Goal: Information Seeking & Learning: Find specific fact

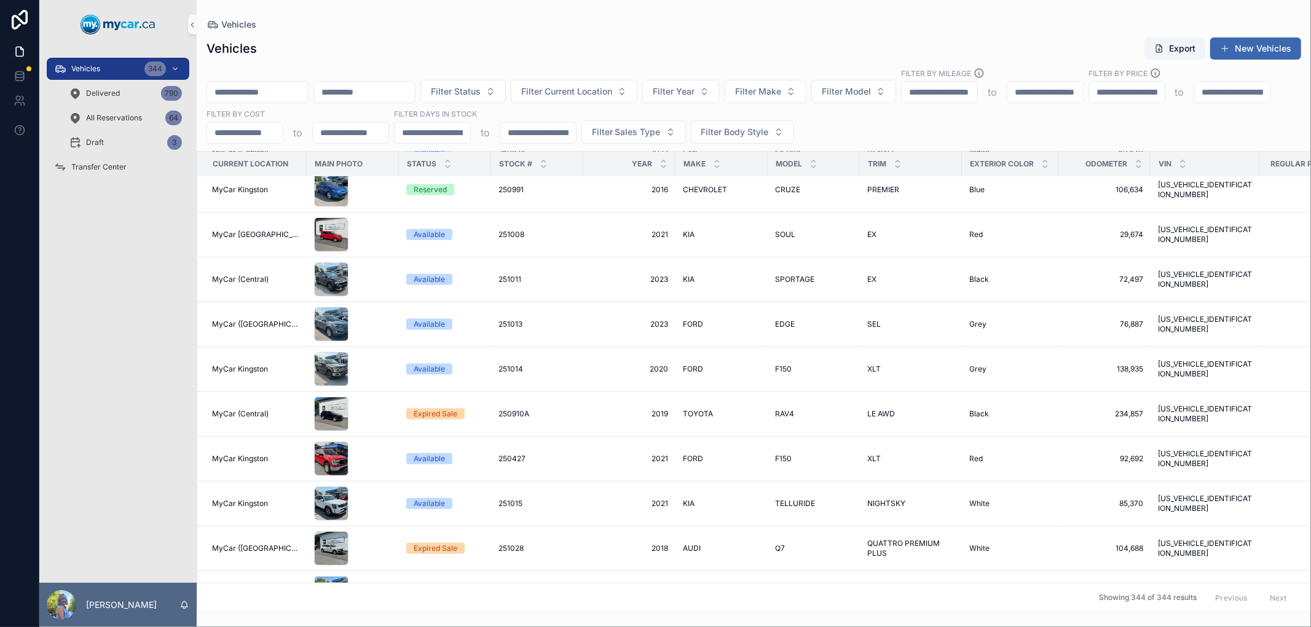
scroll to position [4501, 0]
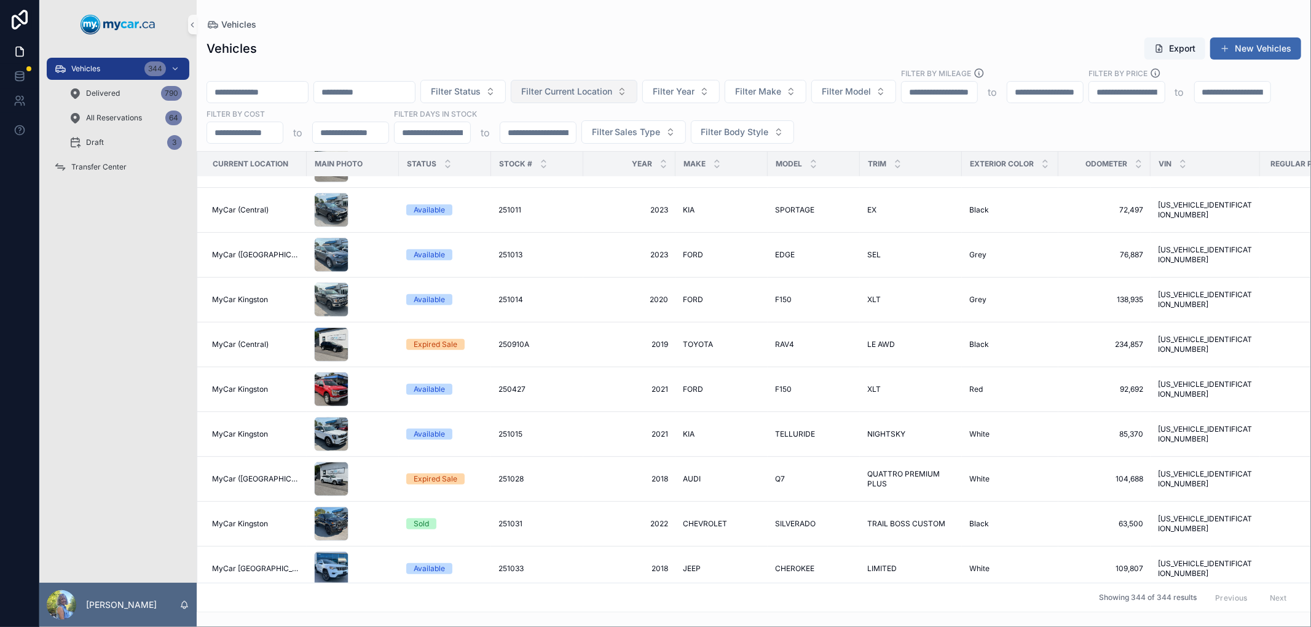
click at [592, 92] on span "Filter Current Location" at bounding box center [566, 91] width 91 height 12
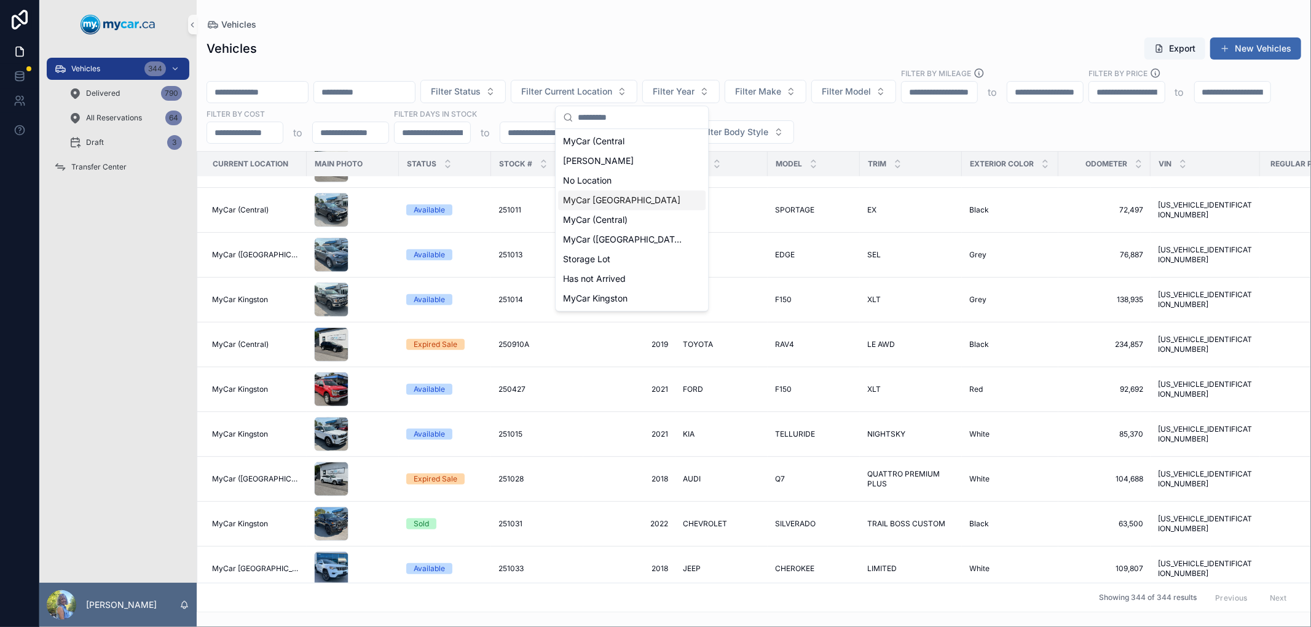
click at [635, 201] on div "MyCar [GEOGRAPHIC_DATA]" at bounding box center [631, 201] width 147 height 20
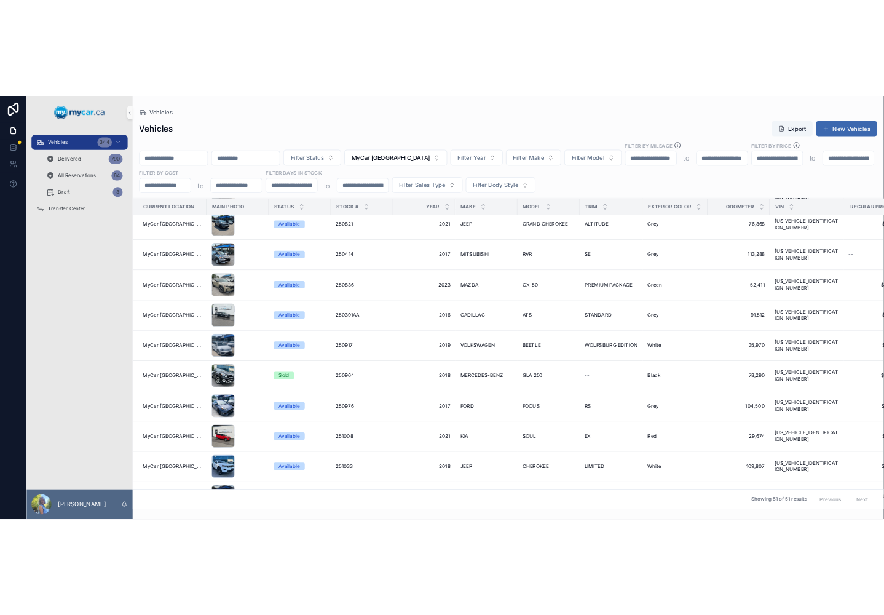
scroll to position [1023, 0]
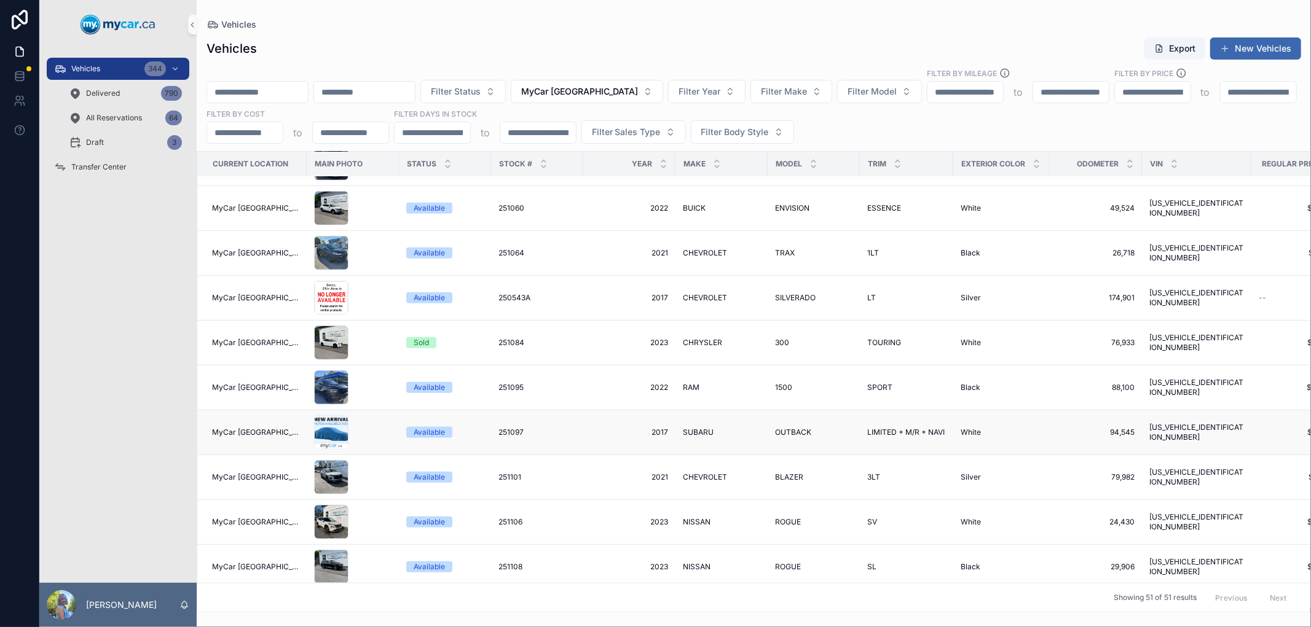
click at [498, 433] on span "251097" at bounding box center [510, 433] width 25 height 10
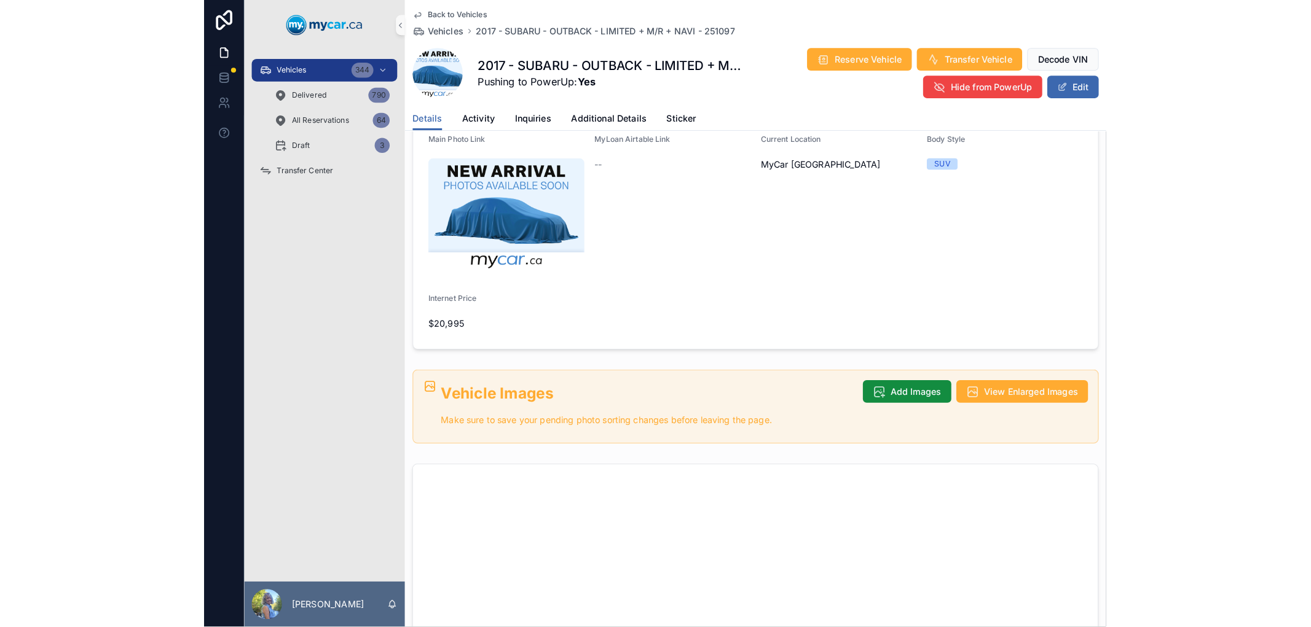
scroll to position [409, 0]
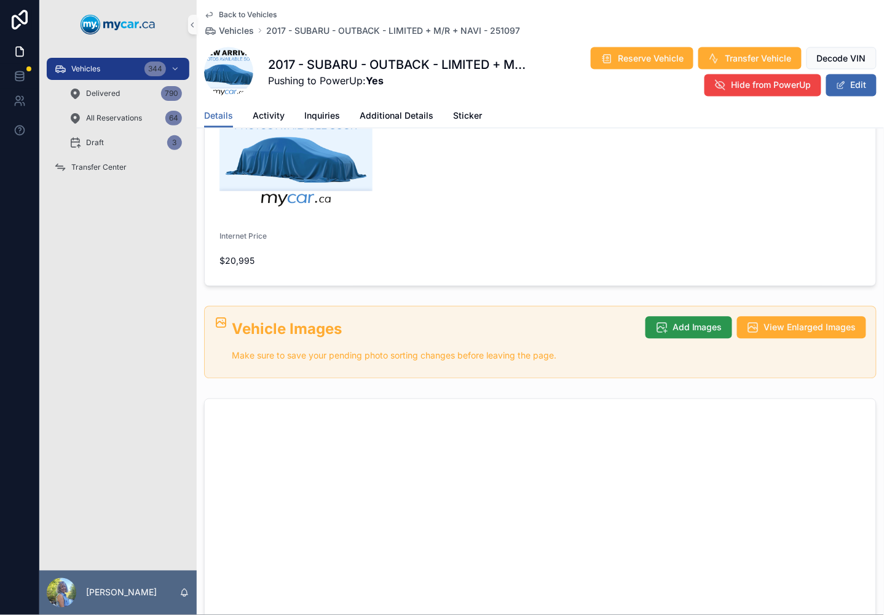
click at [678, 321] on span "Add Images" at bounding box center [697, 327] width 50 height 12
click at [684, 317] on button "Add Images" at bounding box center [688, 328] width 87 height 22
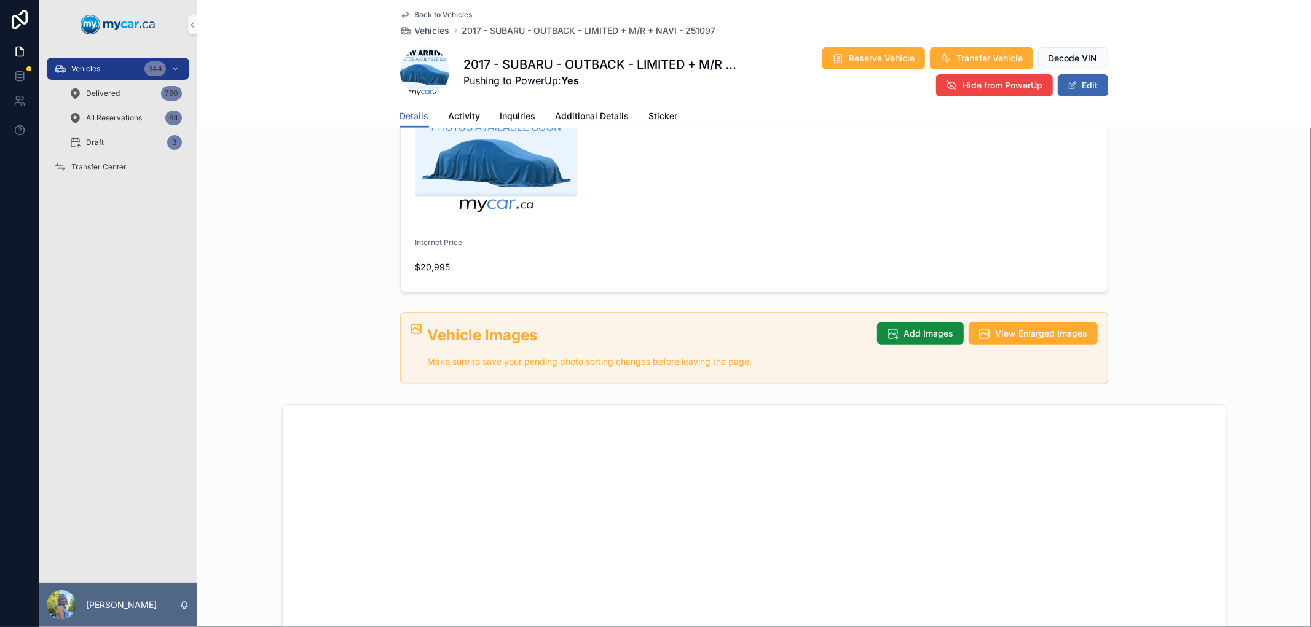
click at [291, 70] on div "Back to Vehicles Vehicles 2017 - SUBARU - OUTBACK - LIMITED + M/R + NAVI - 2510…" at bounding box center [754, 64] width 1114 height 128
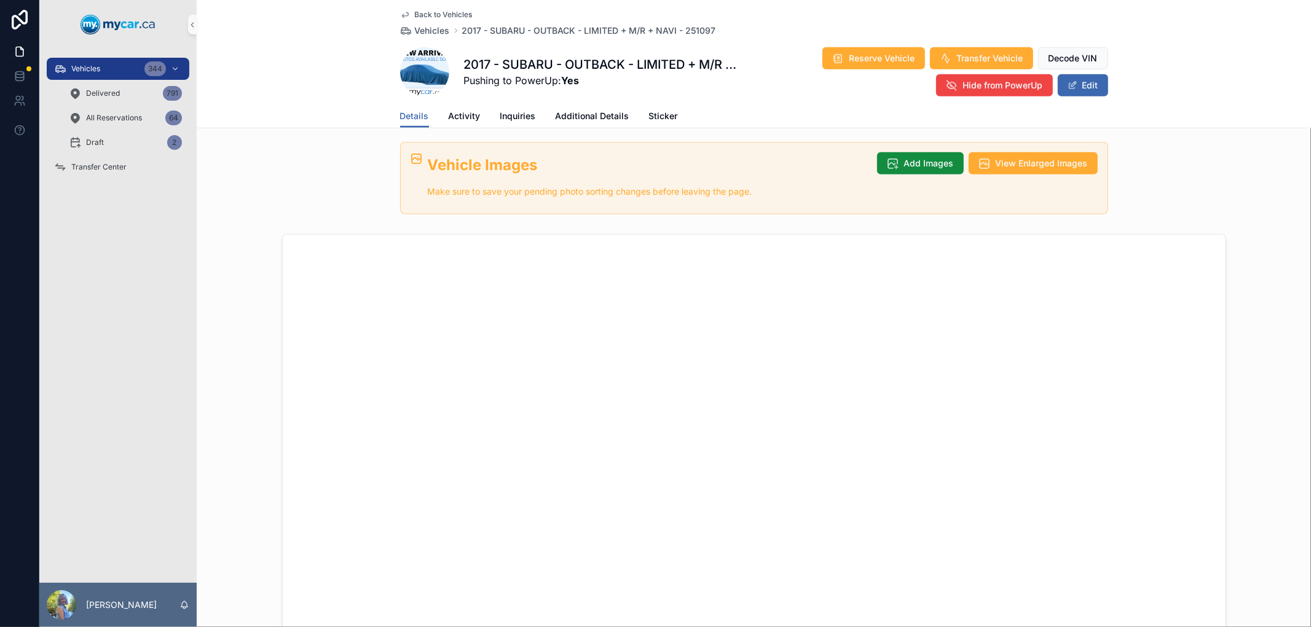
scroll to position [546, 0]
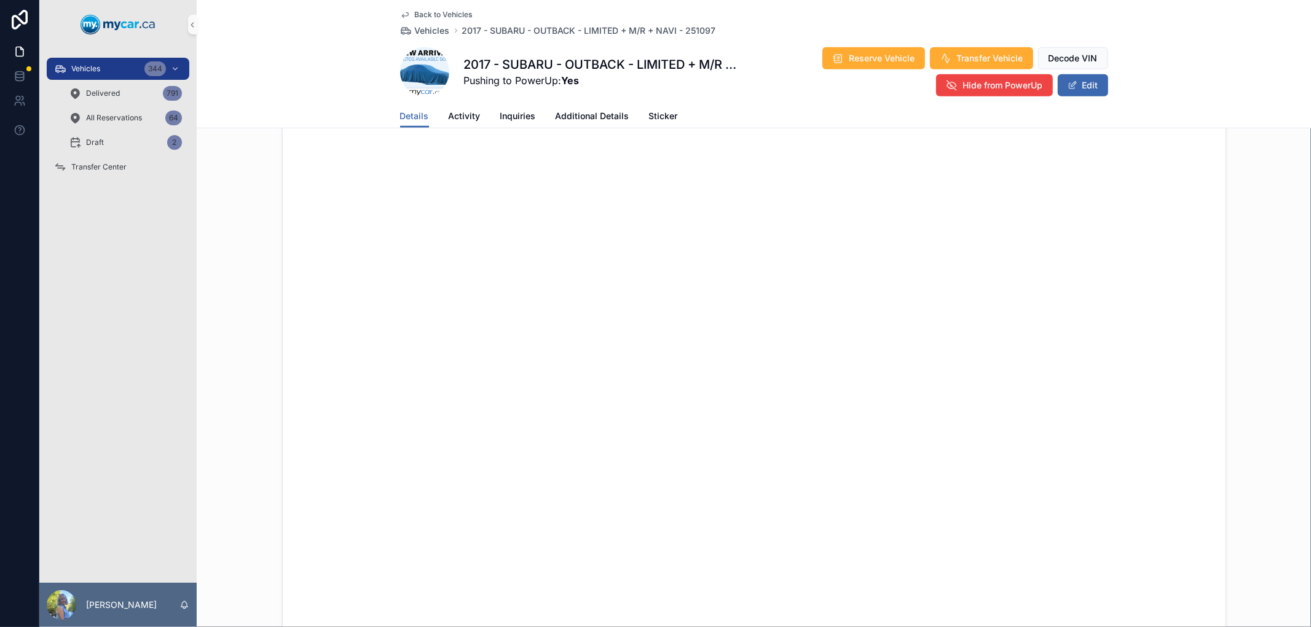
scroll to position [751, 0]
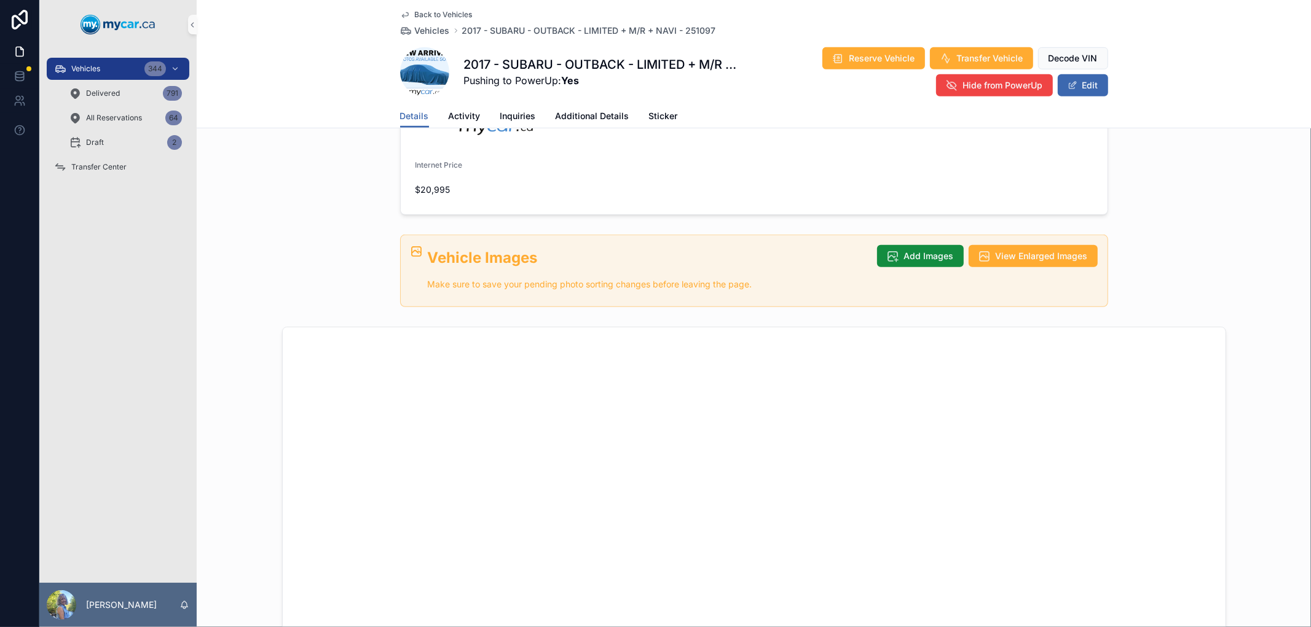
scroll to position [384, 0]
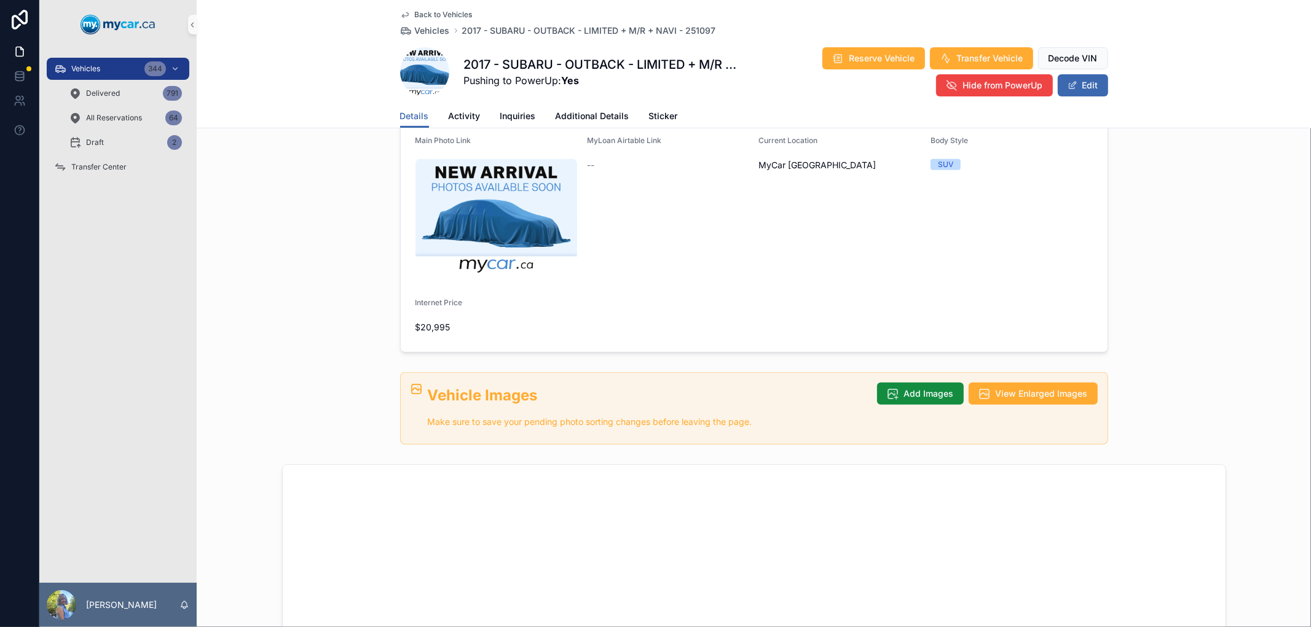
scroll to position [273, 0]
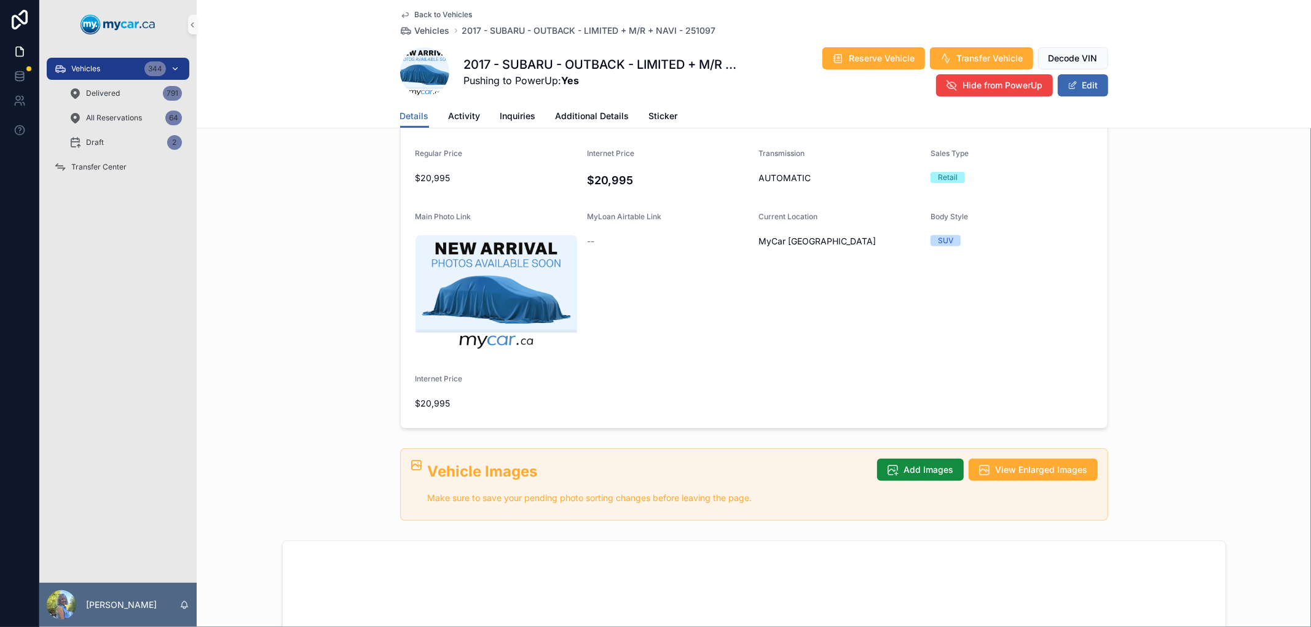
click at [96, 63] on div "Vehicles 344" at bounding box center [118, 69] width 128 height 20
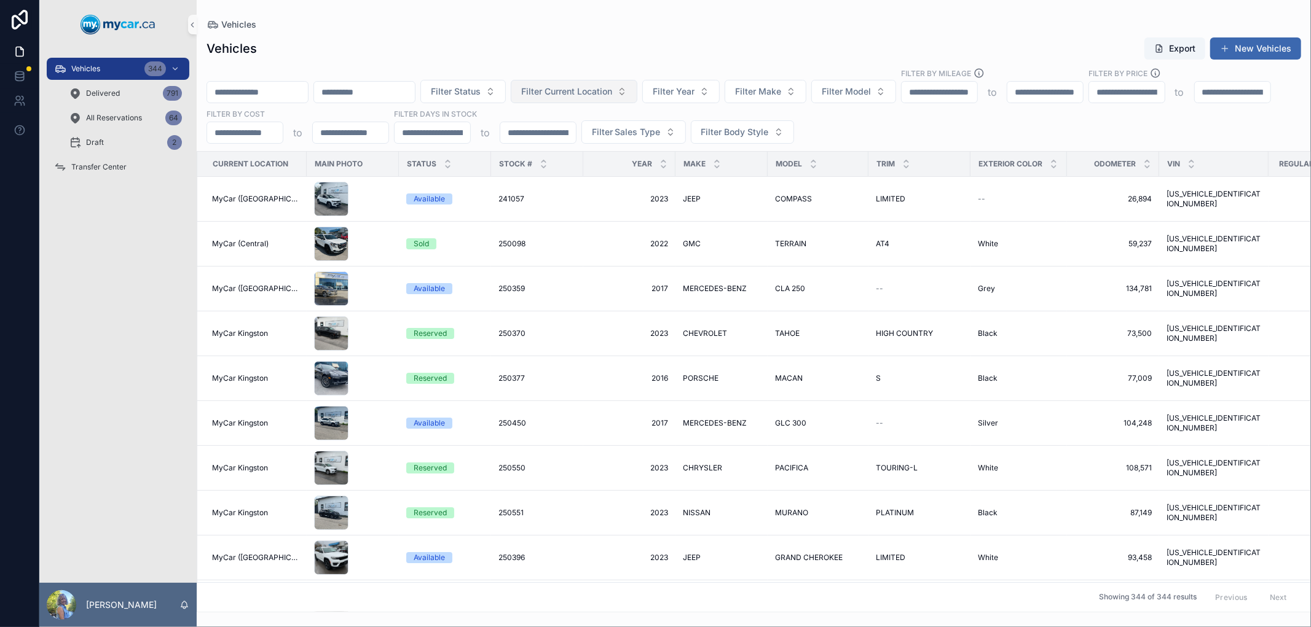
click at [612, 95] on span "Filter Current Location" at bounding box center [566, 91] width 91 height 12
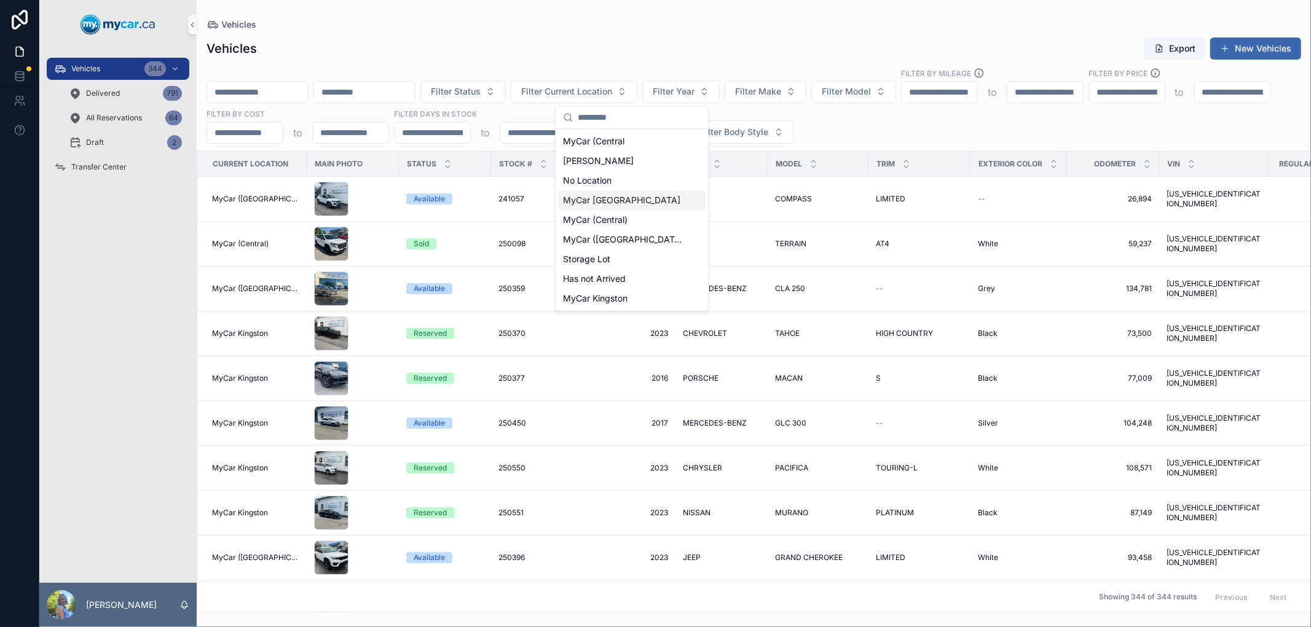
click at [623, 201] on span "MyCar [GEOGRAPHIC_DATA]" at bounding box center [621, 200] width 117 height 12
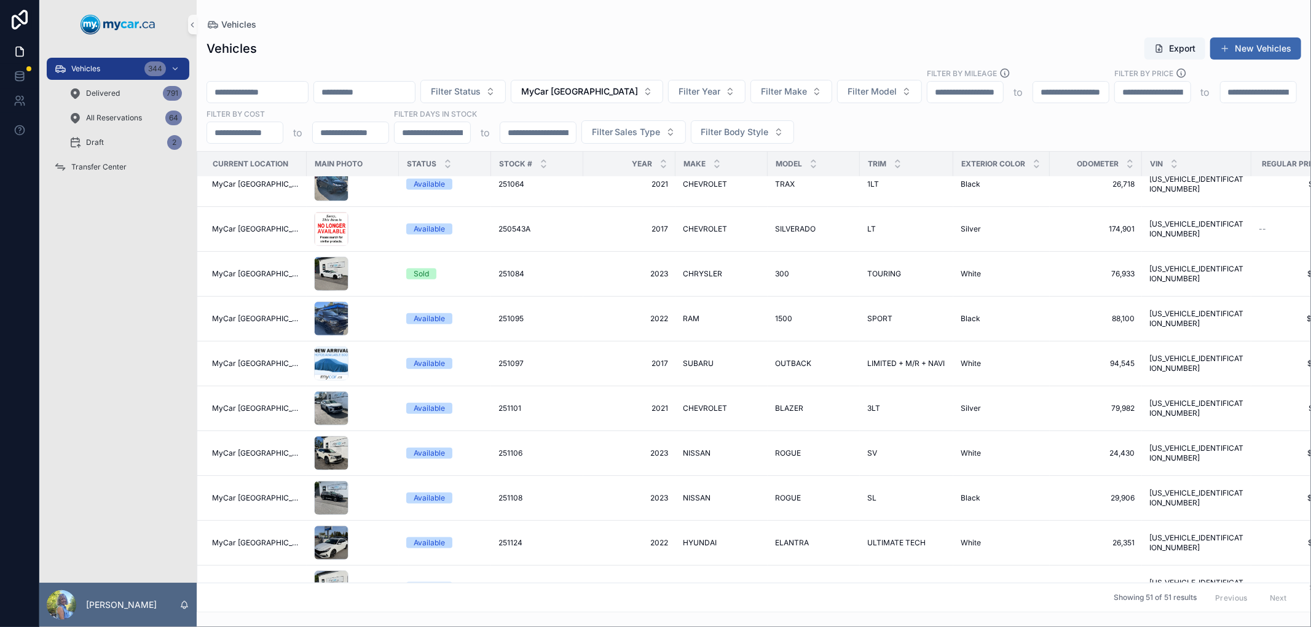
scroll to position [1159, 0]
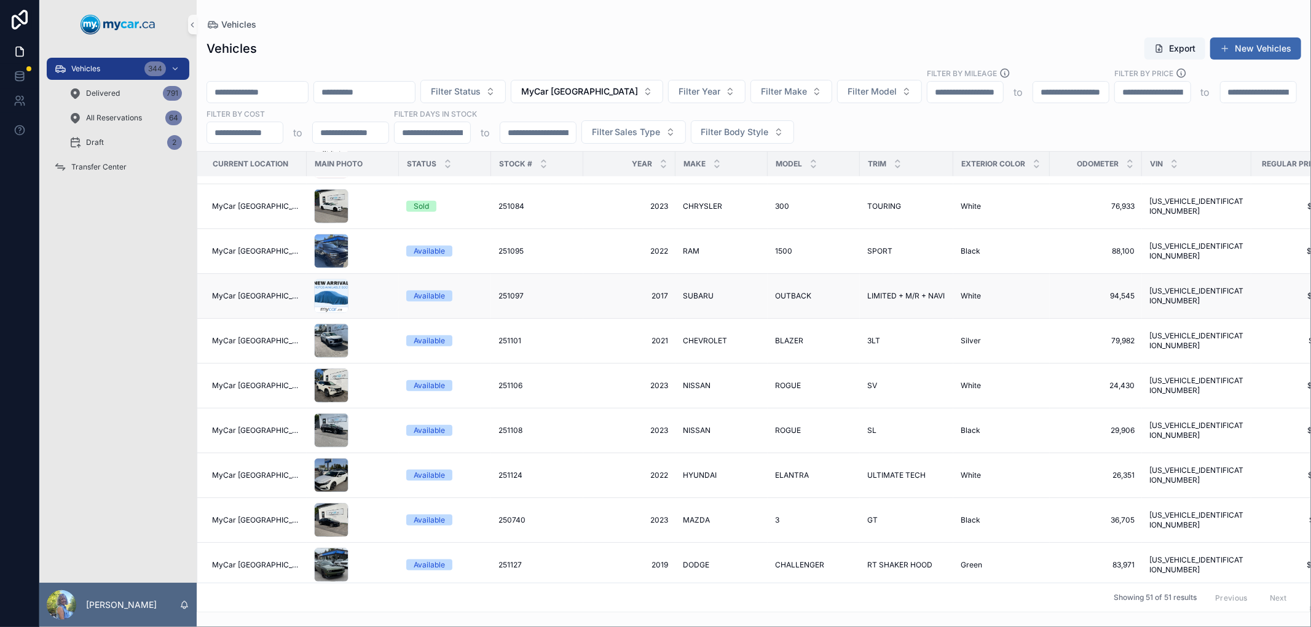
click at [506, 296] on span "251097" at bounding box center [510, 296] width 25 height 10
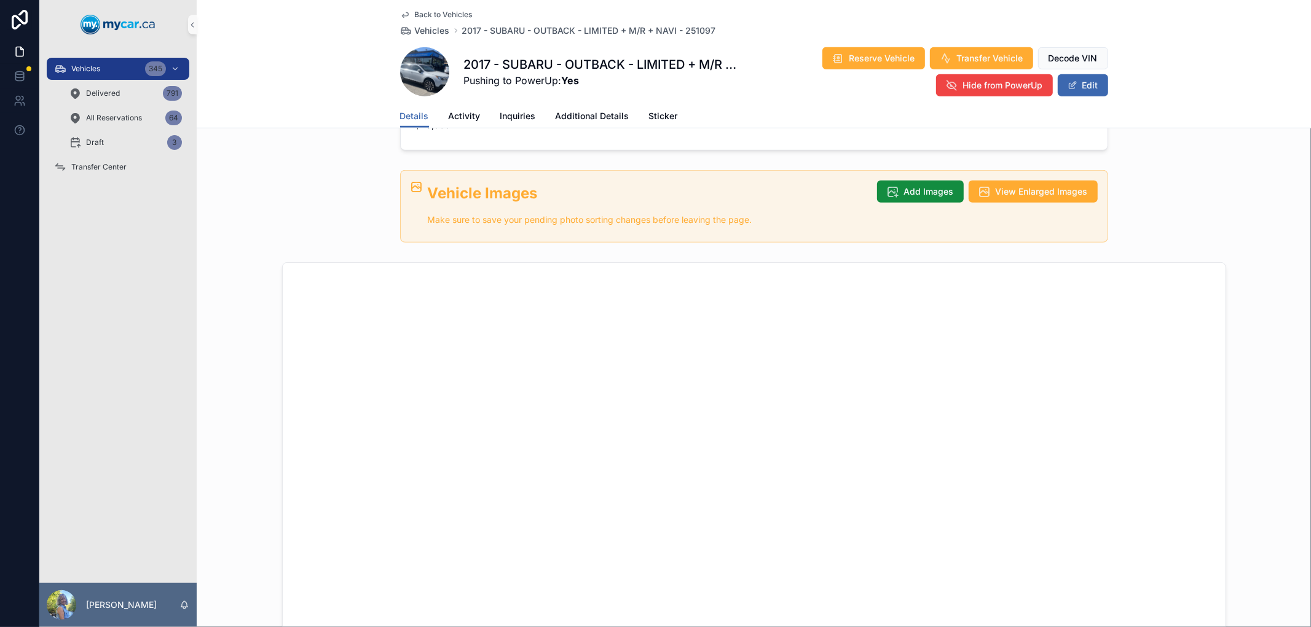
scroll to position [546, 0]
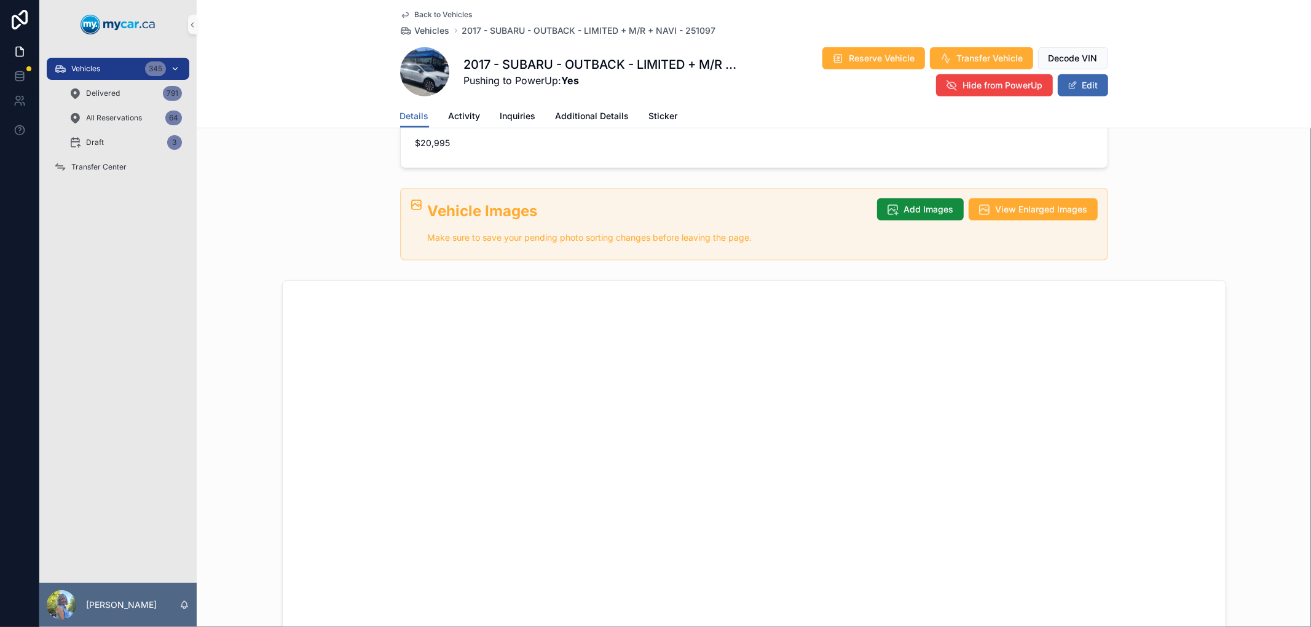
click at [116, 60] on div "Vehicles 345" at bounding box center [118, 69] width 128 height 20
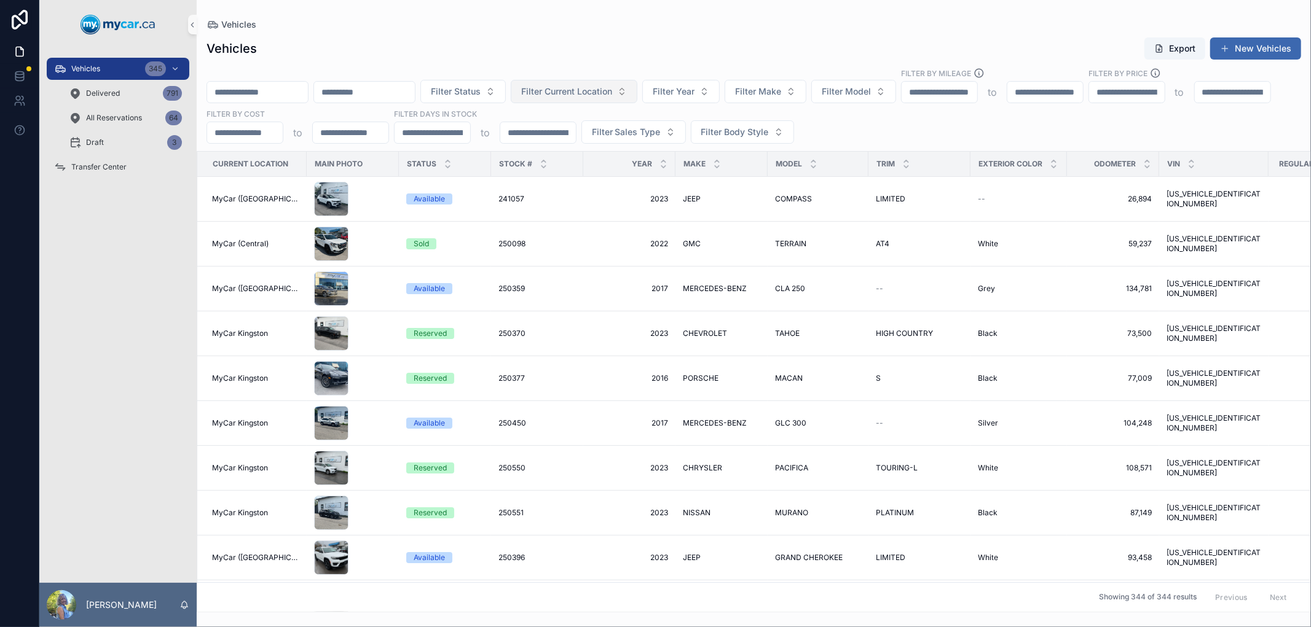
click at [610, 90] on span "Filter Current Location" at bounding box center [566, 91] width 91 height 12
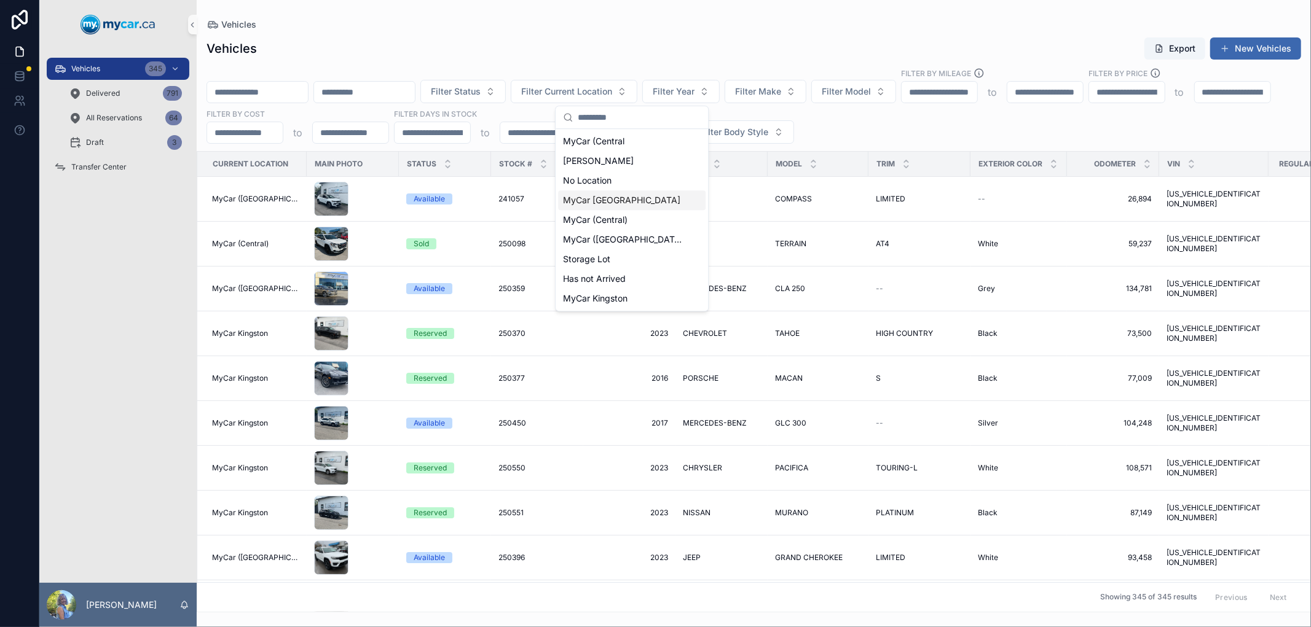
click at [613, 198] on span "MyCar [GEOGRAPHIC_DATA]" at bounding box center [621, 200] width 117 height 12
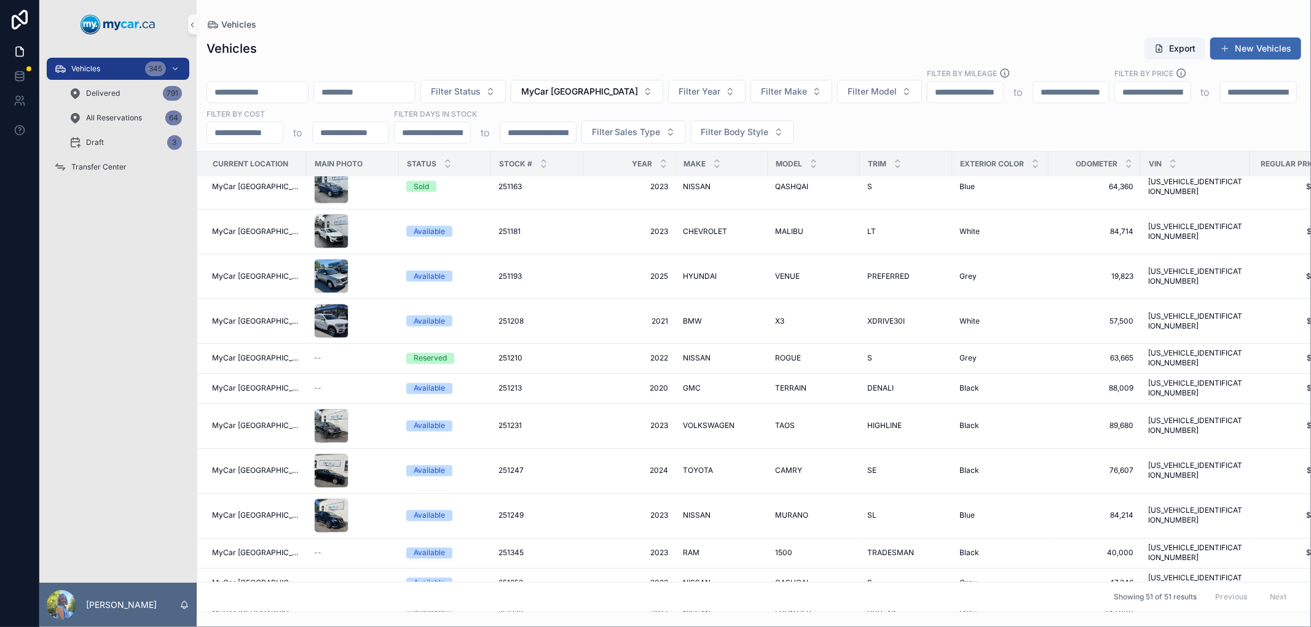
scroll to position [1774, 0]
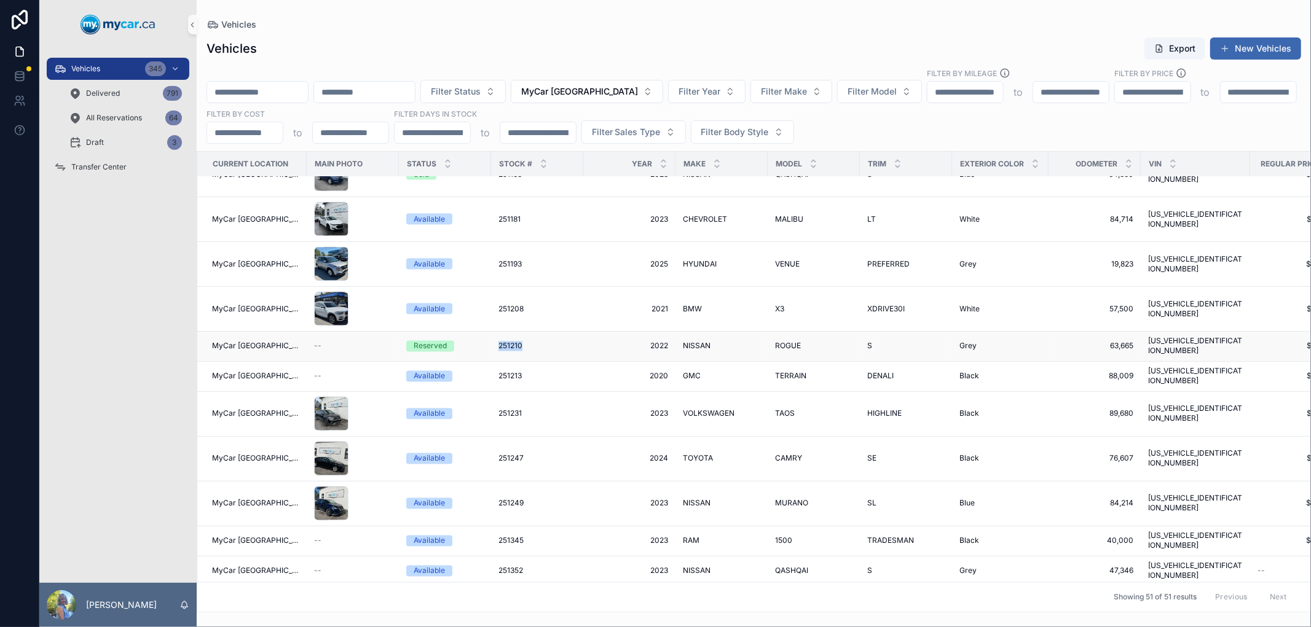
drag, startPoint x: 481, startPoint y: 342, endPoint x: 511, endPoint y: 345, distance: 30.9
click at [511, 345] on td "251210 251210" at bounding box center [537, 347] width 92 height 30
click at [500, 342] on span "251210" at bounding box center [510, 347] width 24 height 10
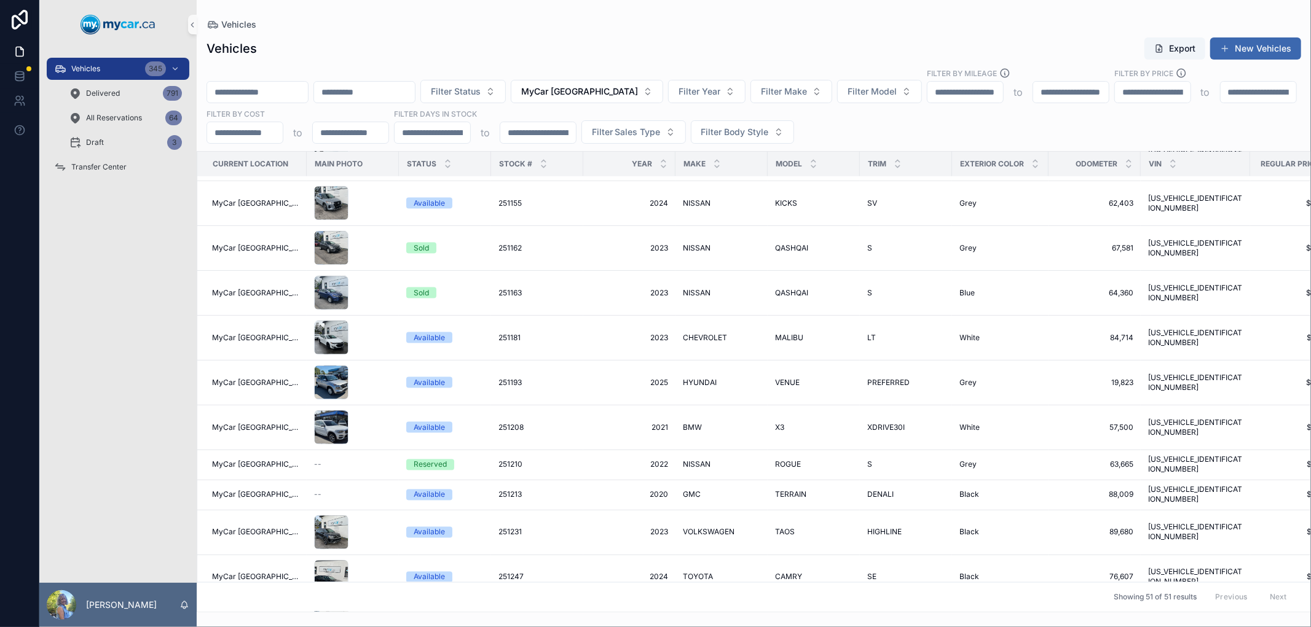
scroll to position [1774, 0]
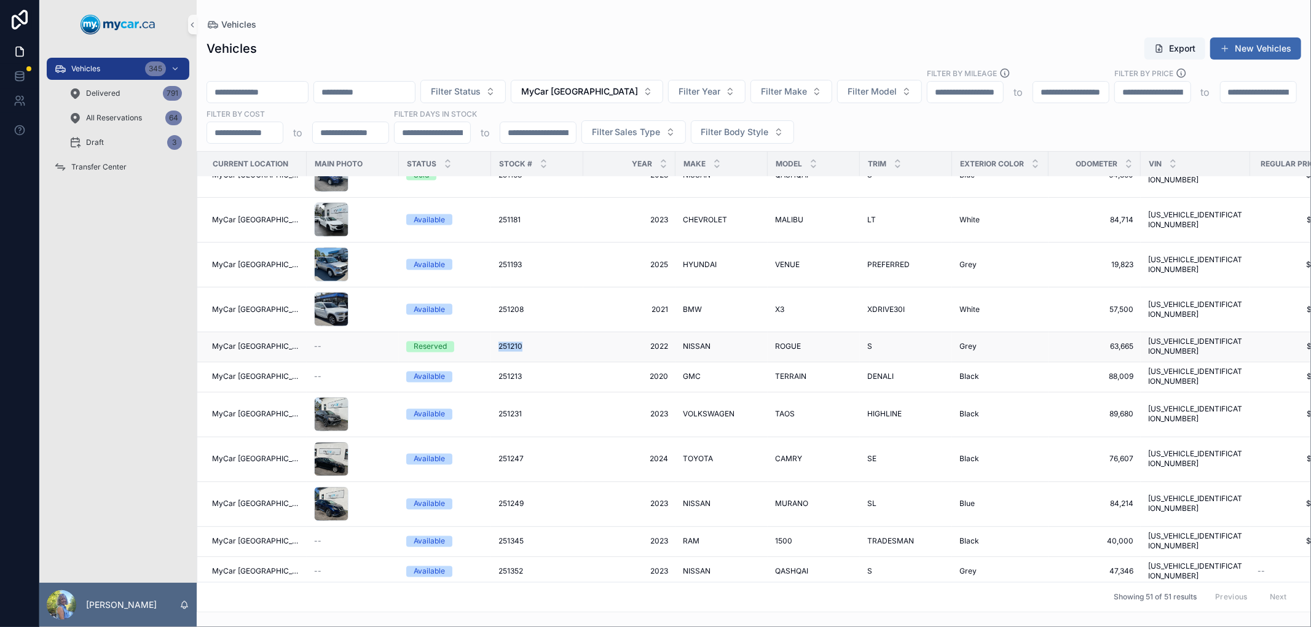
drag, startPoint x: 484, startPoint y: 340, endPoint x: 525, endPoint y: 340, distance: 40.6
click at [525, 340] on td "251210 251210" at bounding box center [537, 347] width 92 height 30
copy span "251210"
drag, startPoint x: 482, startPoint y: 363, endPoint x: 525, endPoint y: 368, distance: 43.2
click at [525, 368] on td "251213 251213" at bounding box center [537, 378] width 92 height 30
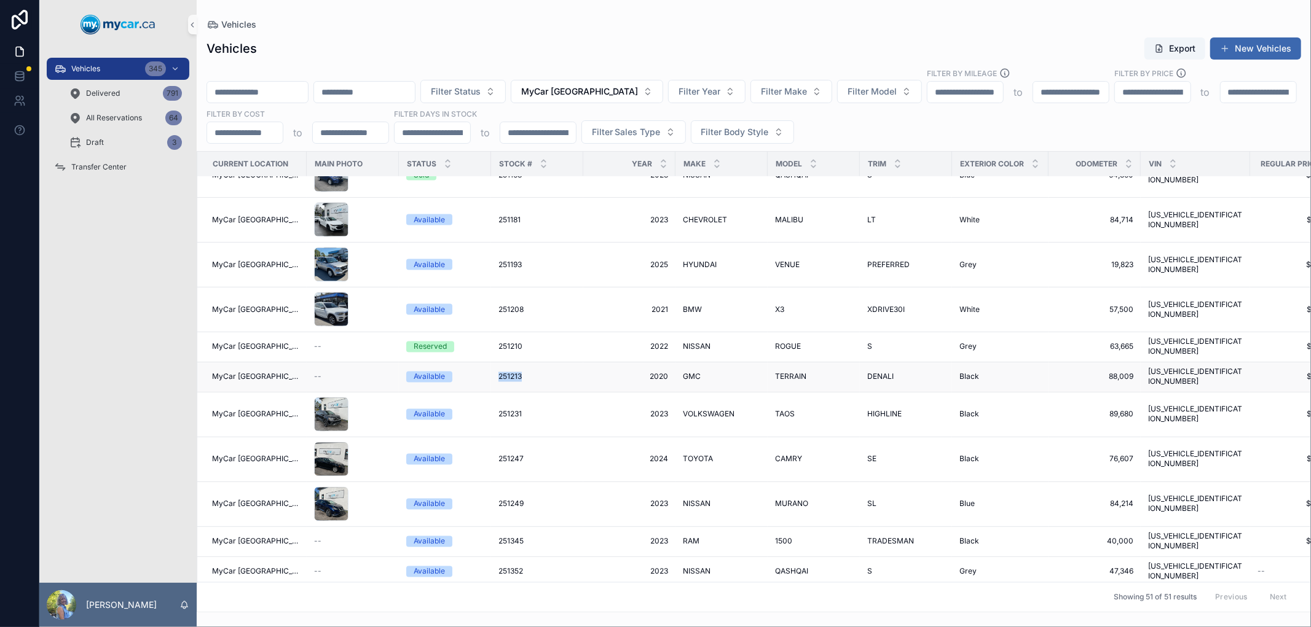
copy span "251213"
drag, startPoint x: 483, startPoint y: 520, endPoint x: 522, endPoint y: 521, distance: 39.3
click at [522, 527] on td "251345 251345" at bounding box center [537, 542] width 92 height 30
copy span "251345"
drag, startPoint x: 478, startPoint y: 543, endPoint x: 519, endPoint y: 545, distance: 40.6
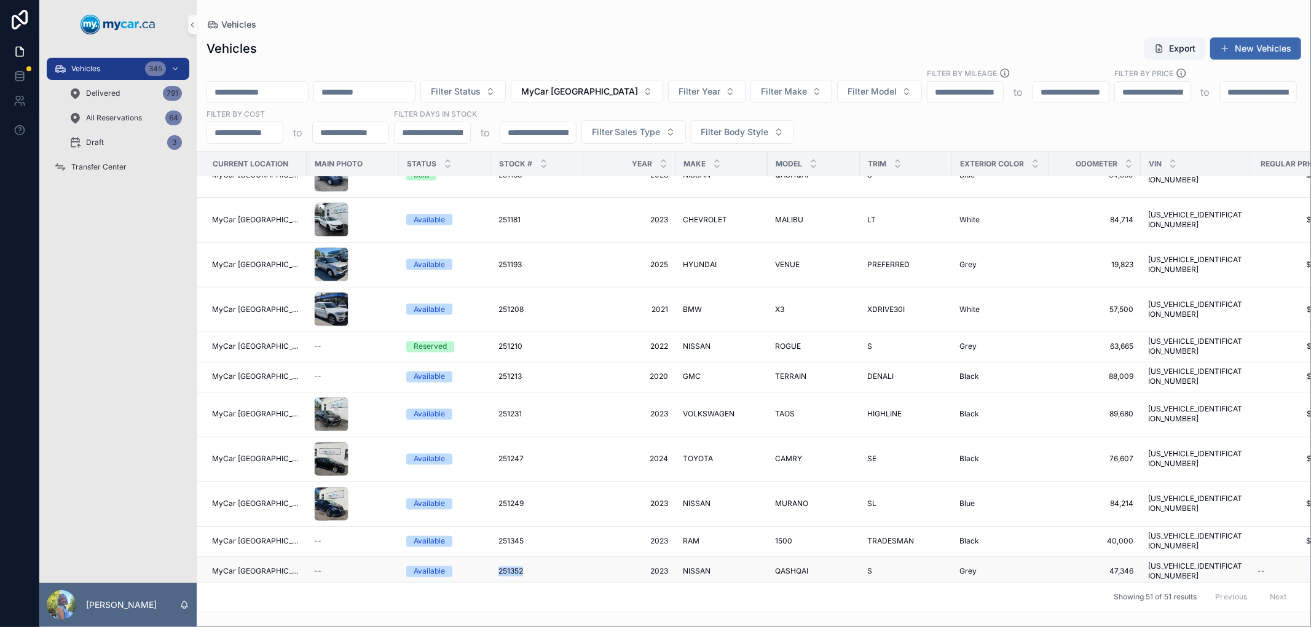
click at [519, 557] on tr "MyCar North Bay -- Available 251352 251352 2023 2023 NISSAN NISSAN QASHQAI QASH…" at bounding box center [863, 572] width 1332 height 30
copy tr "251352"
drag, startPoint x: 484, startPoint y: 564, endPoint x: 520, endPoint y: 564, distance: 35.6
click at [520, 588] on td "251378 251378" at bounding box center [537, 603] width 92 height 30
copy span "251378"
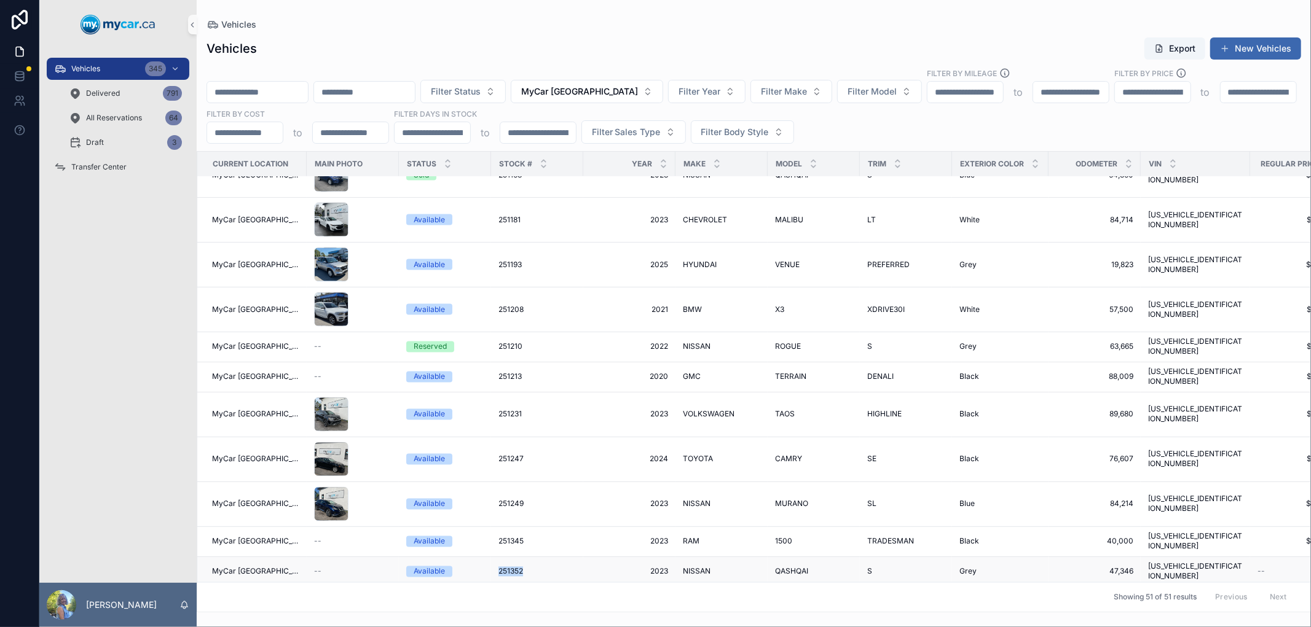
drag, startPoint x: 481, startPoint y: 541, endPoint x: 523, endPoint y: 550, distance: 43.3
click at [523, 557] on td "251352 251352" at bounding box center [537, 572] width 92 height 30
copy span "251352"
drag, startPoint x: 481, startPoint y: 564, endPoint x: 519, endPoint y: 558, distance: 38.6
click at [519, 588] on td "251378 251378" at bounding box center [537, 603] width 92 height 30
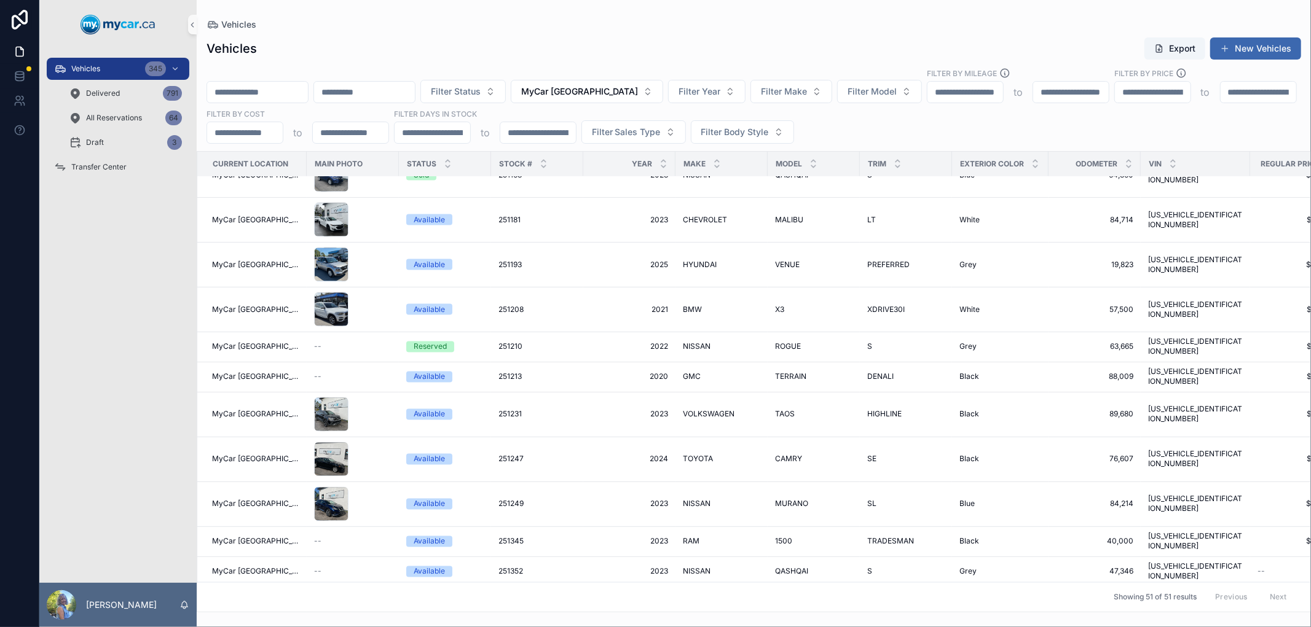
copy span "251378"
click at [618, 597] on span "2017" at bounding box center [629, 602] width 77 height 10
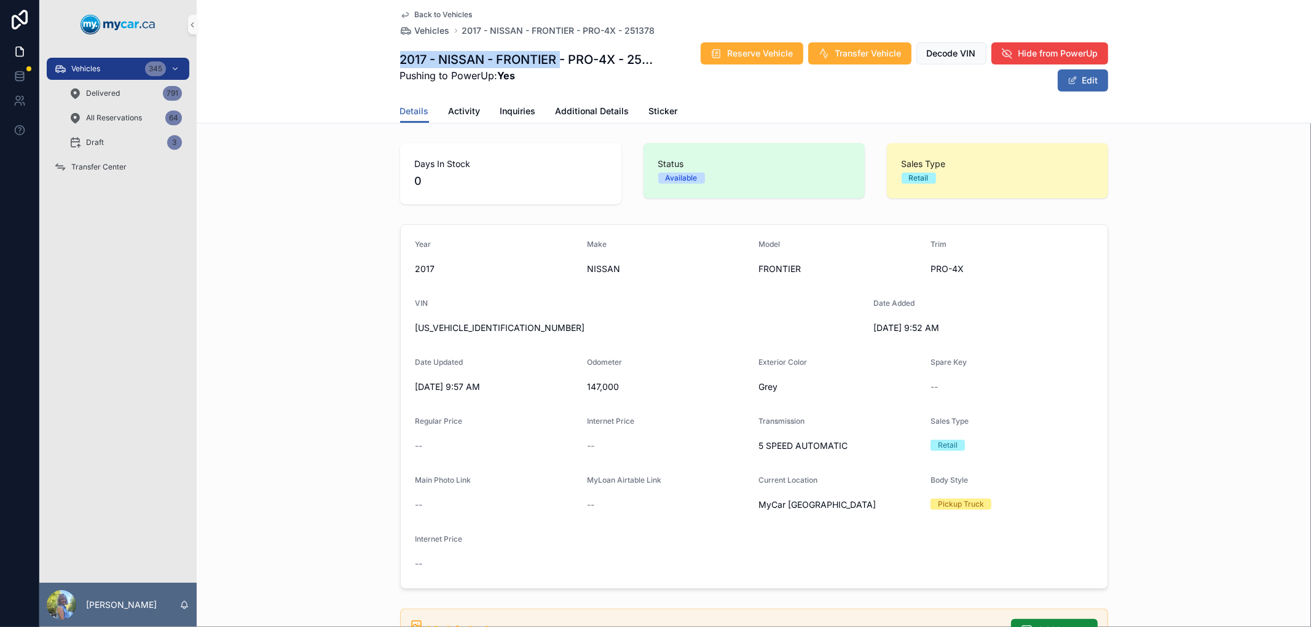
drag, startPoint x: 394, startPoint y: 59, endPoint x: 559, endPoint y: 58, distance: 165.3
click at [559, 58] on div "Back to Vehicles Vehicles 2017 - NISSAN - FRONTIER - PRO-4X - 251378 2017 - NIS…" at bounding box center [754, 62] width 1114 height 124
copy h1 "2017 - NISSAN - FRONTIER"
click at [133, 63] on div "Vehicles 345" at bounding box center [118, 69] width 128 height 20
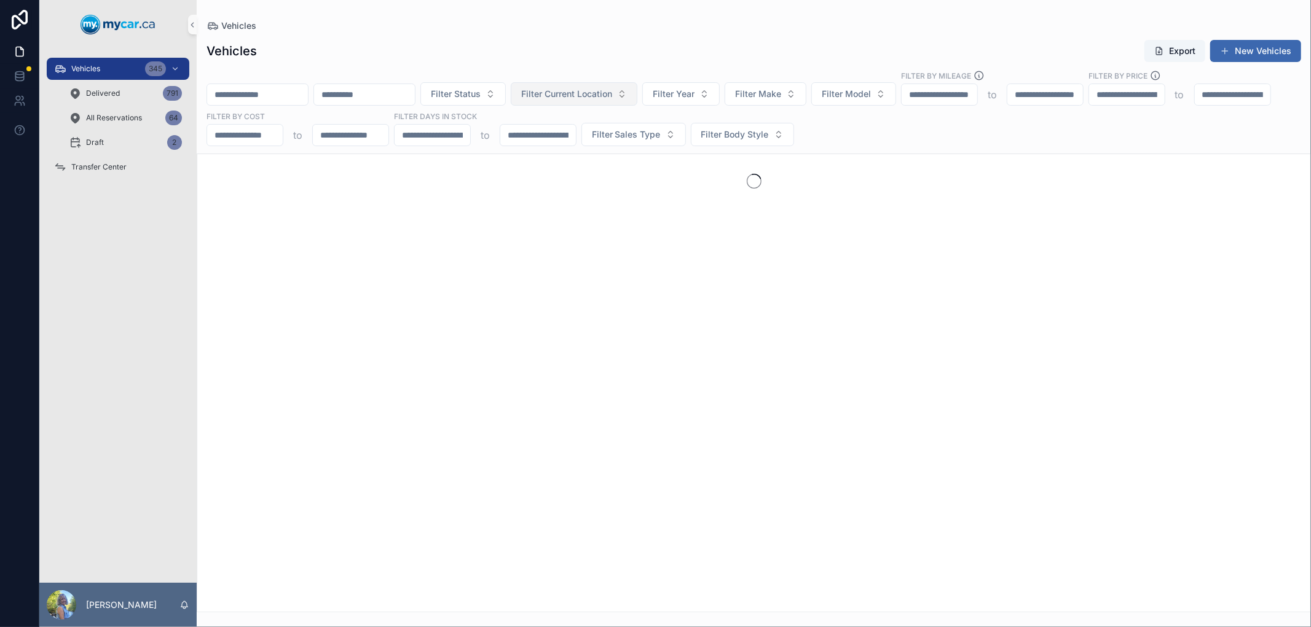
click at [624, 87] on button "Filter Current Location" at bounding box center [574, 93] width 127 height 23
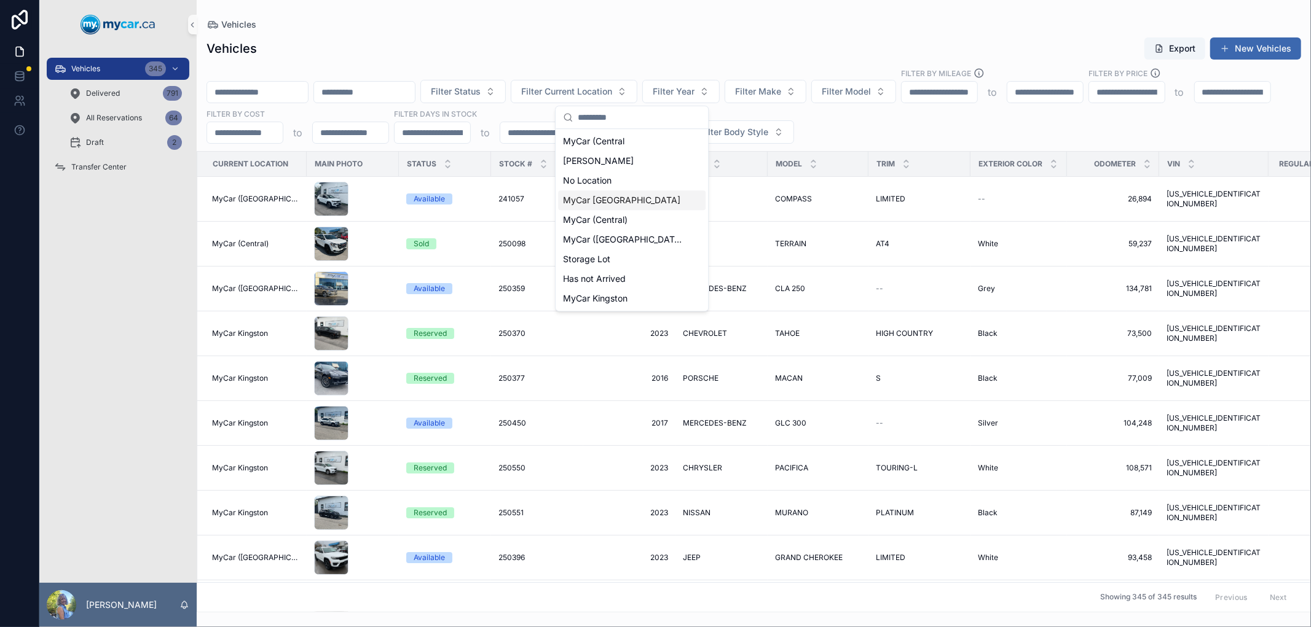
click at [616, 199] on span "MyCar [GEOGRAPHIC_DATA]" at bounding box center [621, 200] width 117 height 12
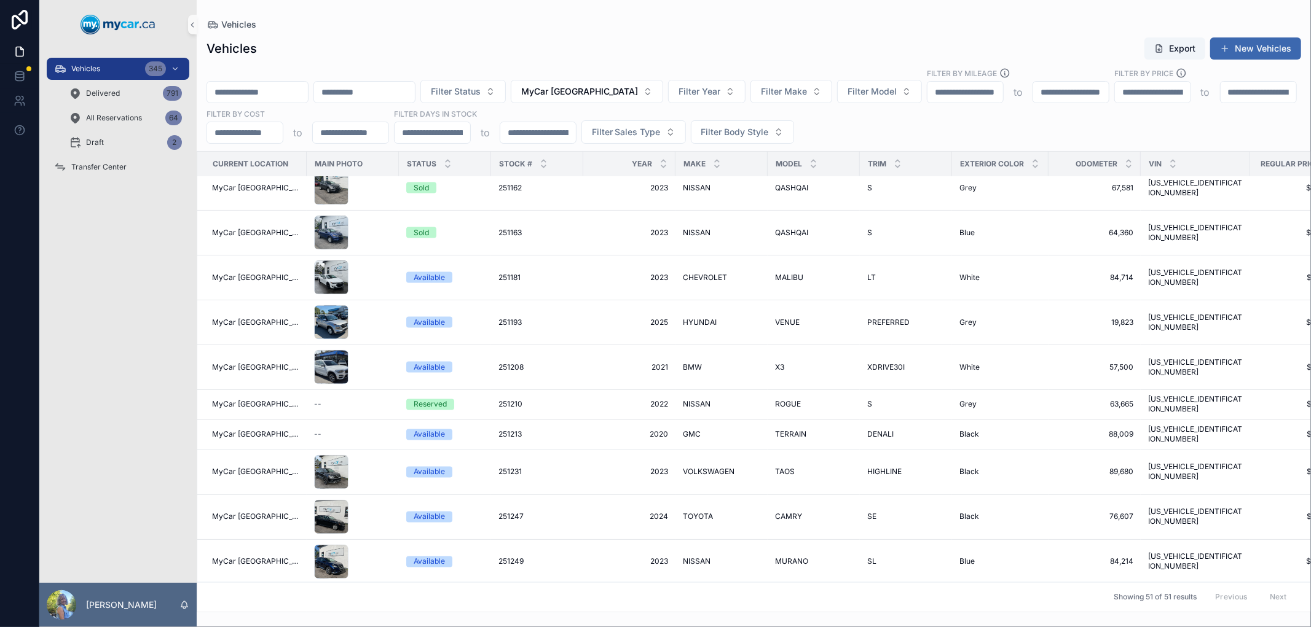
scroll to position [1774, 0]
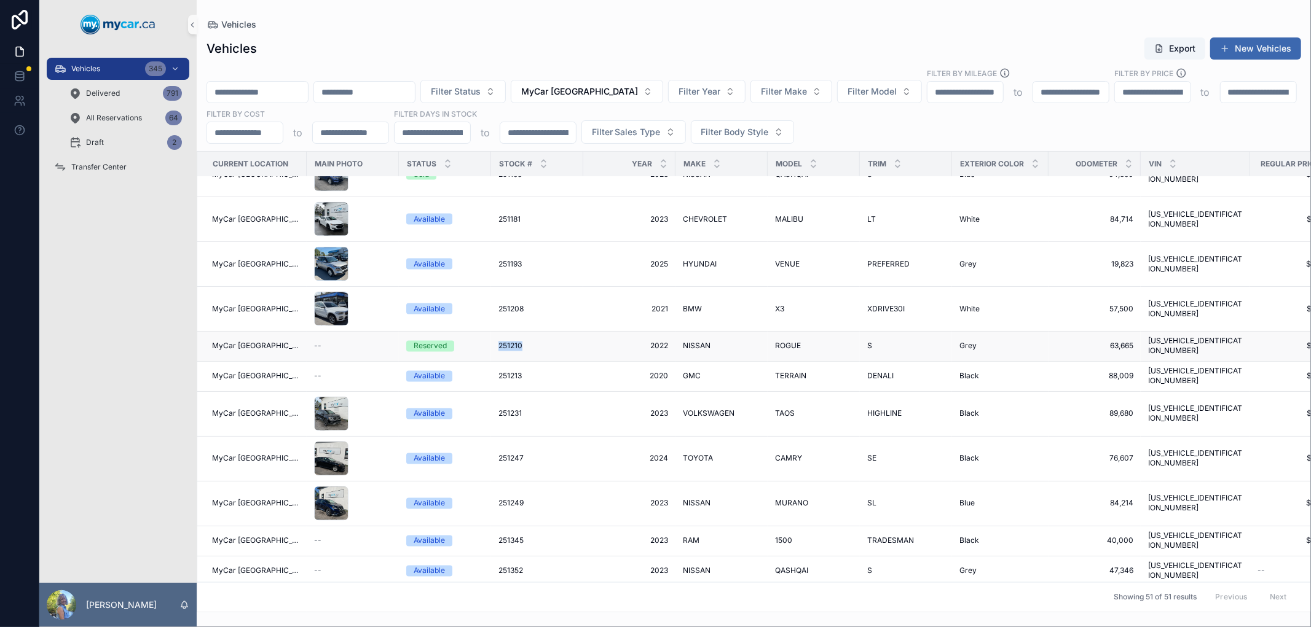
drag, startPoint x: 482, startPoint y: 345, endPoint x: 521, endPoint y: 342, distance: 38.8
click at [521, 342] on td "251210 251210" at bounding box center [537, 347] width 92 height 30
copy span "251210"
click at [501, 342] on span "251210" at bounding box center [510, 347] width 24 height 10
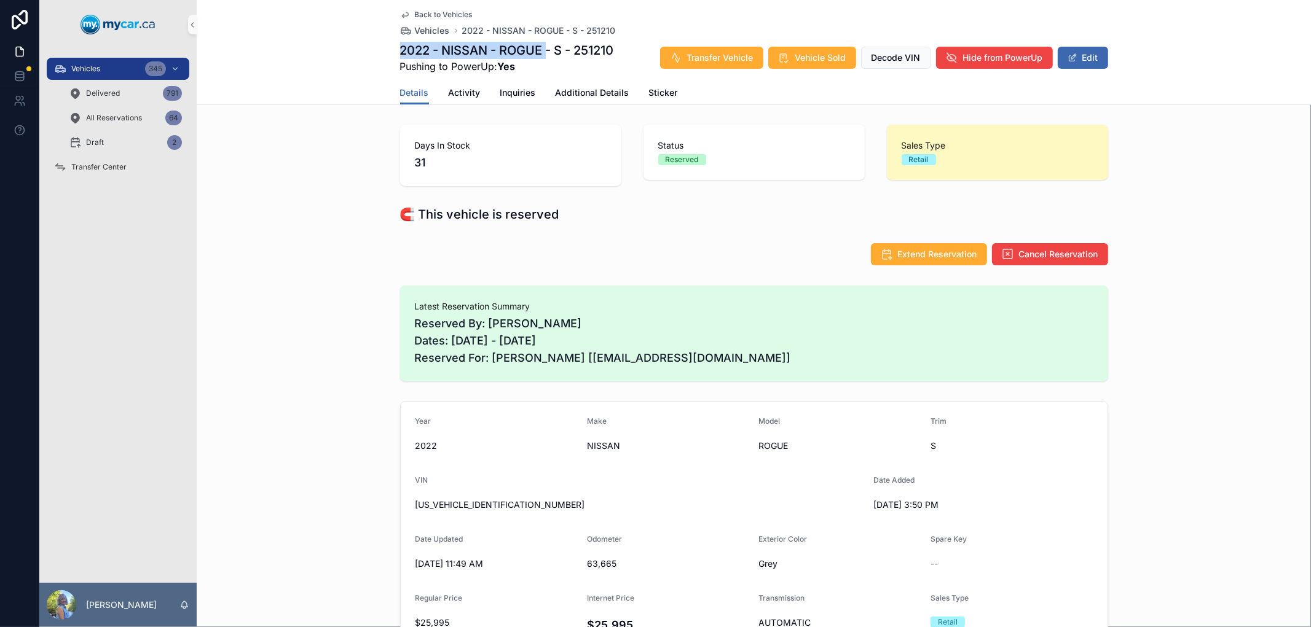
drag, startPoint x: 396, startPoint y: 44, endPoint x: 544, endPoint y: 44, distance: 147.5
click at [544, 44] on h1 "2022 - NISSAN - ROGUE - S - 251210" at bounding box center [507, 50] width 214 height 17
copy h1 "2022 - NISSAN - ROGUE"
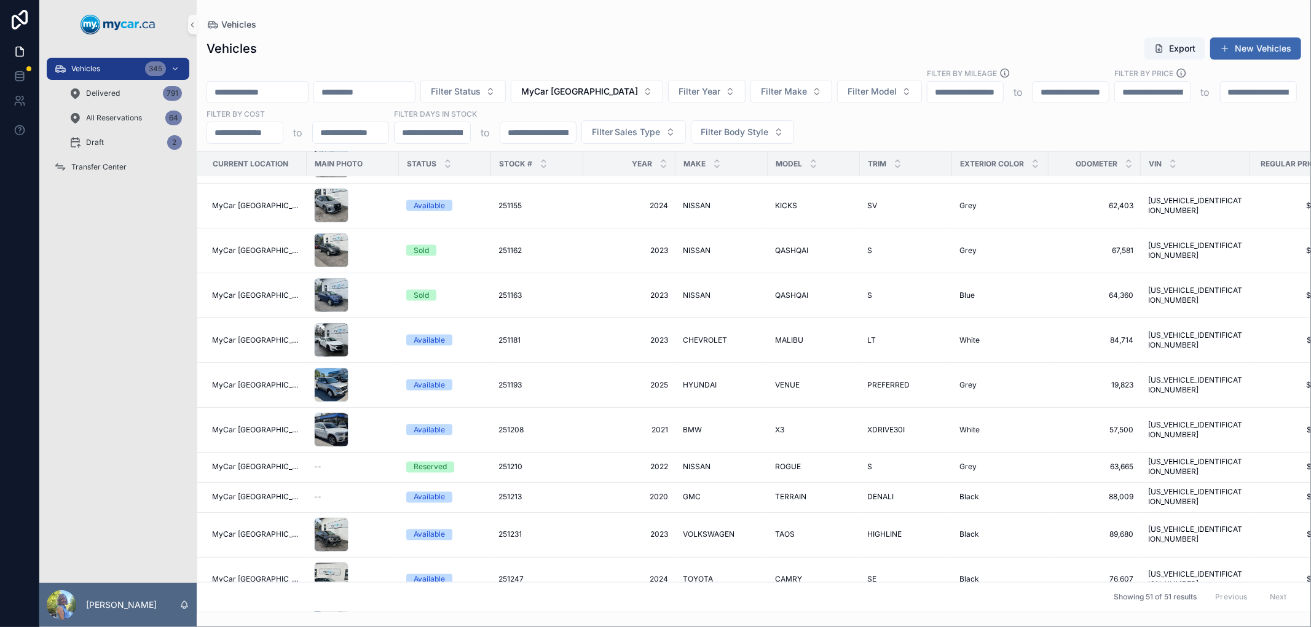
scroll to position [1705, 0]
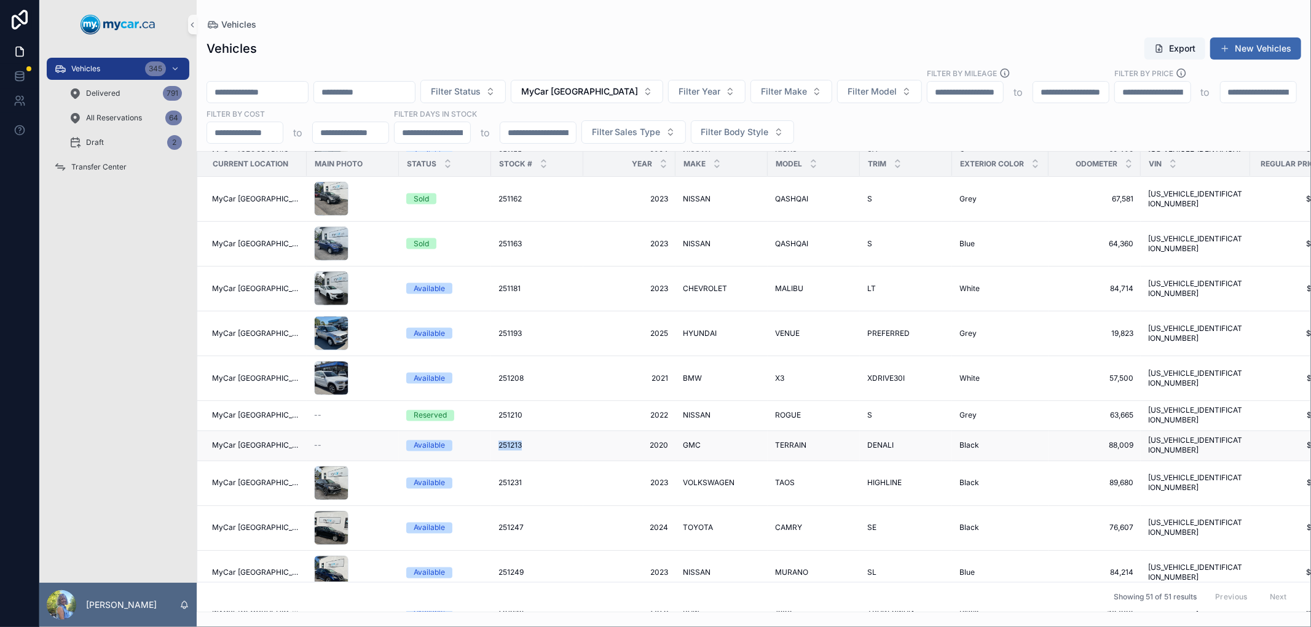
drag, startPoint x: 484, startPoint y: 433, endPoint x: 524, endPoint y: 435, distance: 39.4
click at [524, 435] on td "251213 251213" at bounding box center [537, 446] width 92 height 30
copy span "251213"
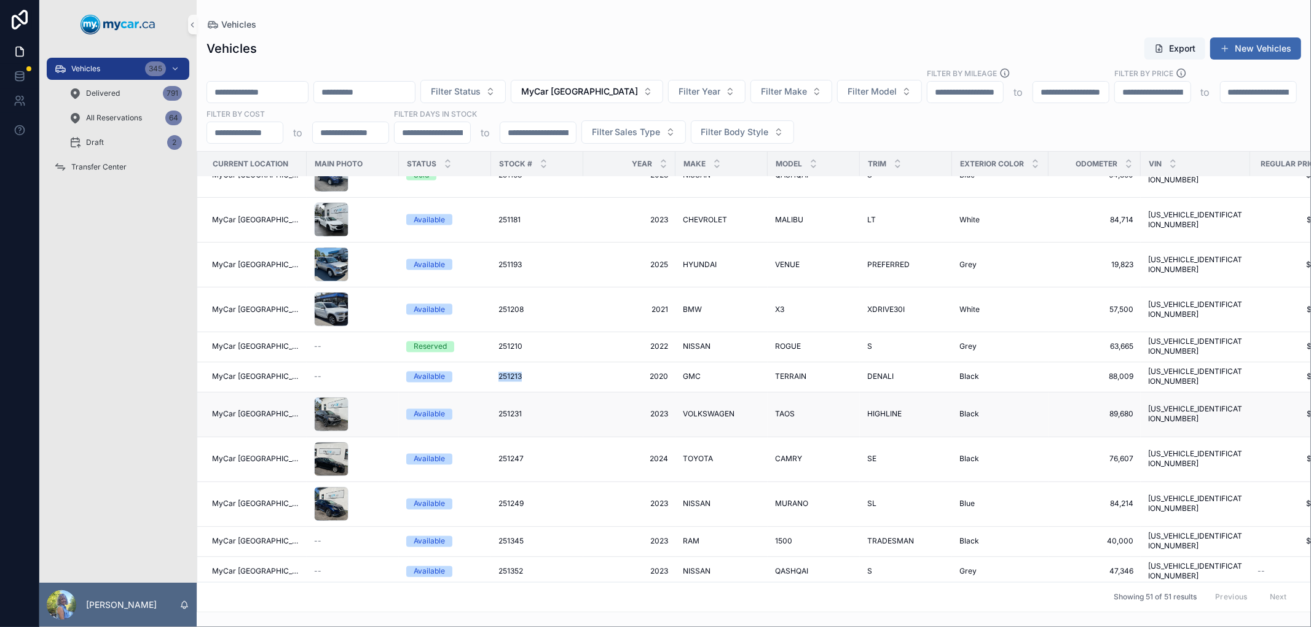
scroll to position [1775, 0]
click at [527, 536] on div "251345 251345" at bounding box center [536, 541] width 77 height 10
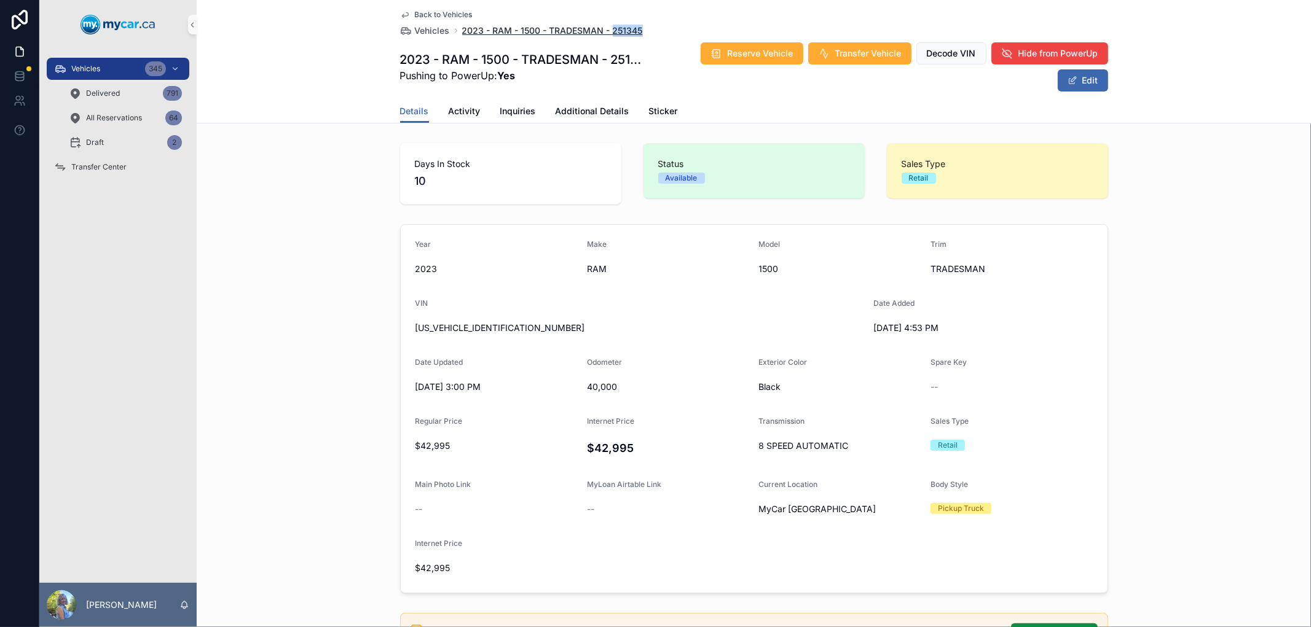
drag, startPoint x: 626, startPoint y: 31, endPoint x: 605, endPoint y: 31, distance: 20.3
click at [605, 31] on div "Back to Vehicles Vehicles 2023 - RAM - 1500 - TRADESMAN - 251345" at bounding box center [754, 23] width 708 height 27
copy span "251345"
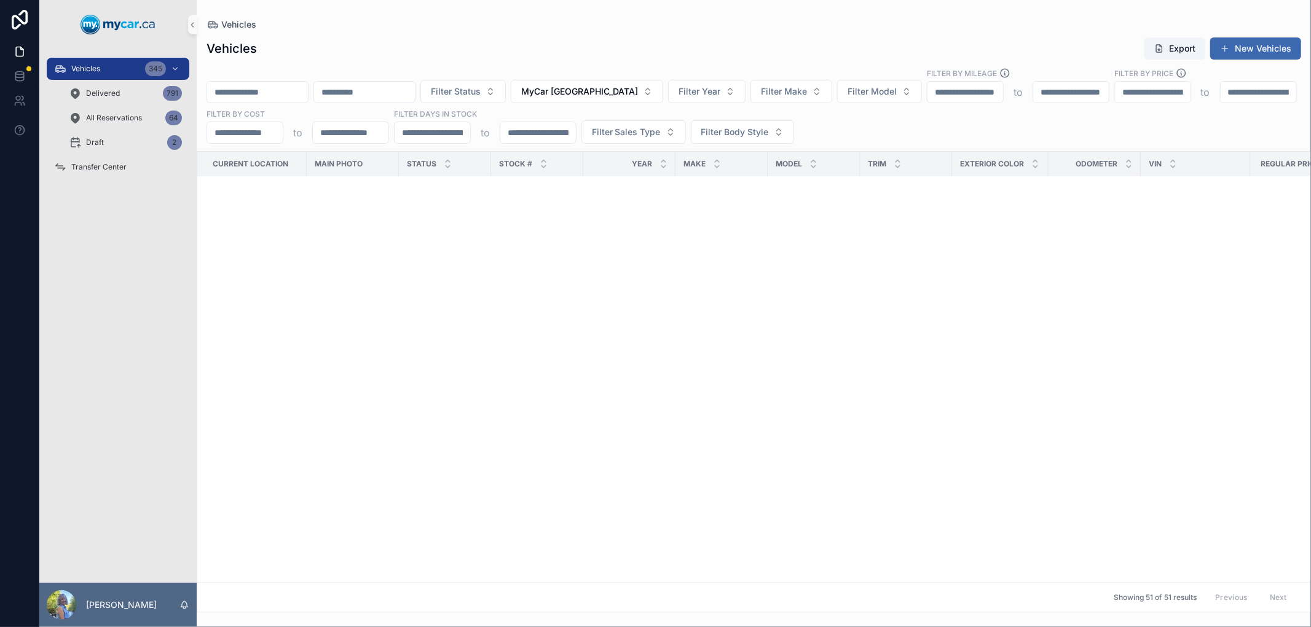
scroll to position [1775, 0]
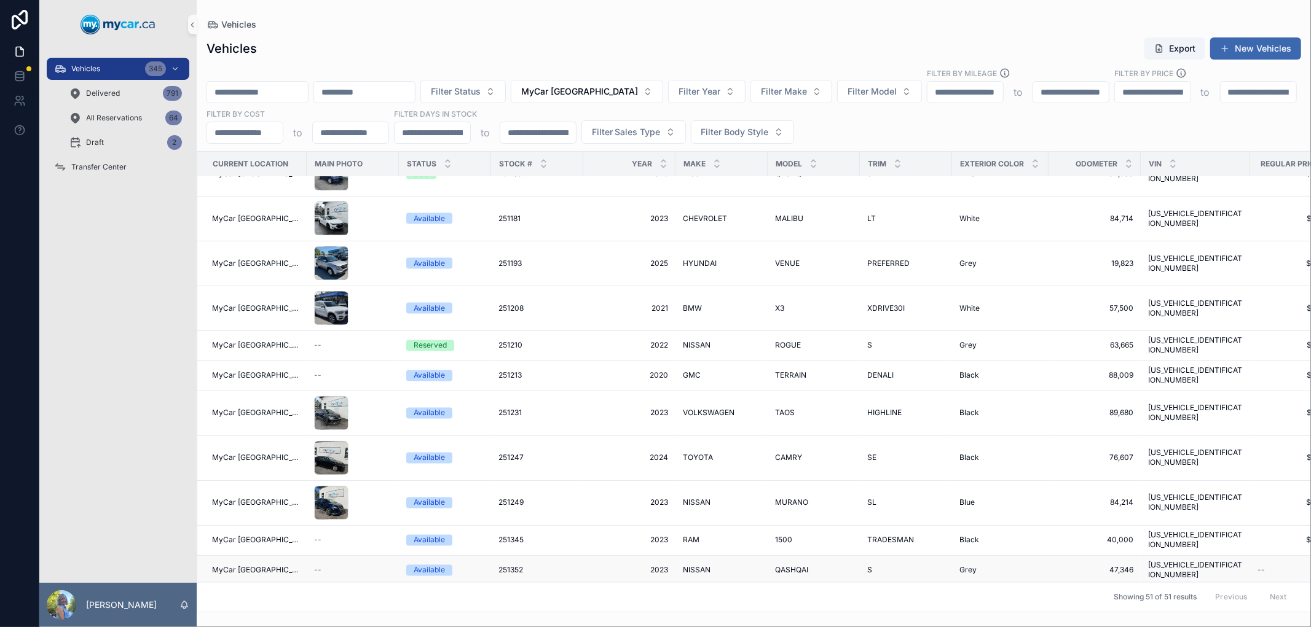
click at [498, 566] on span "251352" at bounding box center [510, 571] width 25 height 10
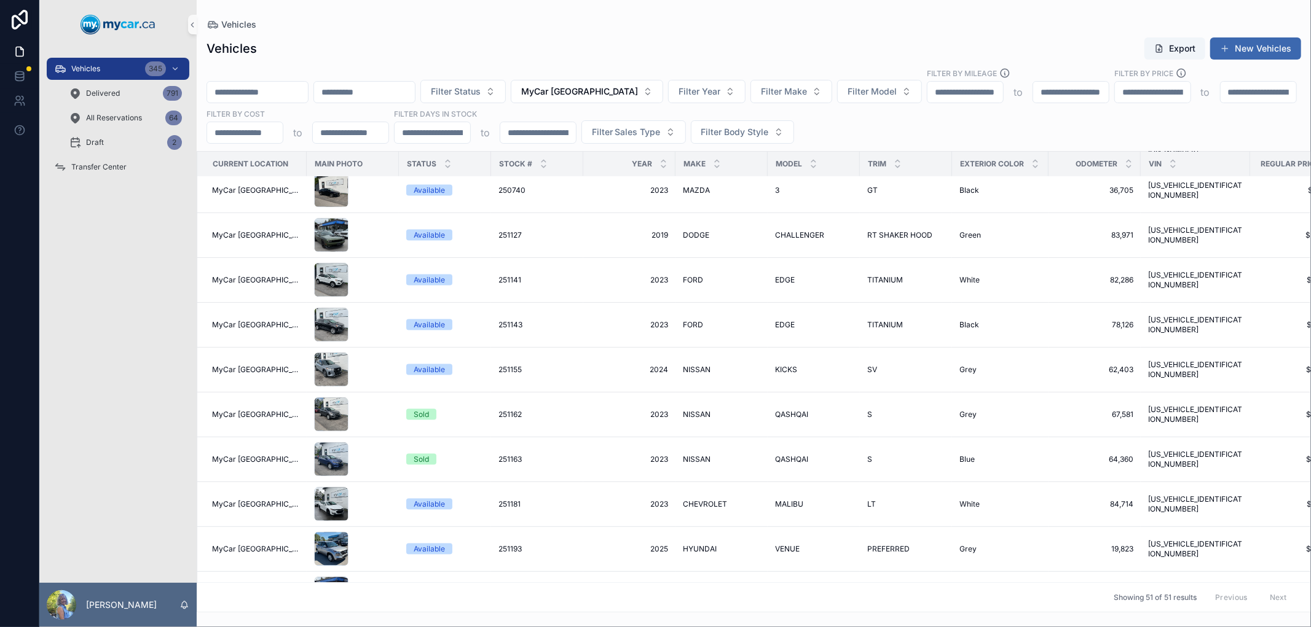
scroll to position [1775, 0]
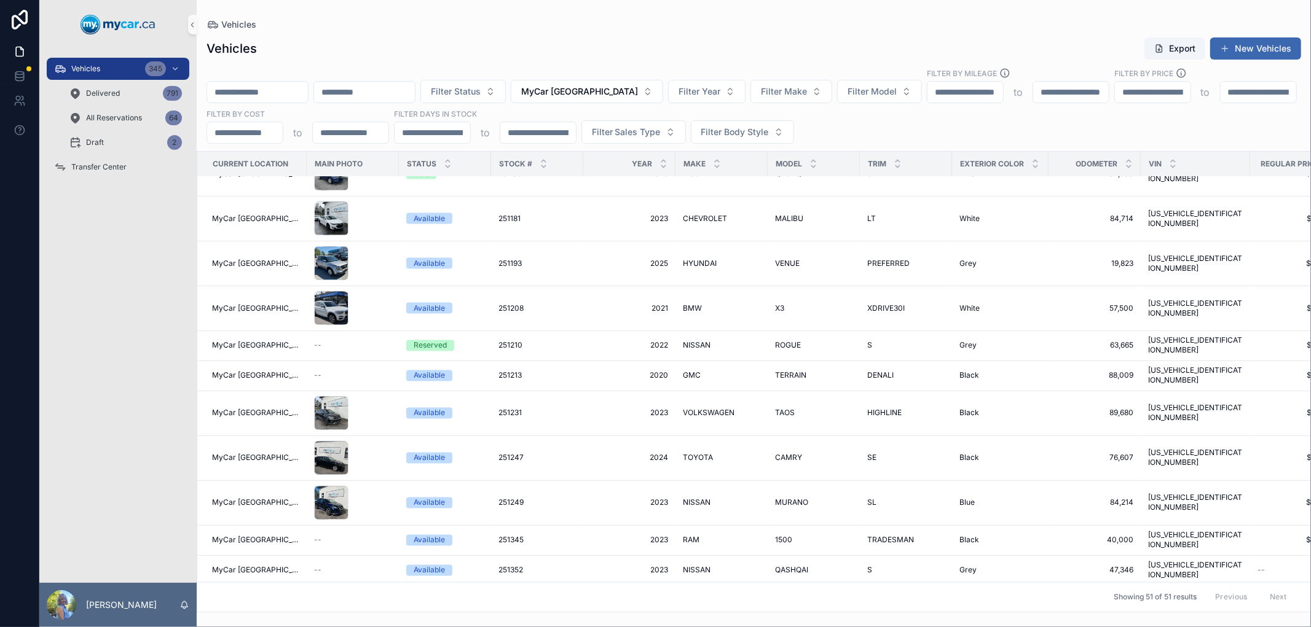
drag, startPoint x: 481, startPoint y: 562, endPoint x: 525, endPoint y: 566, distance: 44.4
click at [525, 586] on td "251378 251378" at bounding box center [537, 601] width 92 height 30
copy span "251378"
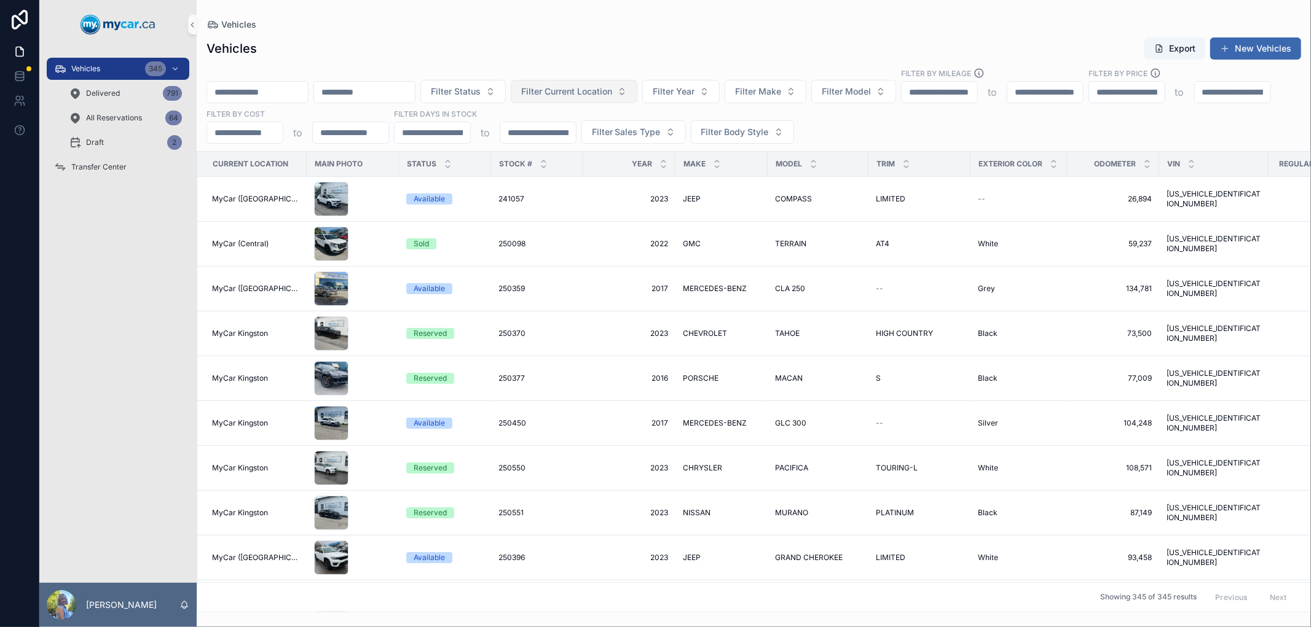
click at [637, 98] on button "Filter Current Location" at bounding box center [574, 91] width 127 height 23
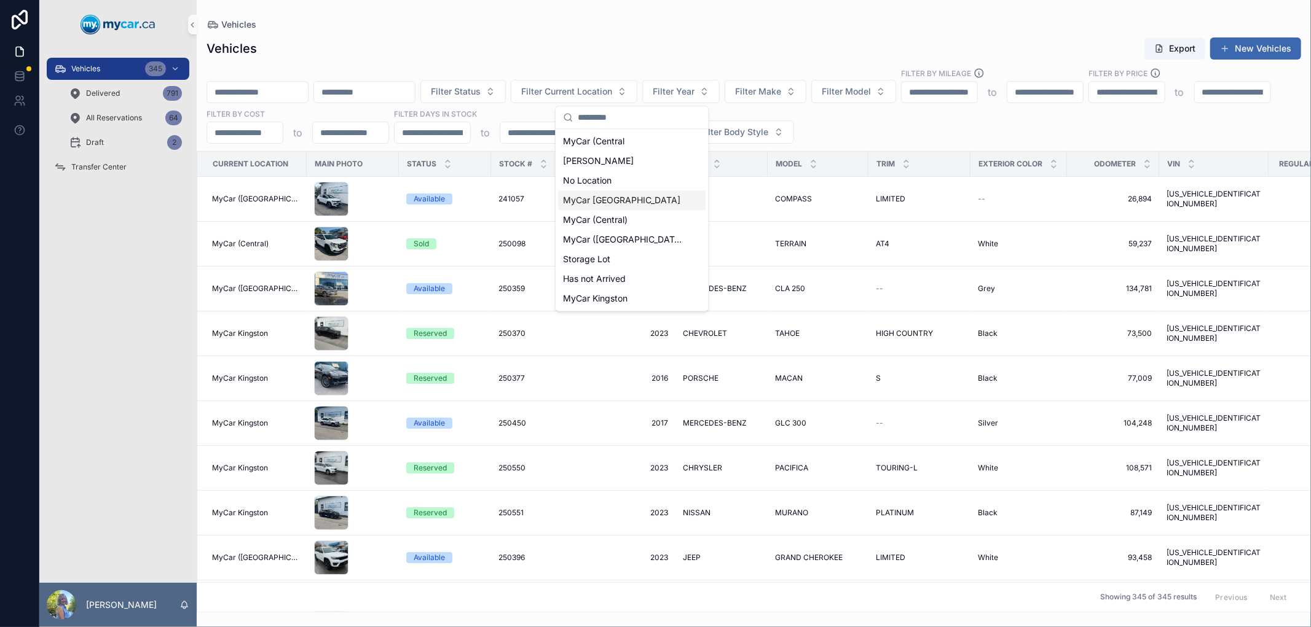
click at [646, 201] on div "MyCar [GEOGRAPHIC_DATA]" at bounding box center [631, 201] width 147 height 20
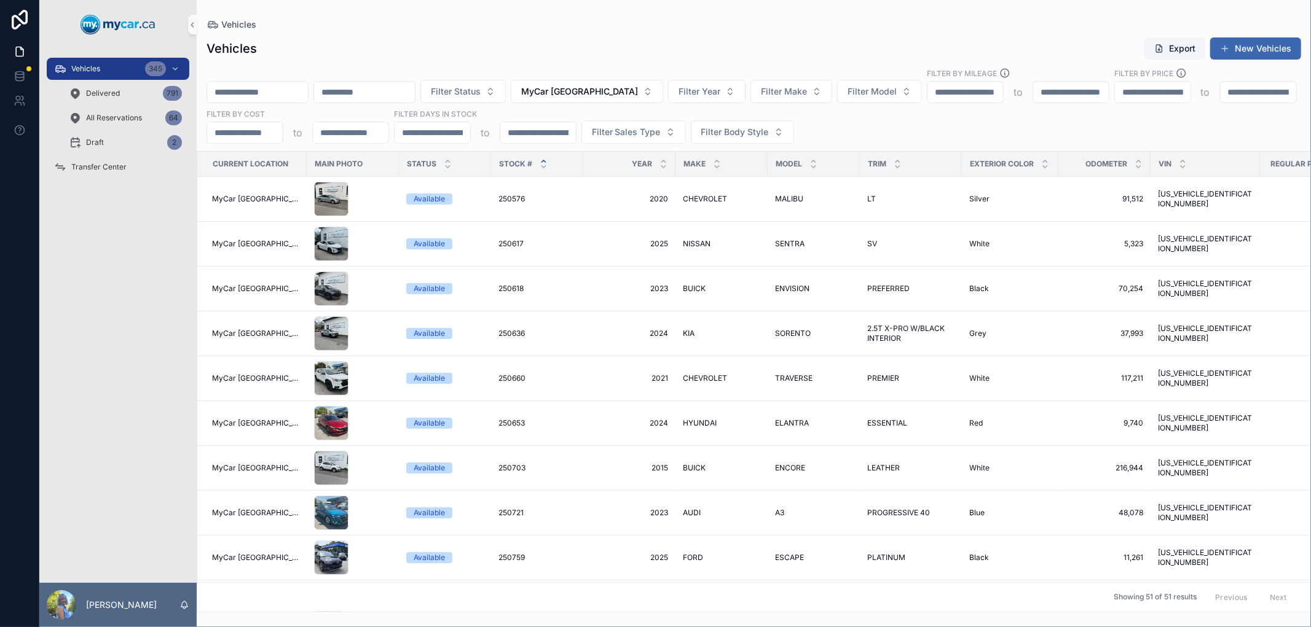
click at [540, 160] on icon "scrollable content" at bounding box center [544, 161] width 8 height 8
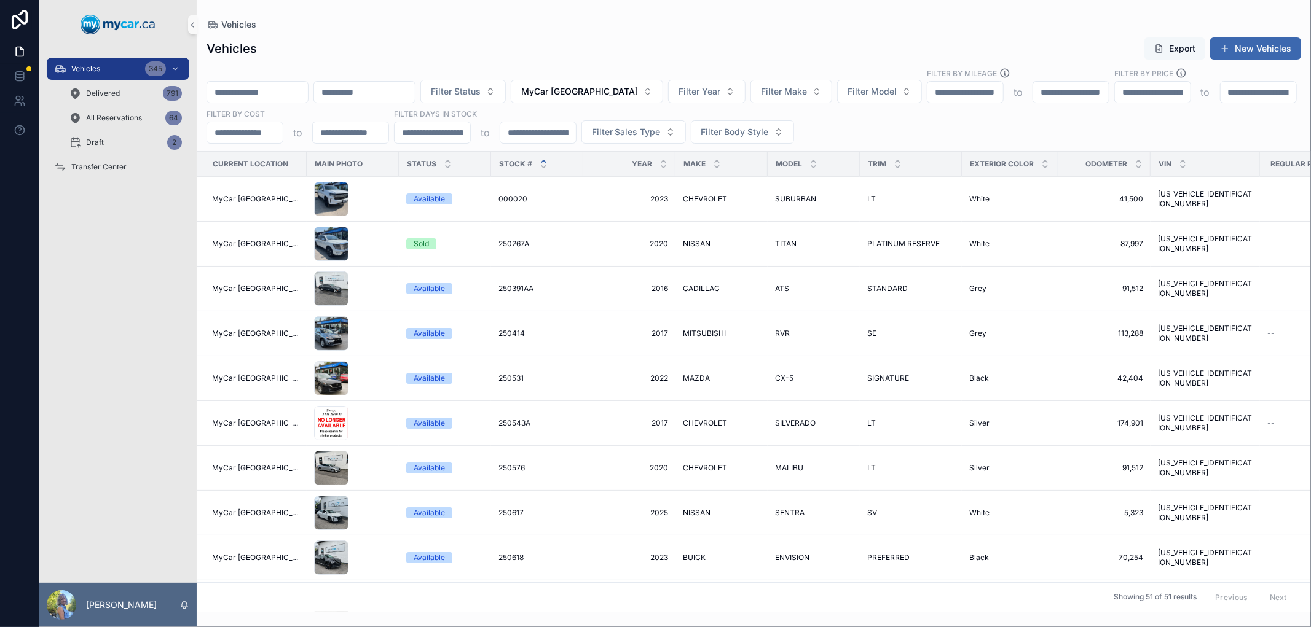
click at [1182, 49] on button "Export" at bounding box center [1174, 48] width 61 height 22
click at [115, 71] on div "Vehicles 345" at bounding box center [118, 69] width 128 height 20
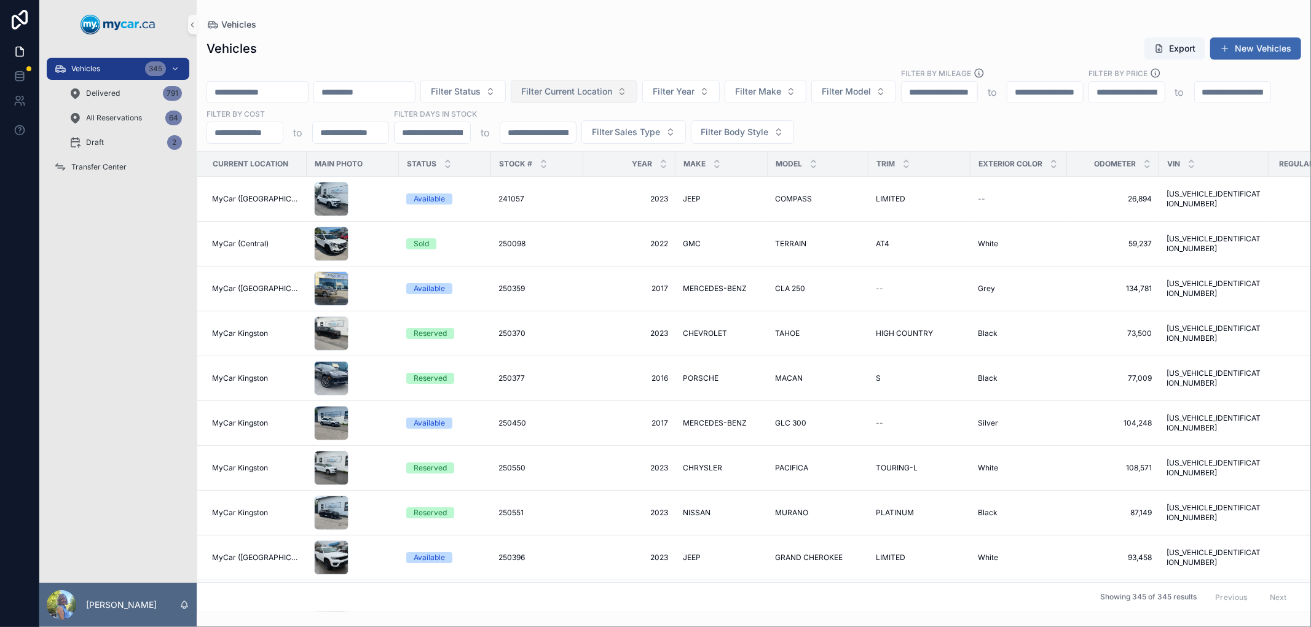
click at [592, 95] on span "Filter Current Location" at bounding box center [566, 91] width 91 height 12
click at [307, 93] on input "scrollable content" at bounding box center [257, 92] width 101 height 17
paste input "******"
type input "******"
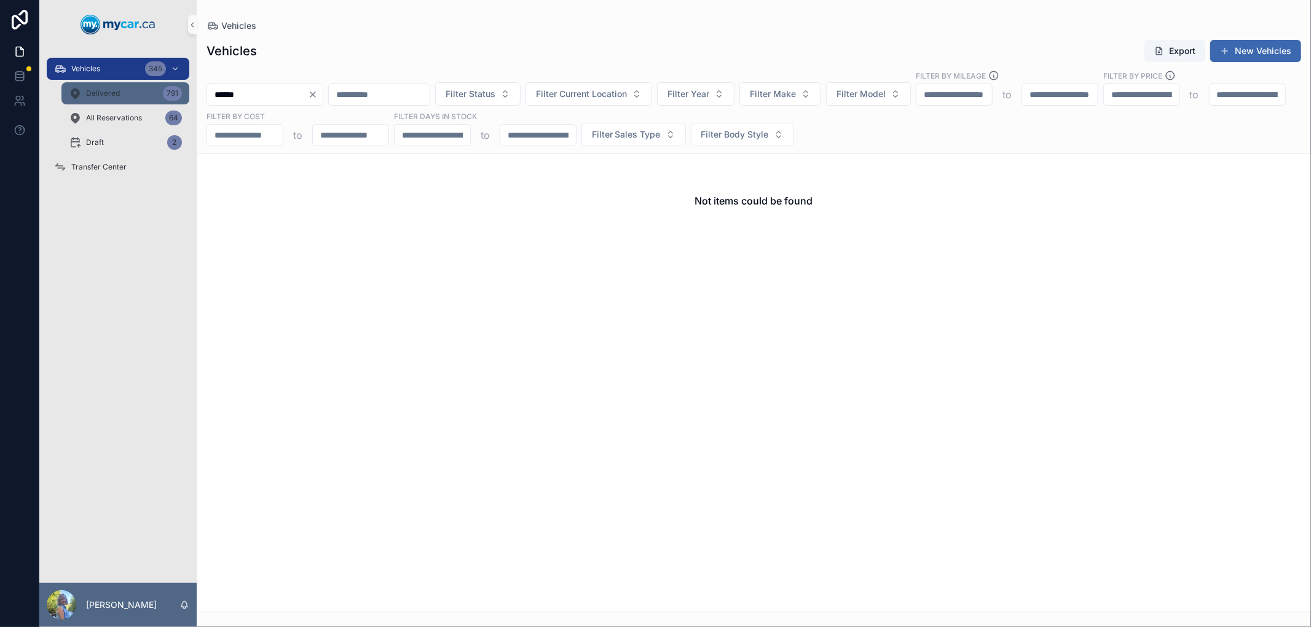
drag, startPoint x: 280, startPoint y: 94, endPoint x: 187, endPoint y: 98, distance: 92.9
click at [187, 98] on div "Vehicles 345 Delivered 791 All Reservations 64 Draft 2 Transfer Center Laurie S…" at bounding box center [675, 313] width 1272 height 627
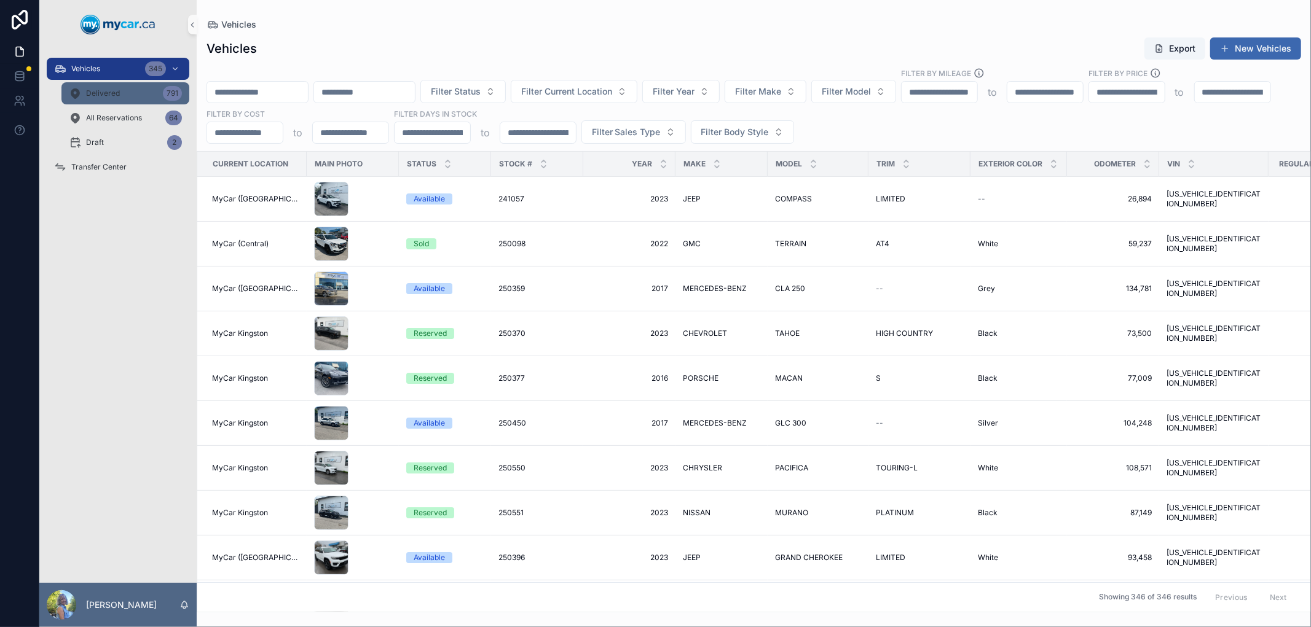
click at [112, 93] on span "Delivered" at bounding box center [103, 93] width 34 height 10
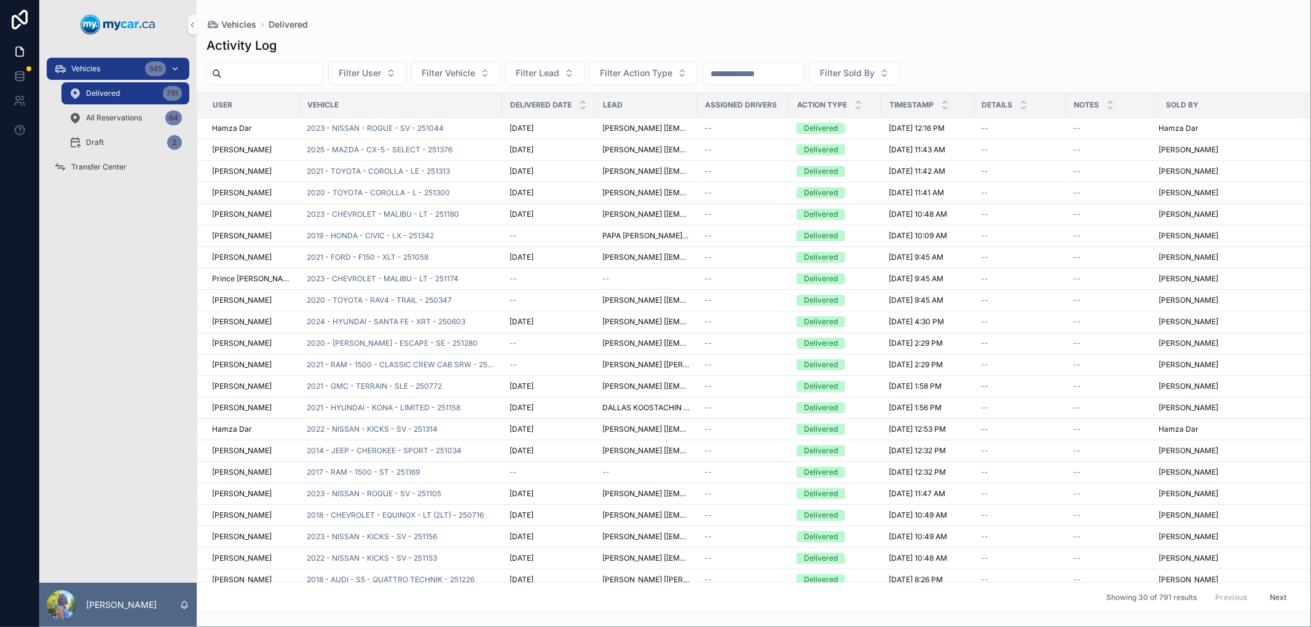
click at [118, 66] on div "Vehicles 345" at bounding box center [118, 69] width 128 height 20
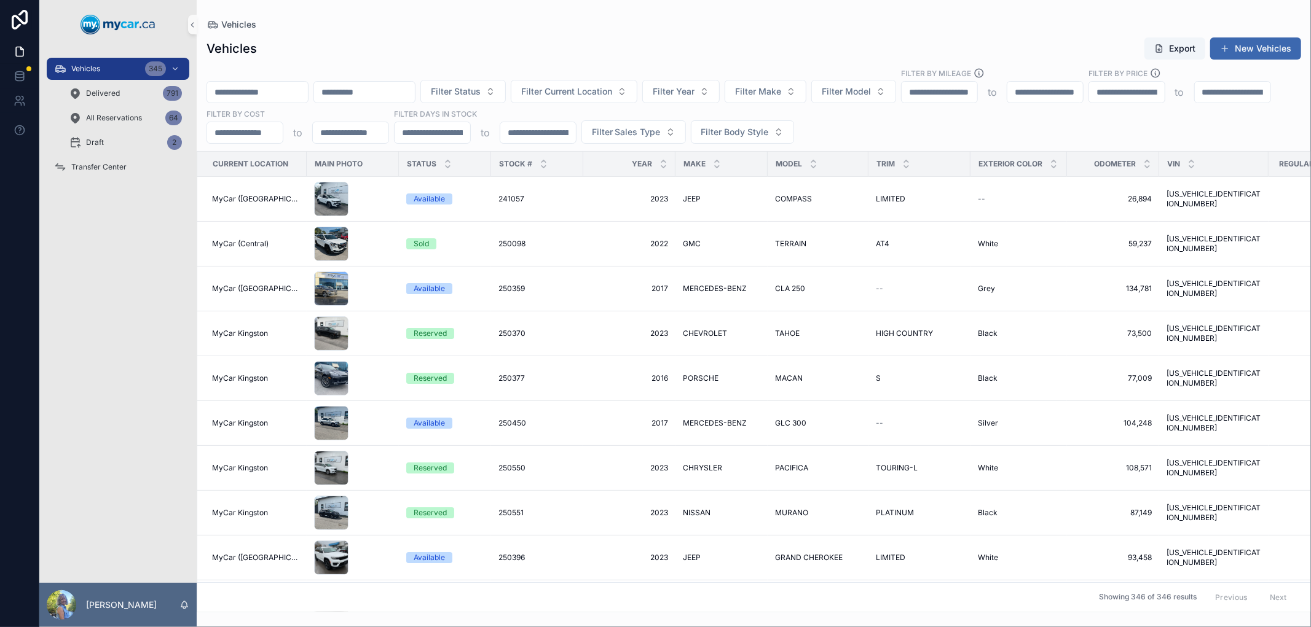
click at [308, 91] on input "scrollable content" at bounding box center [257, 92] width 101 height 17
paste input "******"
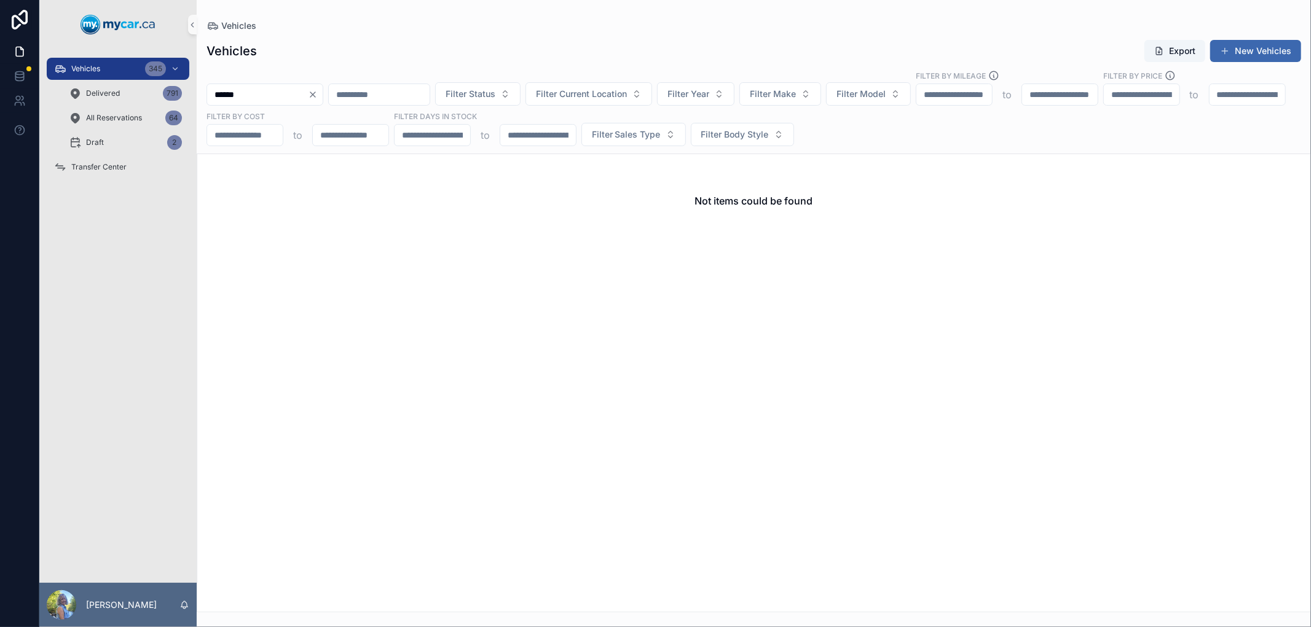
click at [216, 95] on input "******" at bounding box center [257, 94] width 101 height 17
type input "******"
click at [133, 88] on div "Delivered 791" at bounding box center [125, 94] width 113 height 20
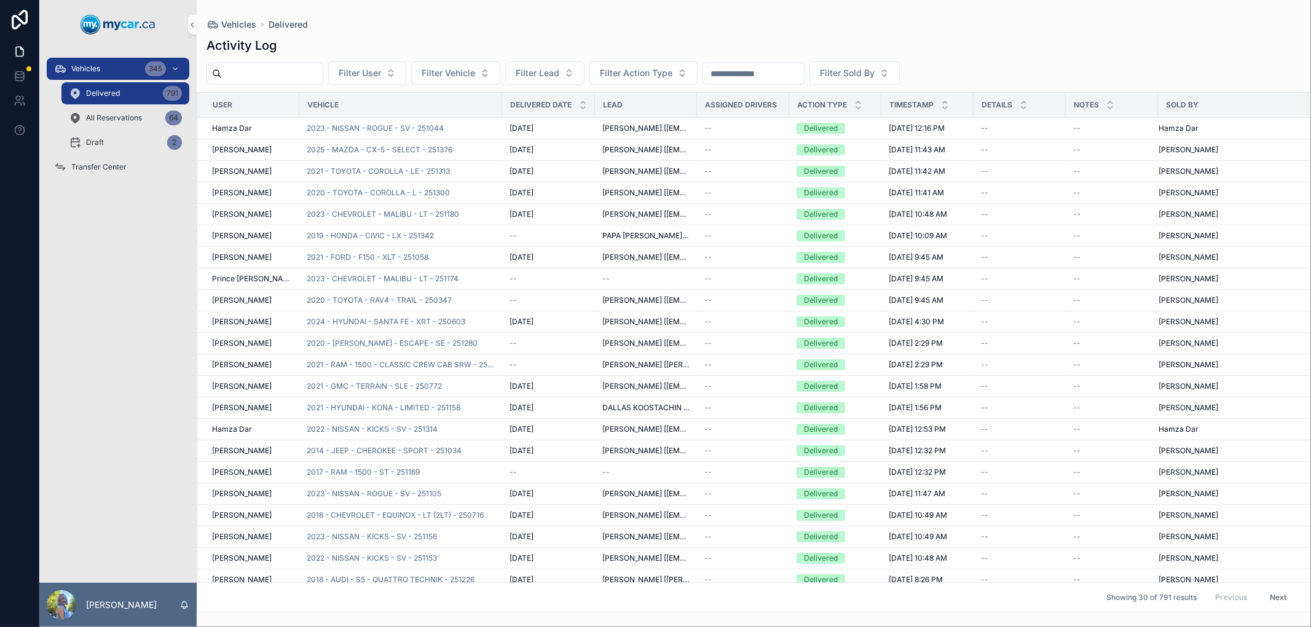
click at [752, 70] on input "scrollable content" at bounding box center [753, 73] width 101 height 17
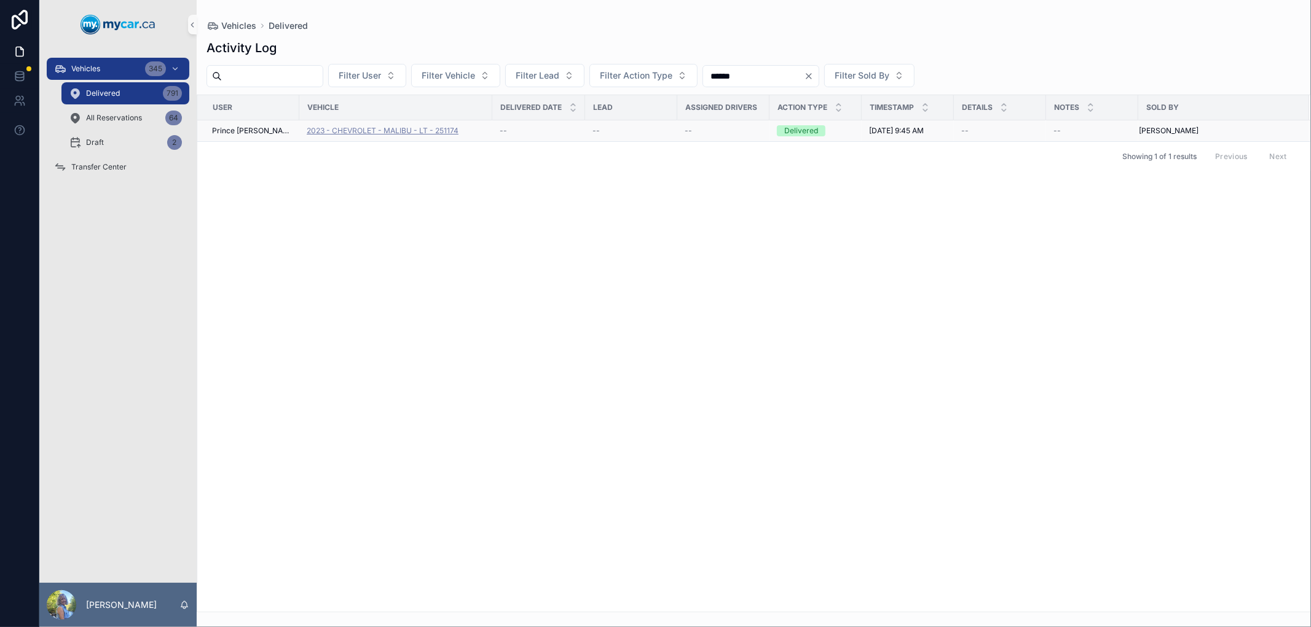
type input "******"
click at [406, 132] on span "2023 - CHEVROLET - MALIBU - LT - 251174" at bounding box center [383, 131] width 152 height 10
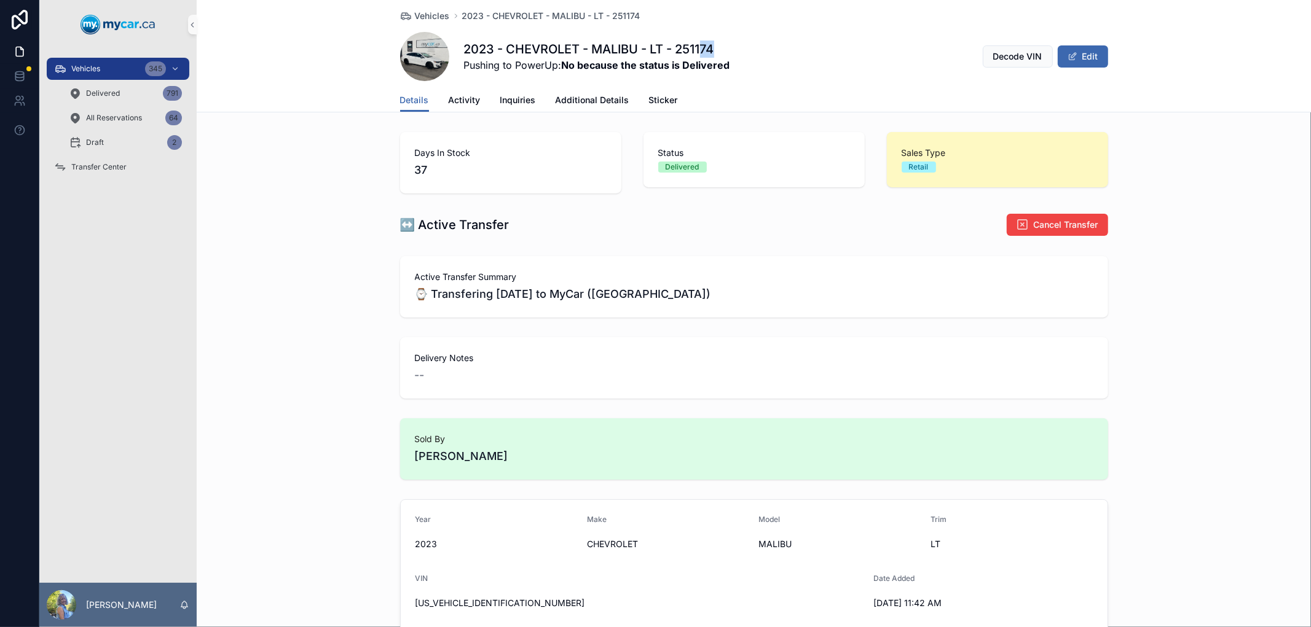
drag, startPoint x: 725, startPoint y: 51, endPoint x: 701, endPoint y: 51, distance: 24.6
click at [701, 51] on div "2023 - CHEVROLET - MALIBU - LT - 251174 Pushing to PowerUp: No because the stat…" at bounding box center [754, 56] width 708 height 49
drag, startPoint x: 460, startPoint y: 50, endPoint x: 635, endPoint y: 47, distance: 175.8
click at [635, 47] on h1 "2023 - CHEVROLET - MALIBU - LT - 251174" at bounding box center [597, 49] width 266 height 17
copy h1 "2023 - CHEVROLET - MALIBU"
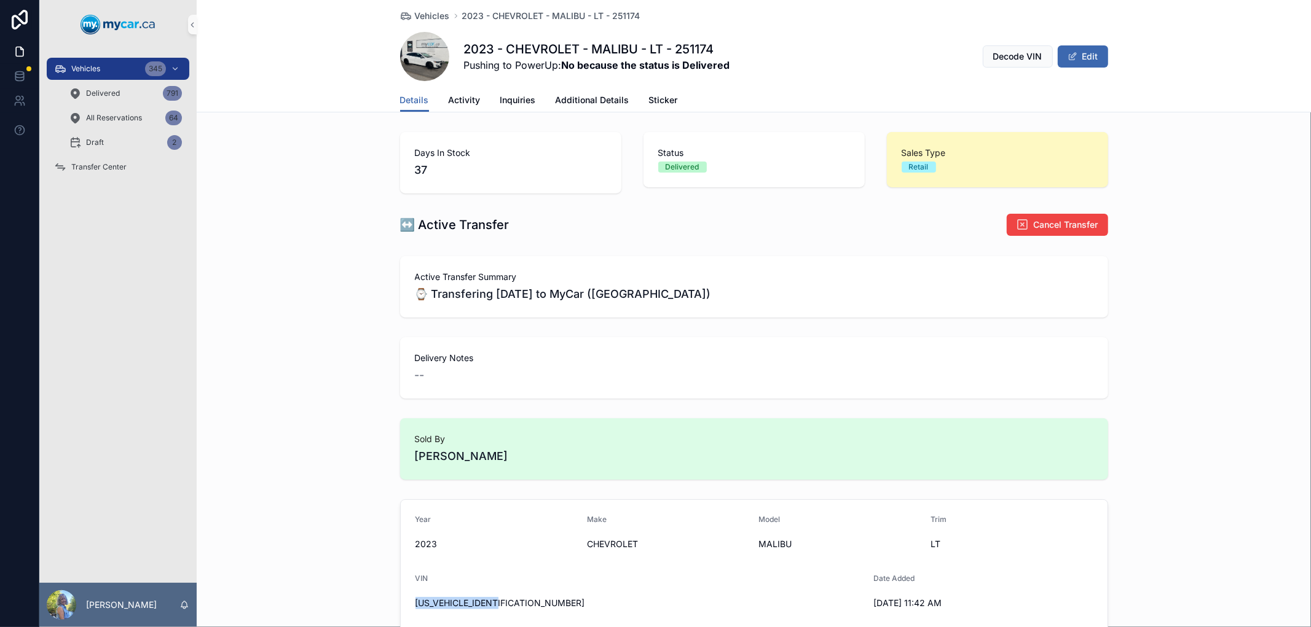
drag, startPoint x: 511, startPoint y: 607, endPoint x: 403, endPoint y: 607, distance: 107.6
copy span "1G1ZD5ST9PF220401"
click at [90, 68] on span "Vehicles" at bounding box center [85, 69] width 29 height 10
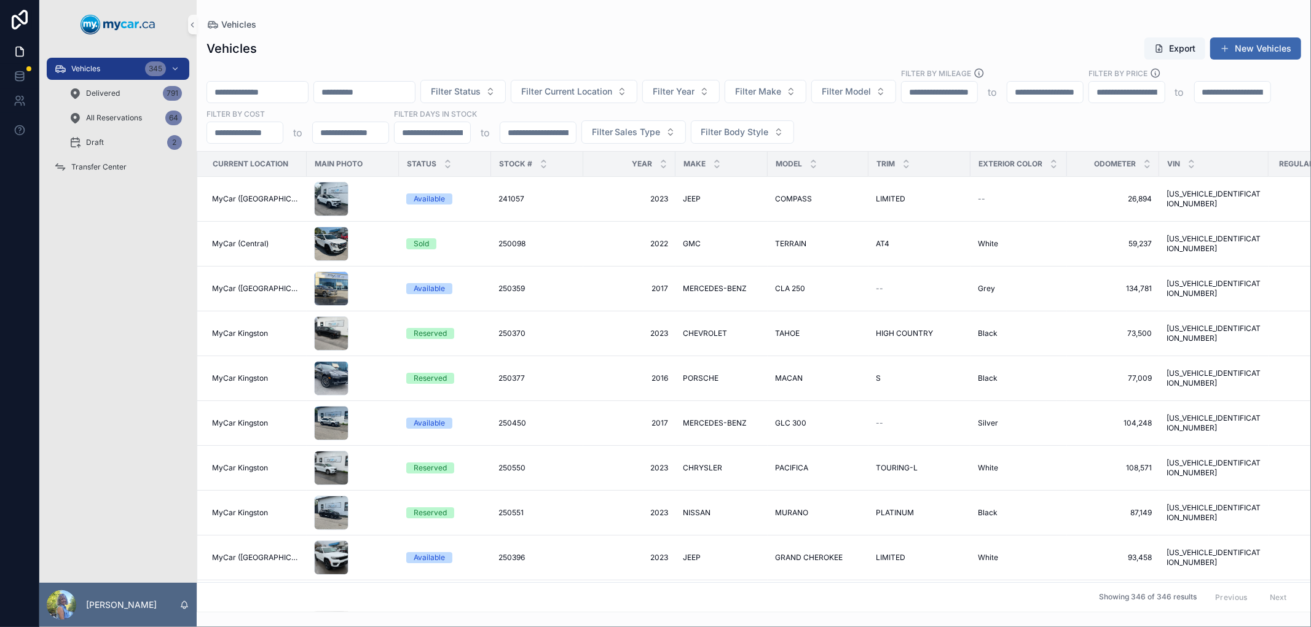
click at [265, 91] on input "scrollable content" at bounding box center [257, 92] width 101 height 17
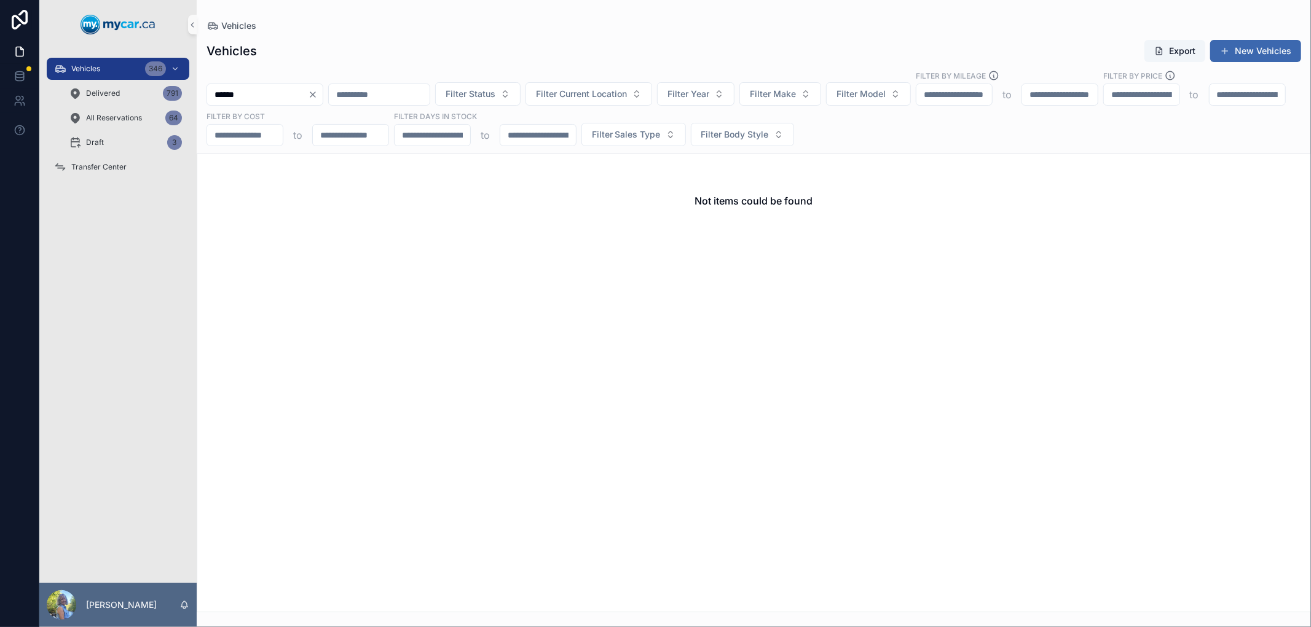
type input "******"
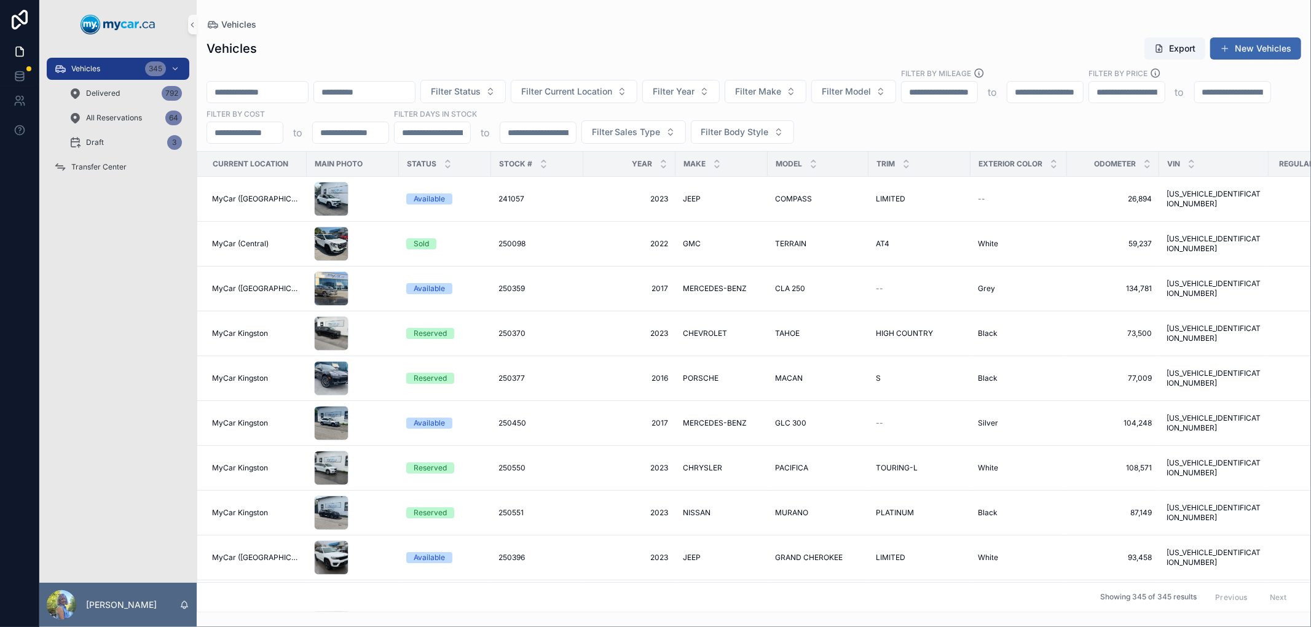
click at [241, 87] on input "scrollable content" at bounding box center [257, 92] width 101 height 17
paste input "******"
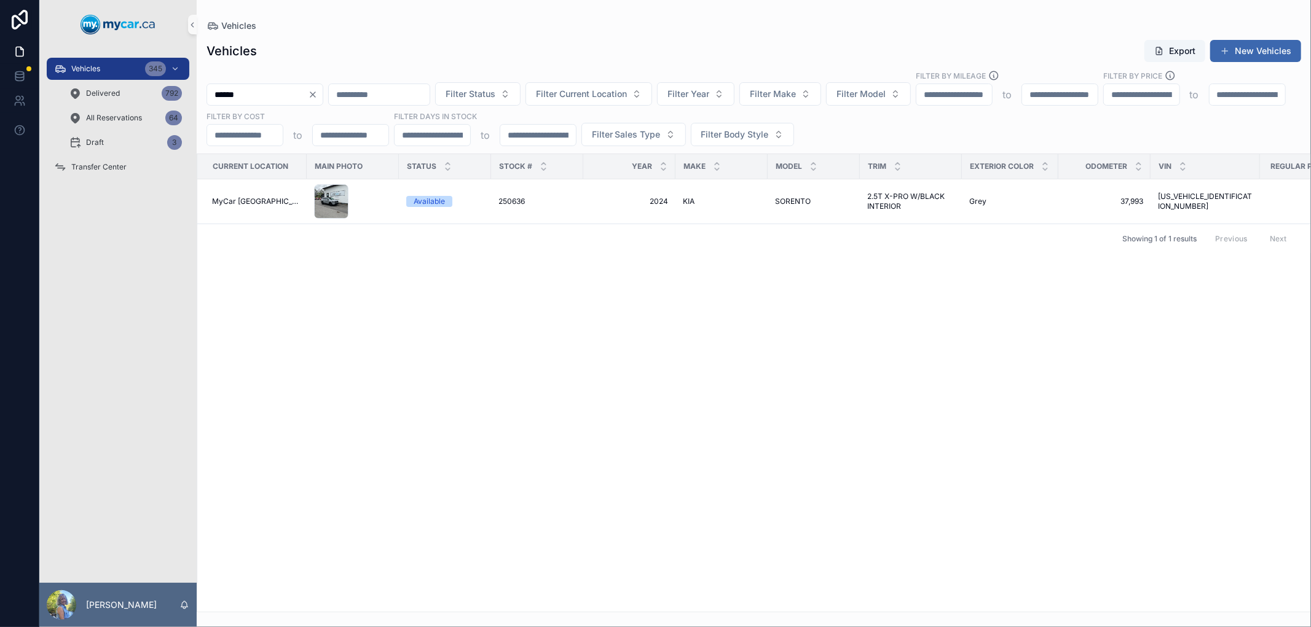
drag, startPoint x: 306, startPoint y: 90, endPoint x: 207, endPoint y: 90, distance: 98.9
click at [207, 90] on input "******" at bounding box center [257, 94] width 101 height 17
paste input "*"
type input "*******"
click at [508, 199] on span "250267A" at bounding box center [513, 202] width 31 height 10
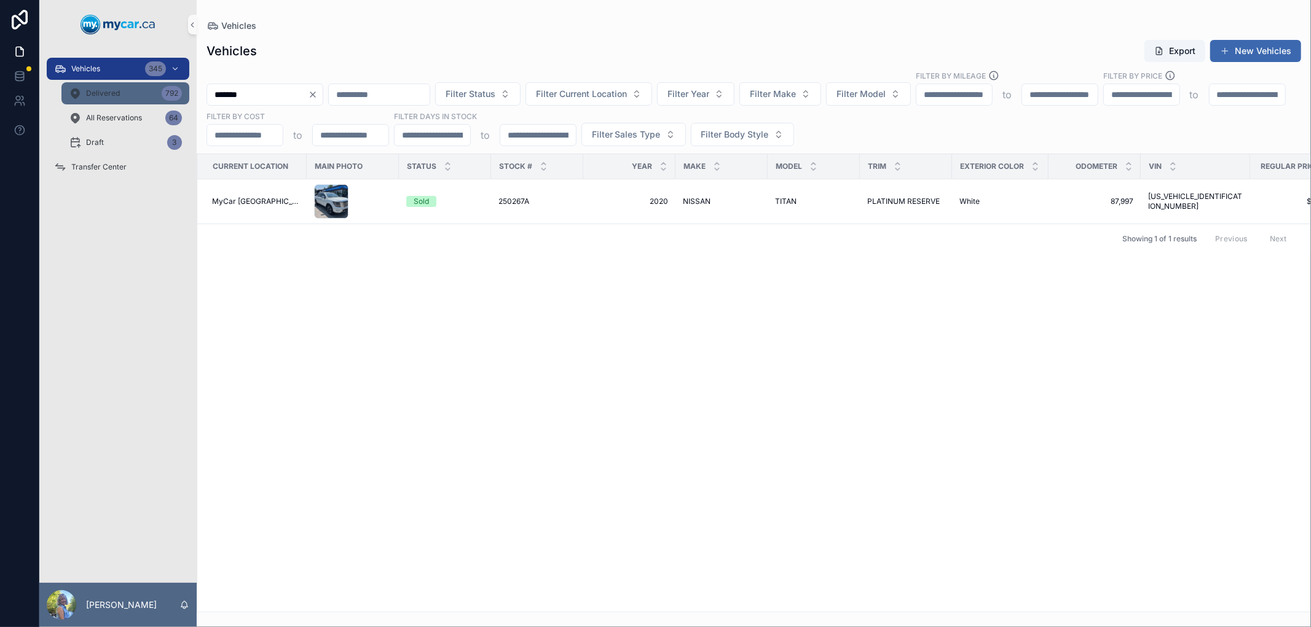
drag, startPoint x: 269, startPoint y: 95, endPoint x: 186, endPoint y: 88, distance: 83.2
click at [186, 88] on div "Vehicles 345 Delivered 792 All Reservations 64 Draft 3 Transfer Center Laurie S…" at bounding box center [675, 313] width 1272 height 627
paste input "scrollable content"
drag, startPoint x: 289, startPoint y: 92, endPoint x: 180, endPoint y: 82, distance: 109.2
click at [180, 82] on div "Vehicles 345 Delivered 792 All Reservations 64 Draft 3 Transfer Center Laurie S…" at bounding box center [675, 313] width 1272 height 627
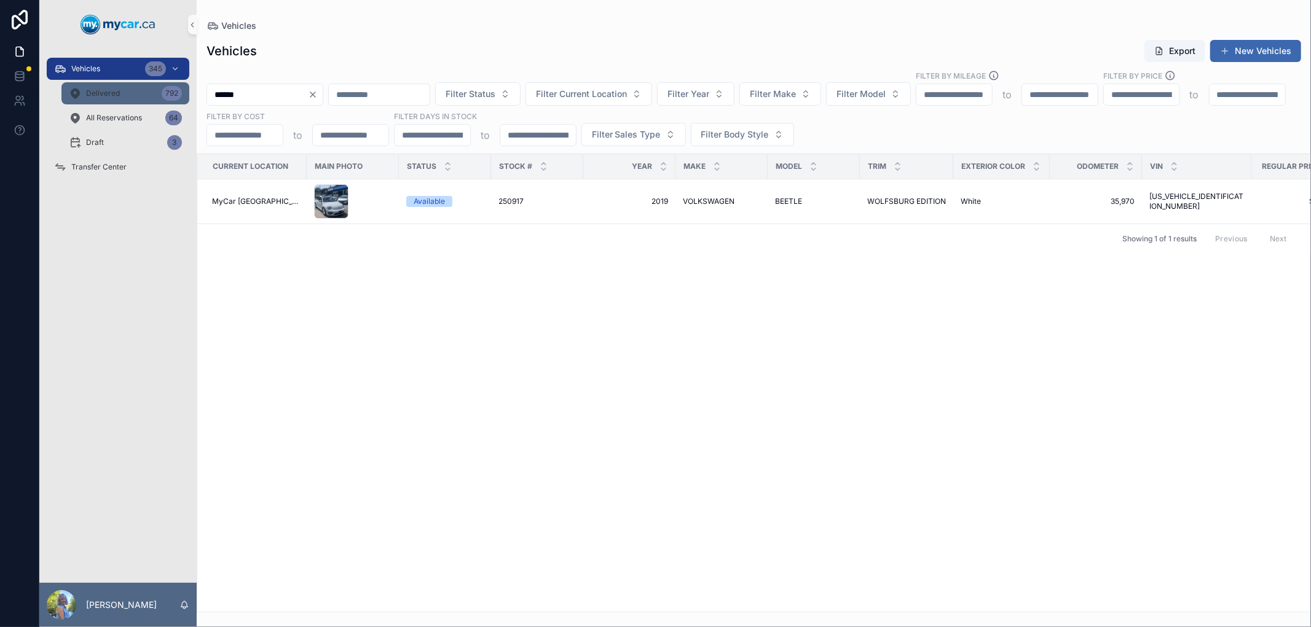
paste input "scrollable content"
type input "******"
click at [498, 197] on span "250964" at bounding box center [511, 202] width 27 height 10
drag, startPoint x: 273, startPoint y: 95, endPoint x: 202, endPoint y: 86, distance: 71.9
click at [202, 86] on div "****** Filter Status Filter Current Location Filter Year Filter Make Filter Mod…" at bounding box center [754, 108] width 1114 height 76
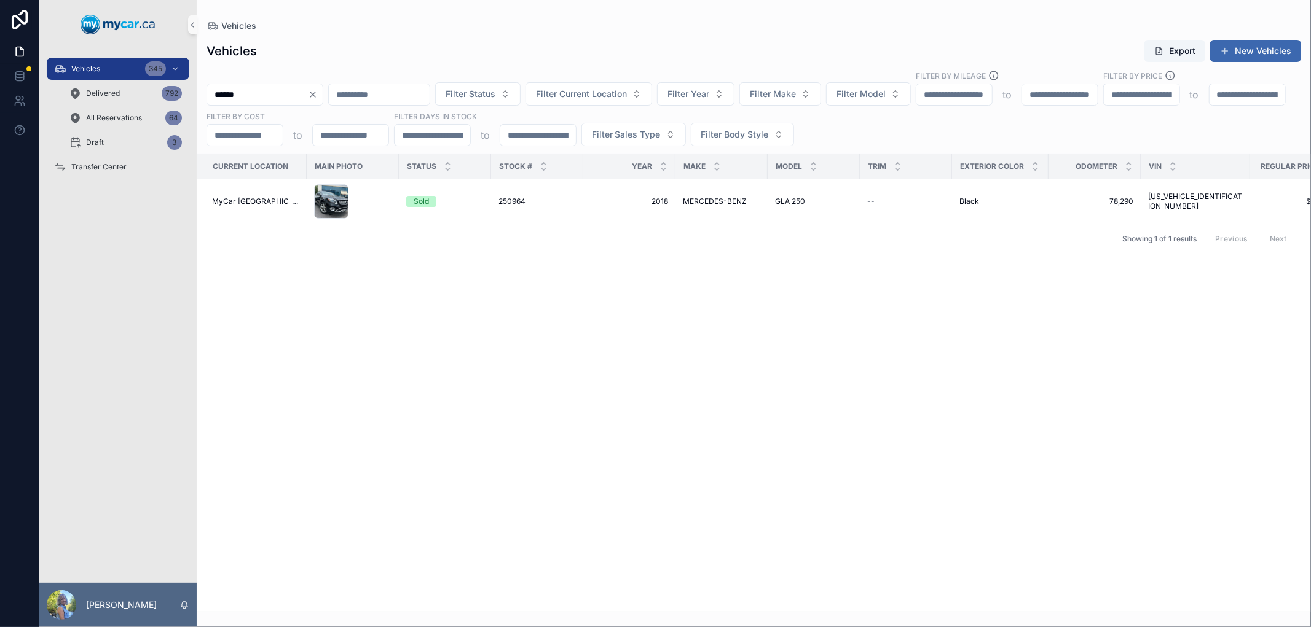
paste input "scrollable content"
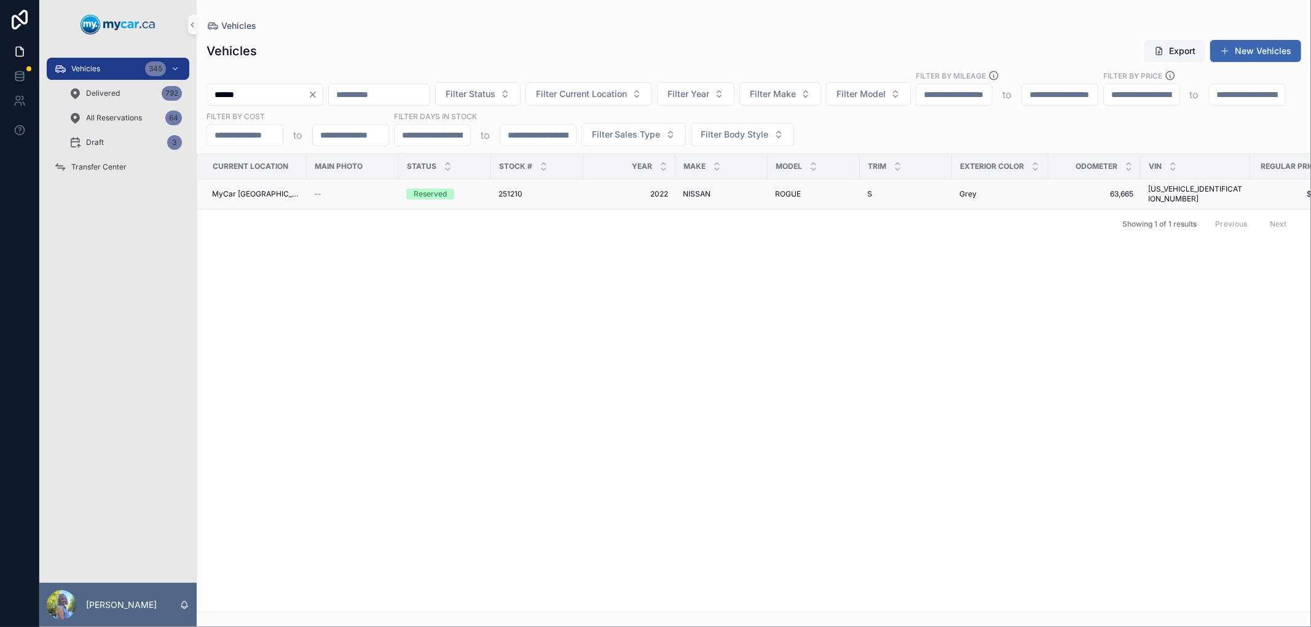
type input "******"
click at [498, 192] on span "251210" at bounding box center [510, 194] width 24 height 10
drag, startPoint x: 297, startPoint y: 93, endPoint x: 189, endPoint y: 96, distance: 108.2
click at [189, 96] on div "Vehicles 345 Delivered 792 All Reservations 64 Draft 3 Transfer Center Laurie S…" at bounding box center [675, 313] width 1272 height 627
paste input "scrollable content"
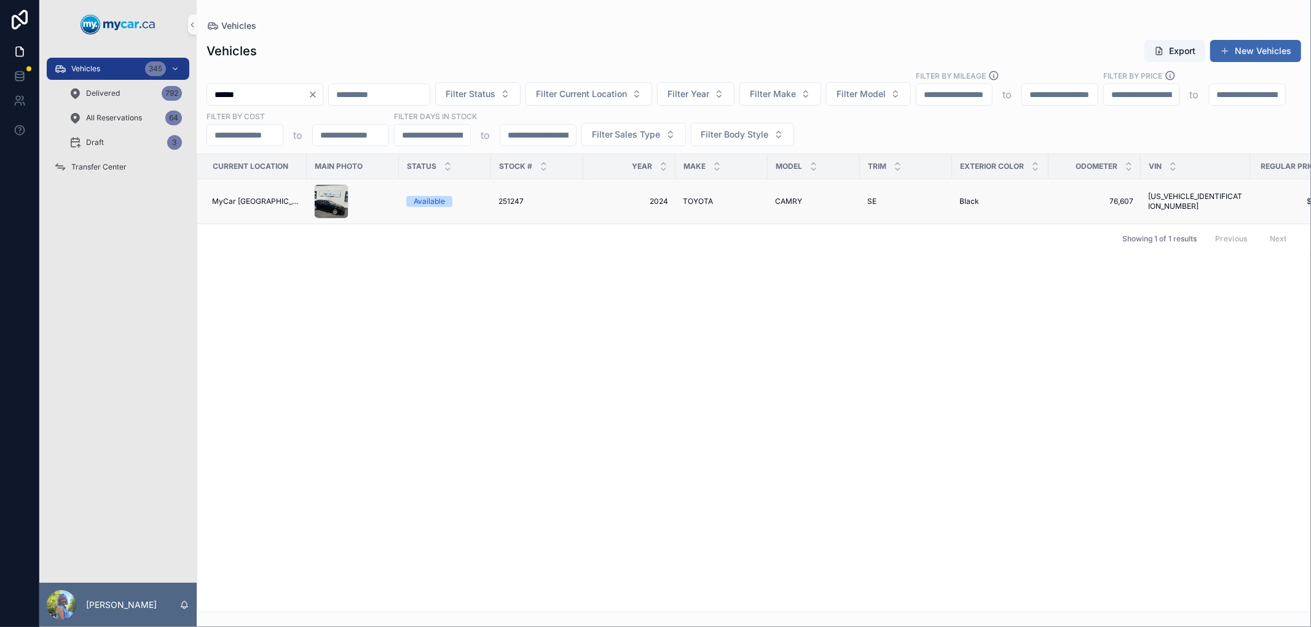
type input "******"
click at [504, 201] on span "251247" at bounding box center [510, 202] width 25 height 10
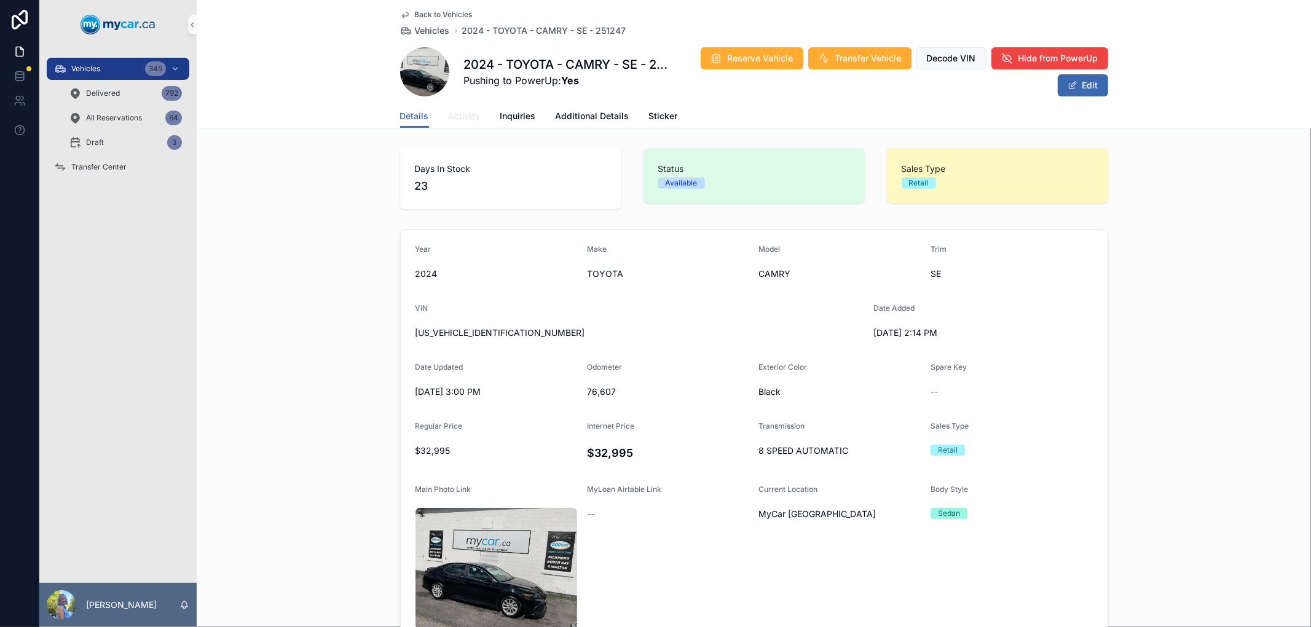
click at [463, 113] on span "Activity" at bounding box center [465, 116] width 32 height 12
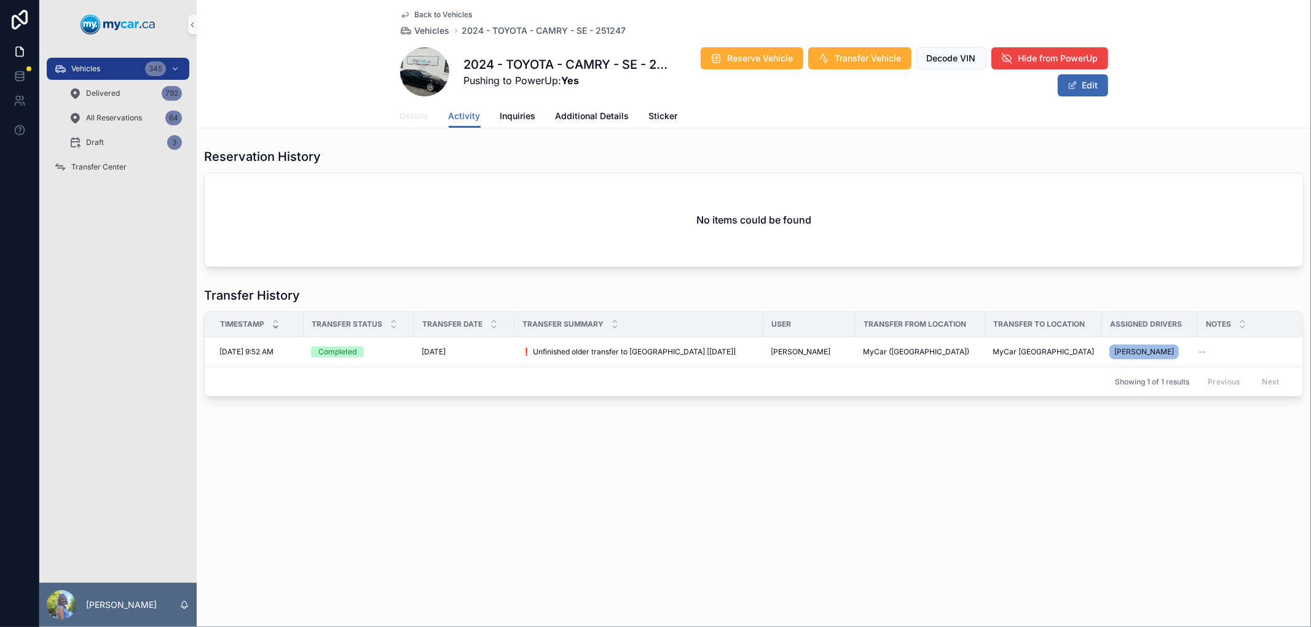
click at [416, 112] on span "Details" at bounding box center [414, 116] width 29 height 12
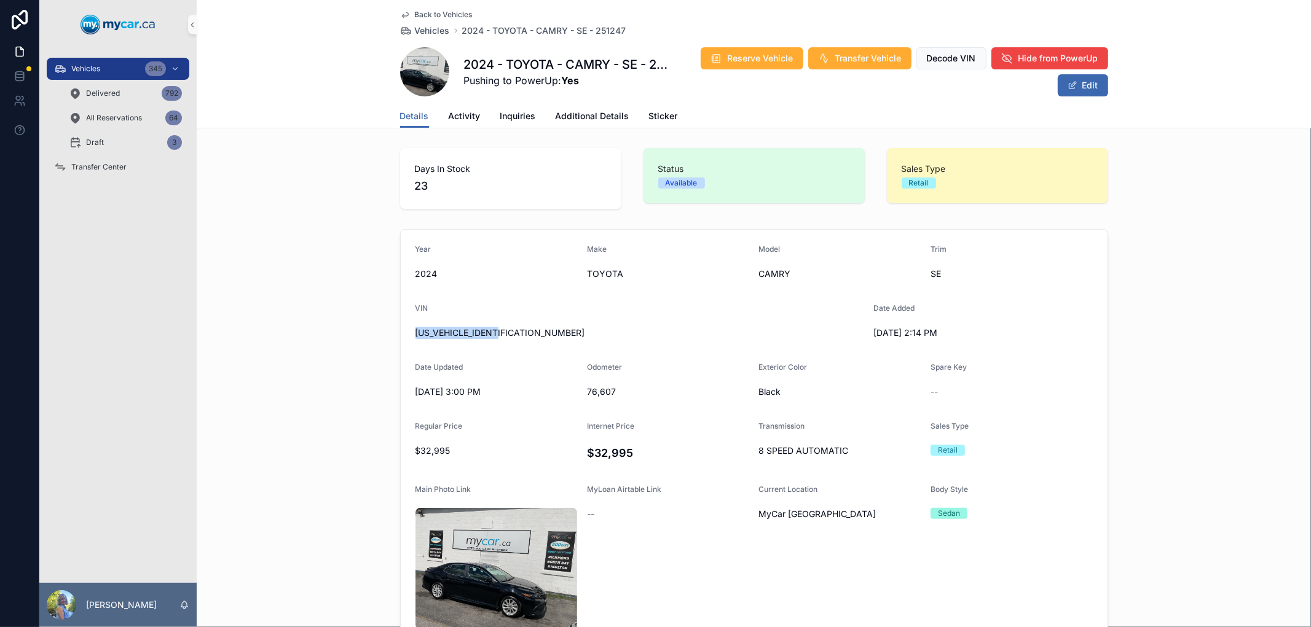
drag, startPoint x: 516, startPoint y: 332, endPoint x: 403, endPoint y: 336, distance: 113.7
click at [403, 336] on form "Year 2024 Make TOYOTA Model CAMRY Trim SE VIN 4T1G11AK0RU243116 Date Added 9/5/…" at bounding box center [754, 469] width 707 height 478
copy span "4T1G11AK0RU243116"
drag, startPoint x: 462, startPoint y: 65, endPoint x: 606, endPoint y: 63, distance: 144.4
click at [606, 63] on h1 "2024 - TOYOTA - CAMRY - SE - 251247" at bounding box center [568, 64] width 209 height 17
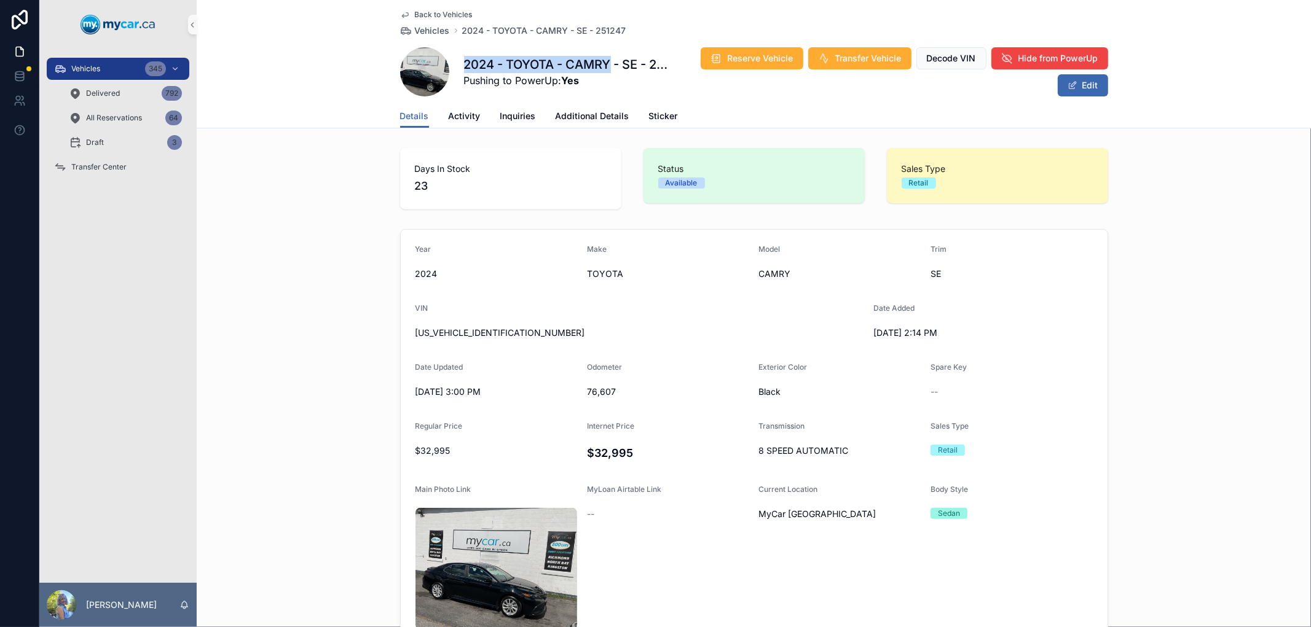
copy h1 "2024 - TOYOTA - CAMRY"
drag, startPoint x: 617, startPoint y: 391, endPoint x: 580, endPoint y: 395, distance: 37.7
click at [580, 395] on form "Year 2024 Make TOYOTA Model CAMRY Trim SE VIN 4T1G11AK0RU243116 Date Added 9/5/…" at bounding box center [754, 469] width 707 height 478
copy span "76,607"
click at [673, 338] on span "4T1G11AK0RU243116" at bounding box center [639, 333] width 448 height 12
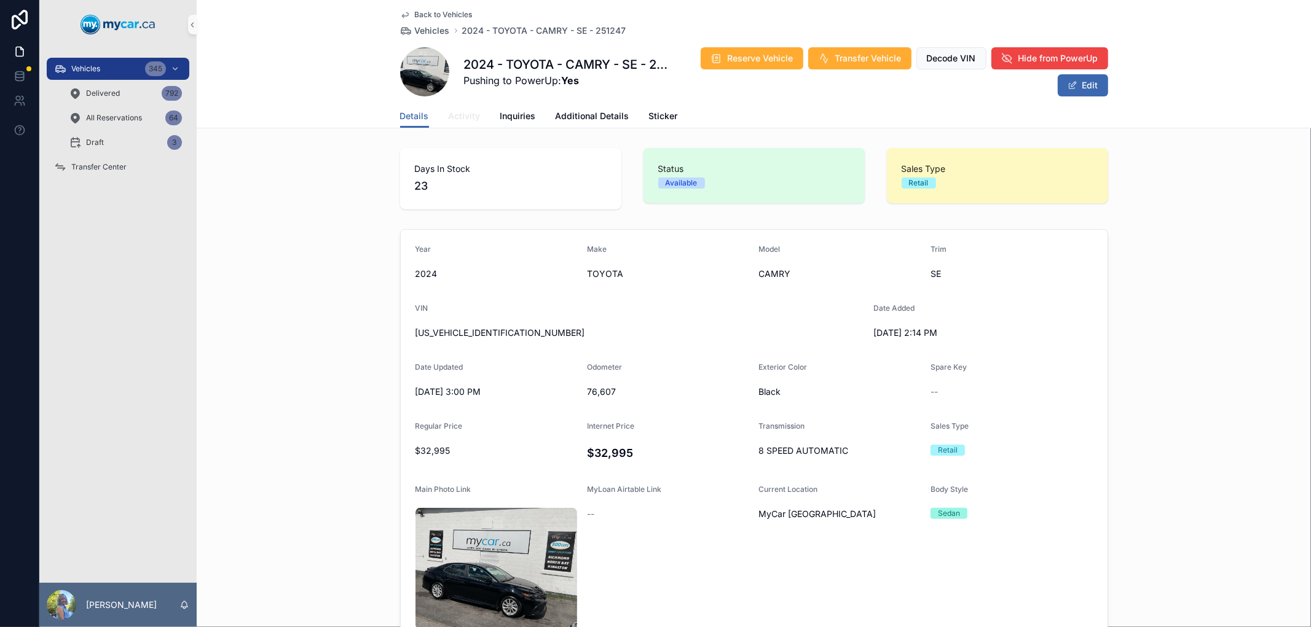
click at [461, 119] on span "Activity" at bounding box center [465, 116] width 32 height 12
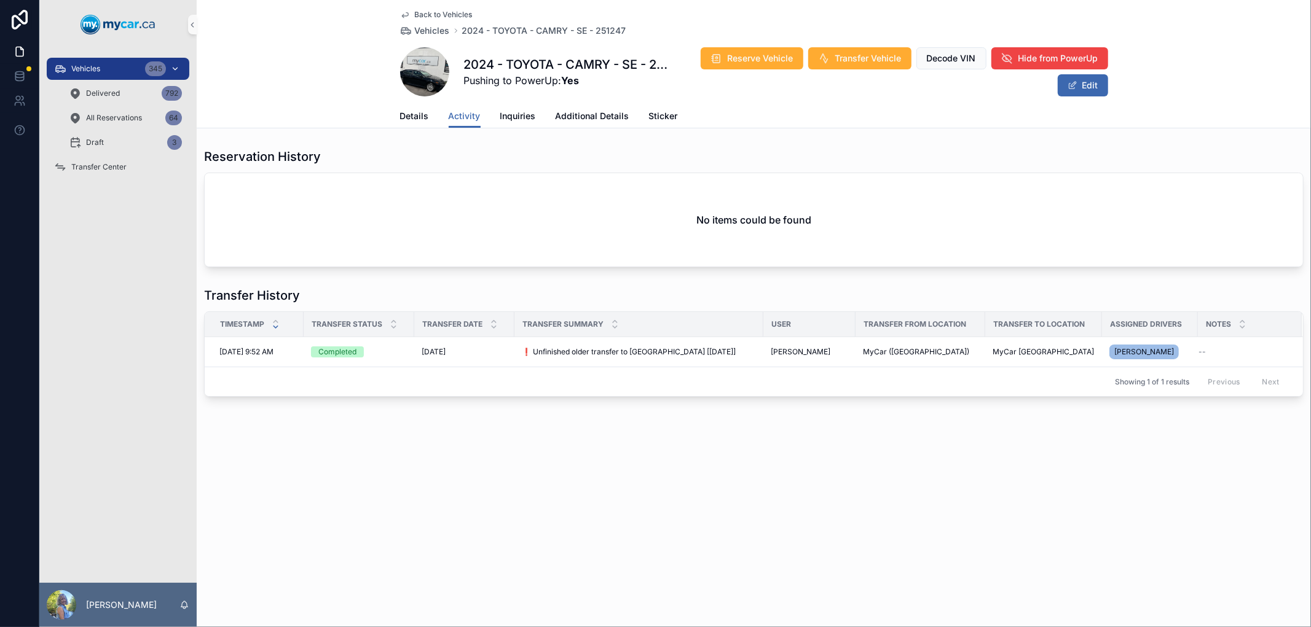
click at [103, 69] on div "Vehicles 345" at bounding box center [118, 69] width 128 height 20
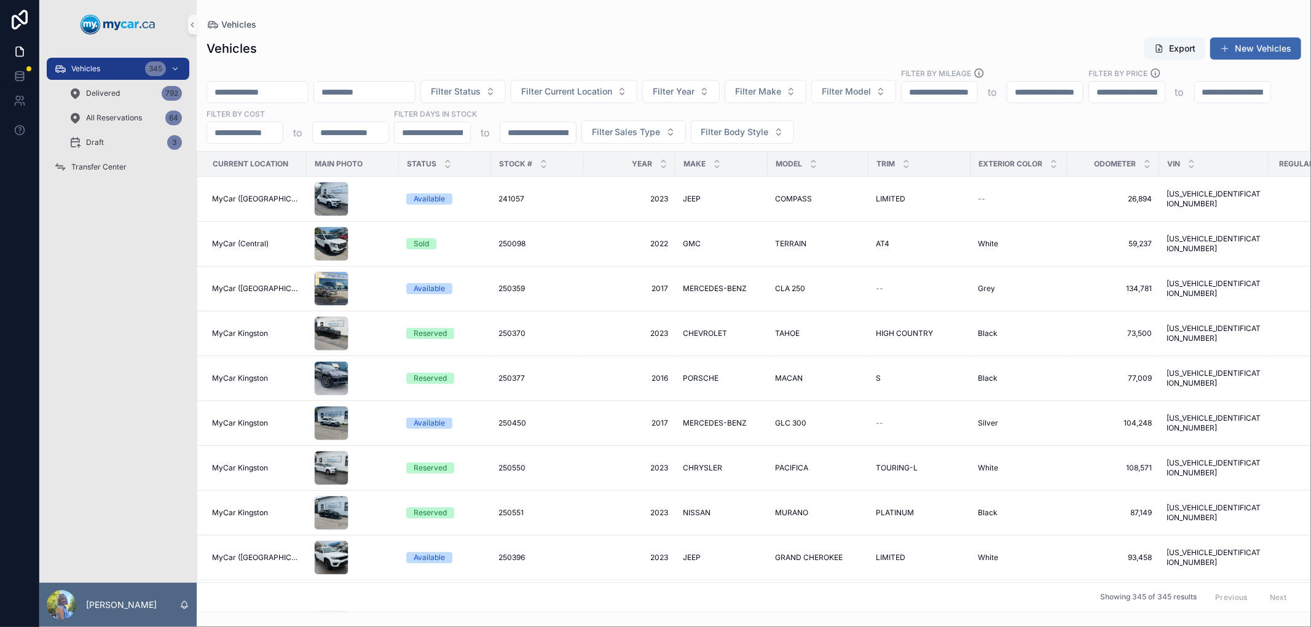
click at [262, 84] on input "scrollable content" at bounding box center [257, 92] width 101 height 17
paste input "******"
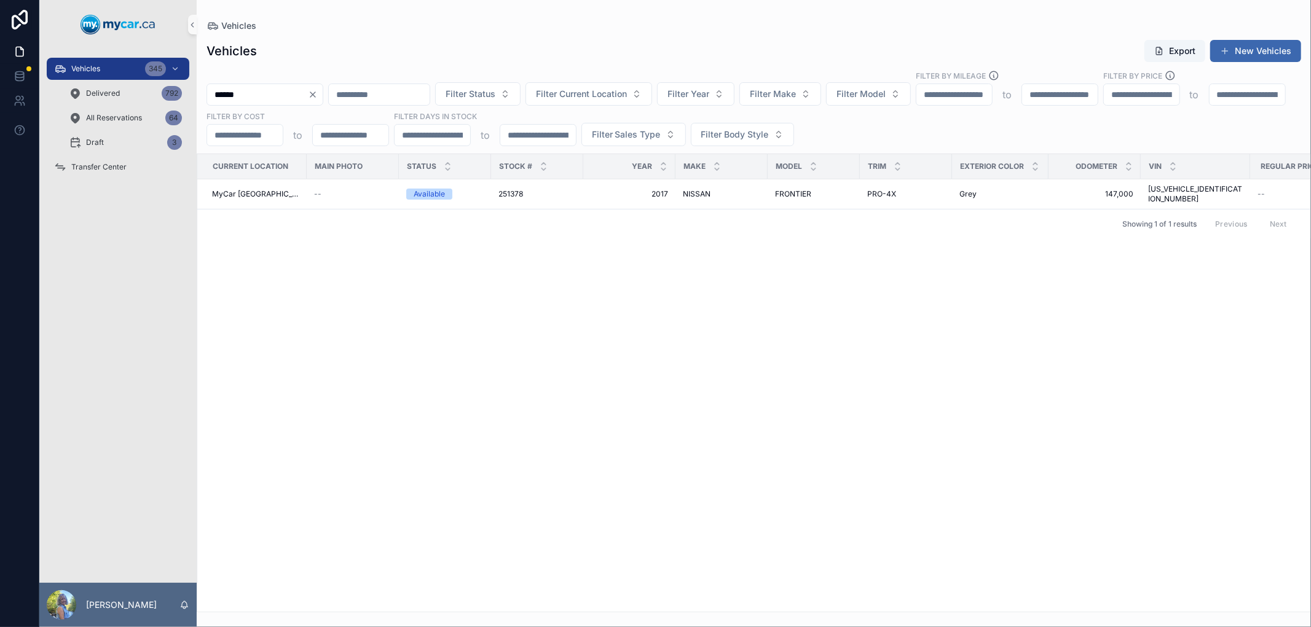
drag, startPoint x: 293, startPoint y: 95, endPoint x: 199, endPoint y: 101, distance: 94.2
click at [199, 101] on div "****** Filter Status Filter Current Location Filter Year Filter Make Filter Mod…" at bounding box center [754, 108] width 1114 height 76
paste input "scrollable content"
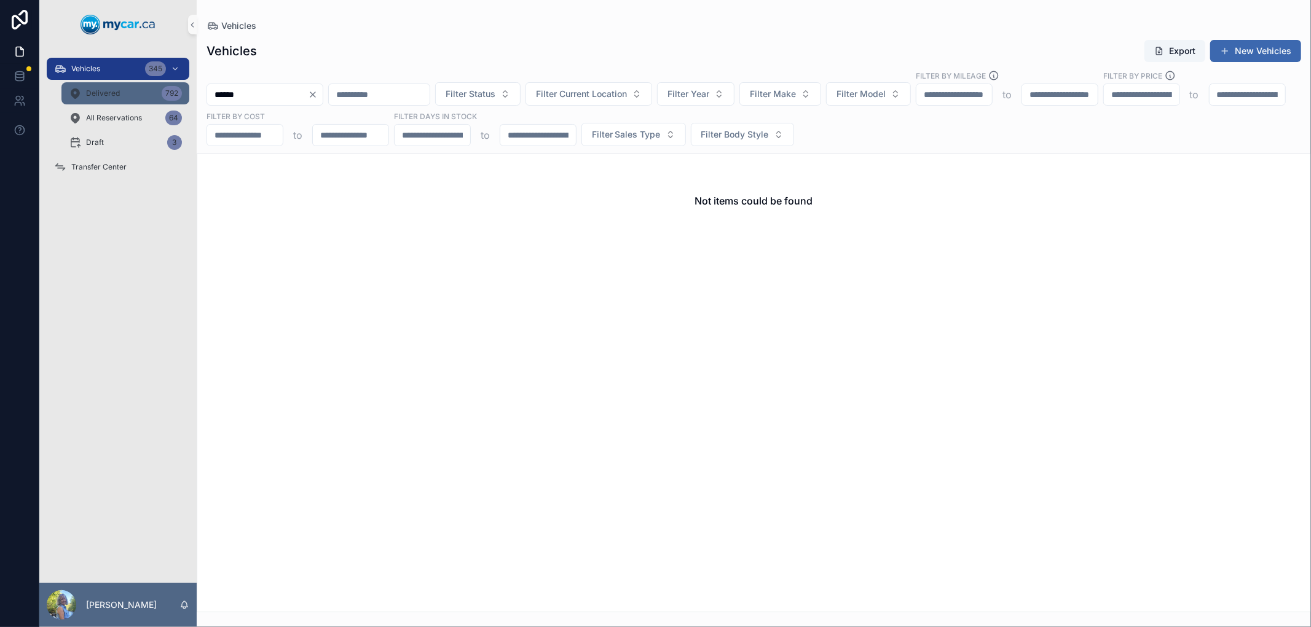
type input "******"
click at [125, 90] on div "Delivered 792" at bounding box center [125, 94] width 113 height 20
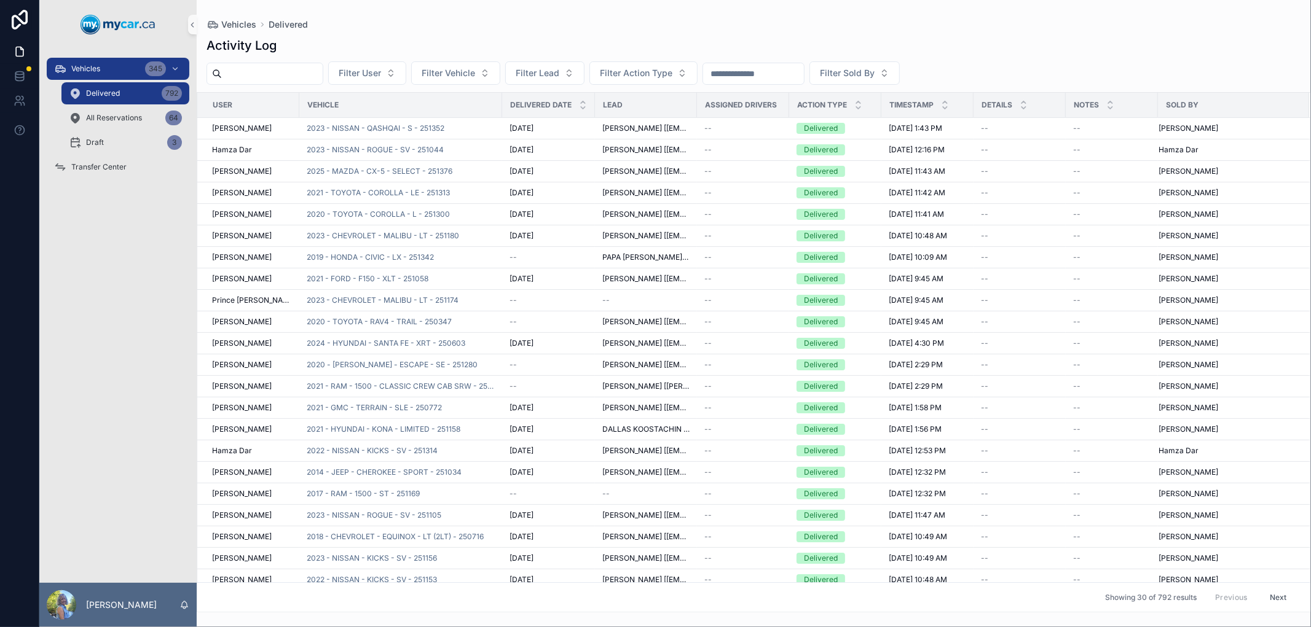
click at [804, 76] on input "scrollable content" at bounding box center [753, 73] width 101 height 17
paste input "******"
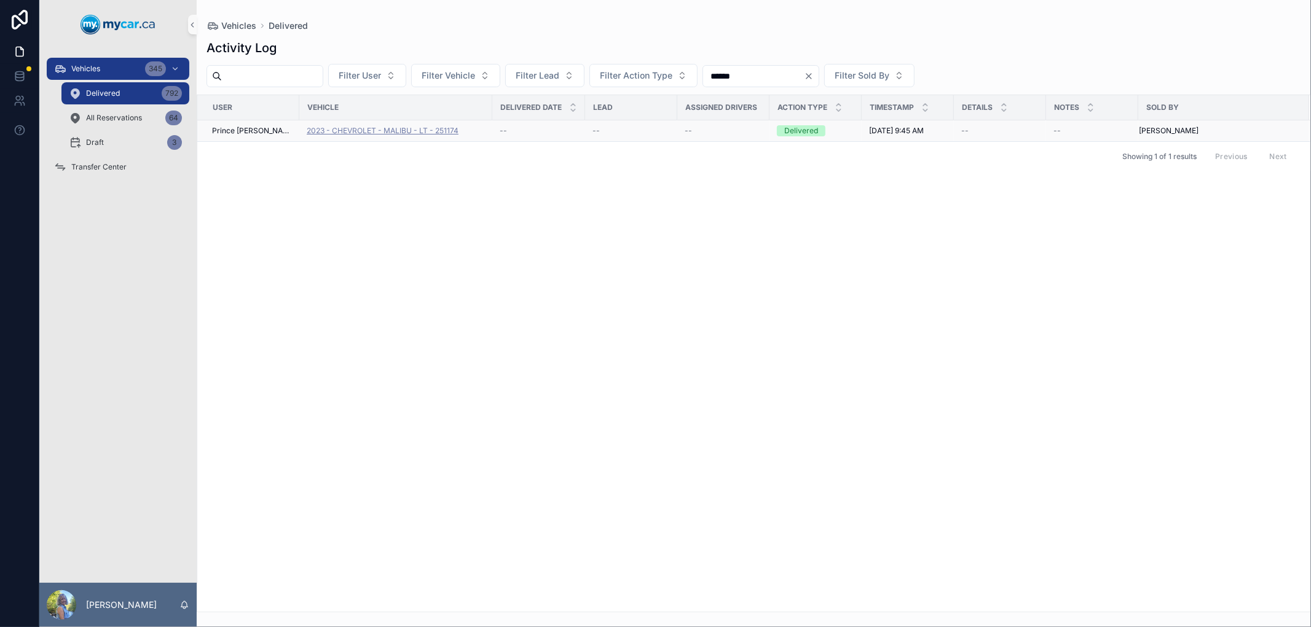
type input "******"
click at [390, 130] on span "2023 - CHEVROLET - MALIBU - LT - 251174" at bounding box center [383, 131] width 152 height 10
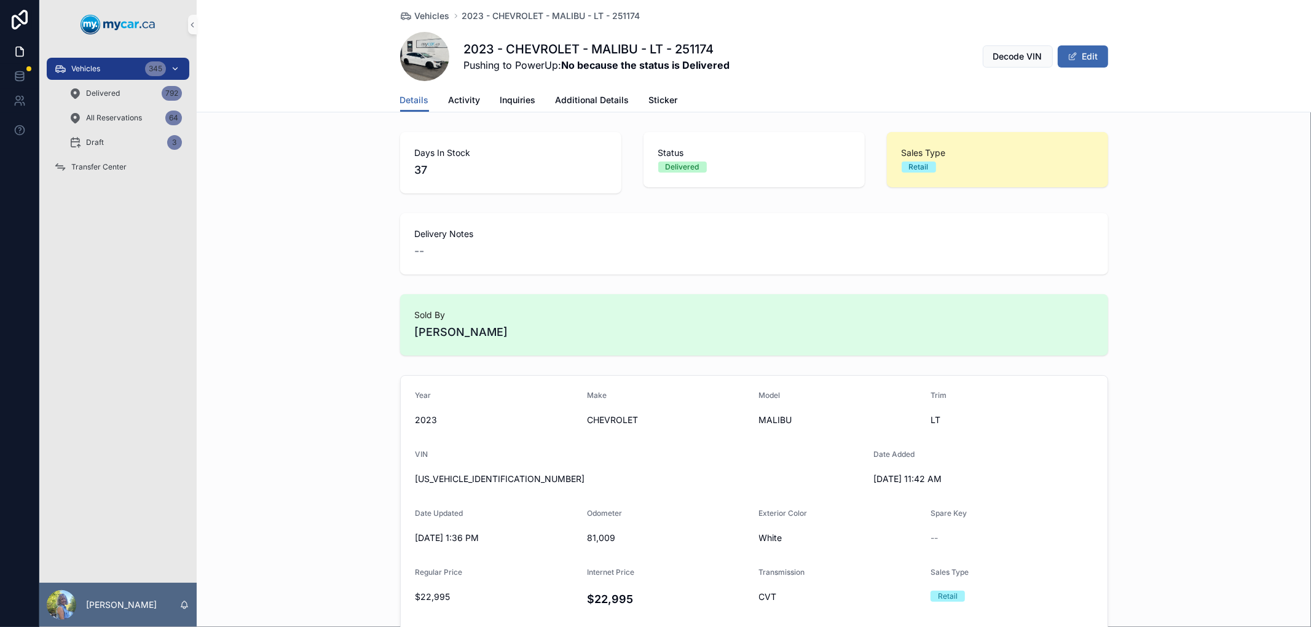
click at [108, 70] on div "Vehicles 345" at bounding box center [118, 69] width 128 height 20
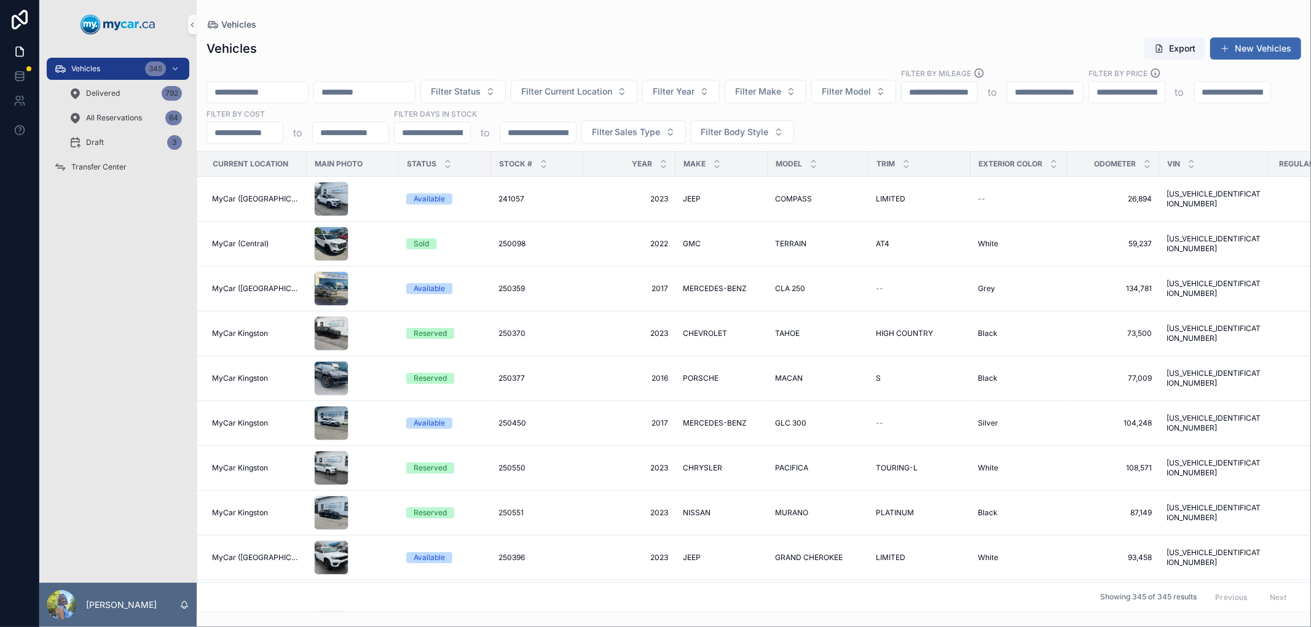
click at [269, 85] on input "scrollable content" at bounding box center [257, 92] width 101 height 17
paste input "******"
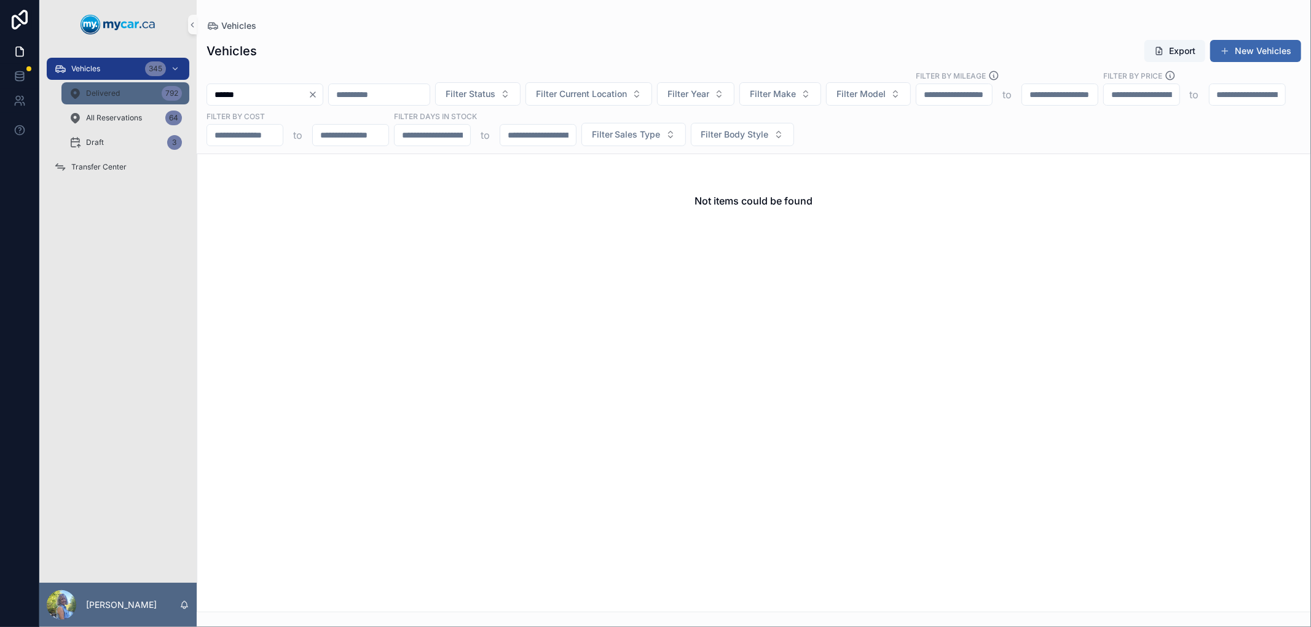
type input "******"
click at [76, 94] on icon "scrollable content" at bounding box center [75, 93] width 12 height 12
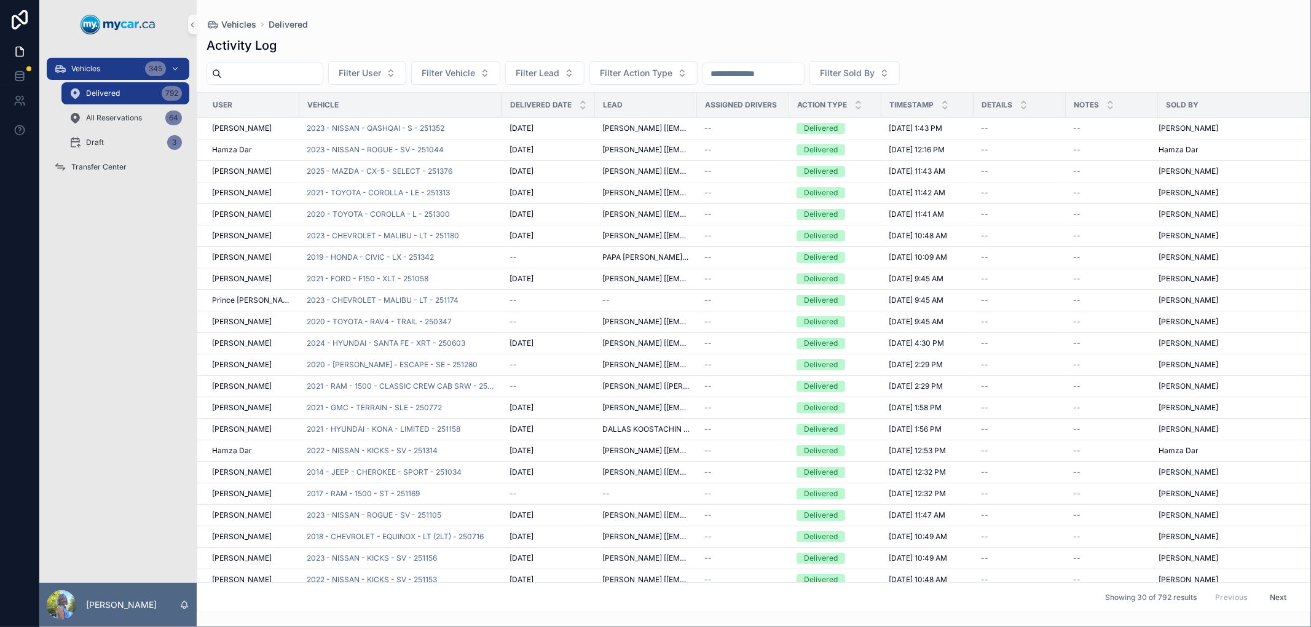
click at [795, 76] on input "scrollable content" at bounding box center [753, 73] width 101 height 17
paste input "******"
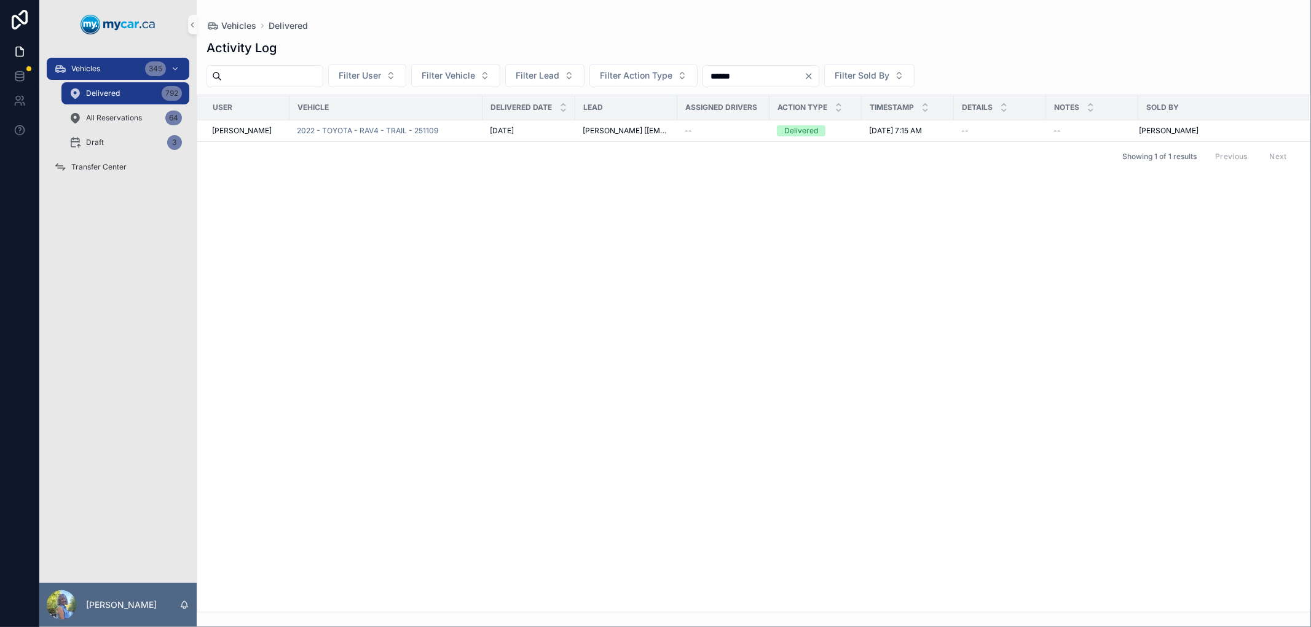
type input "******"
click at [112, 70] on div "Vehicles 345" at bounding box center [118, 69] width 128 height 20
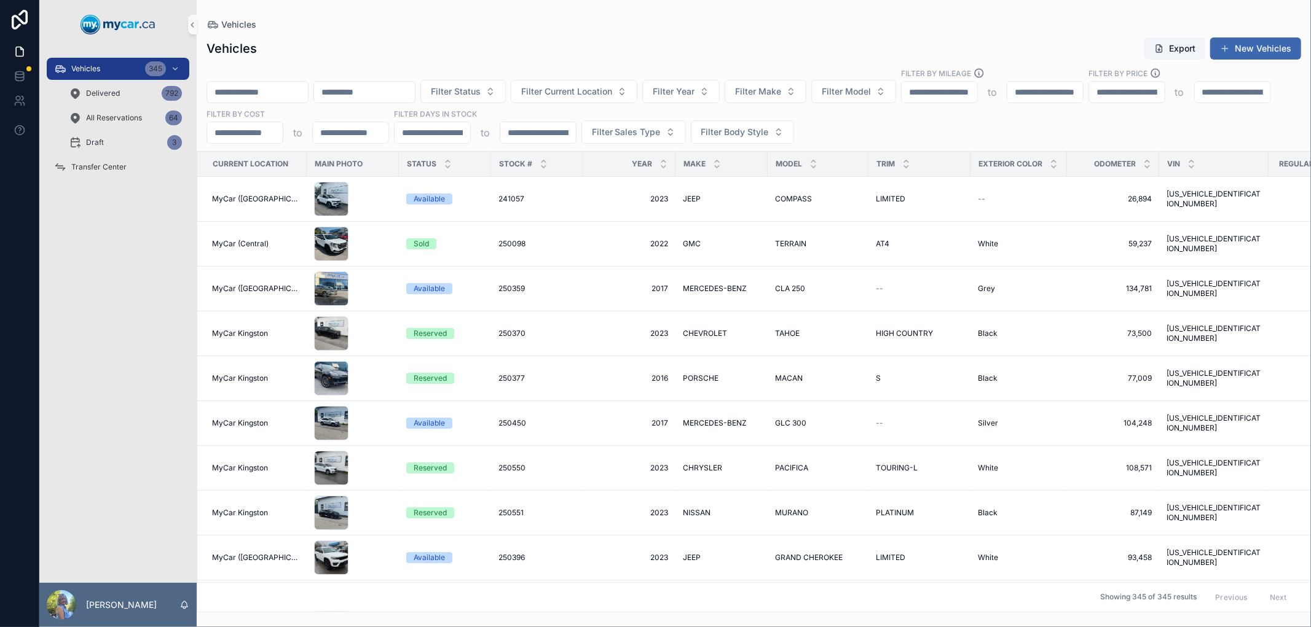
click at [415, 92] on input "scrollable content" at bounding box center [364, 92] width 101 height 17
paste input "**********"
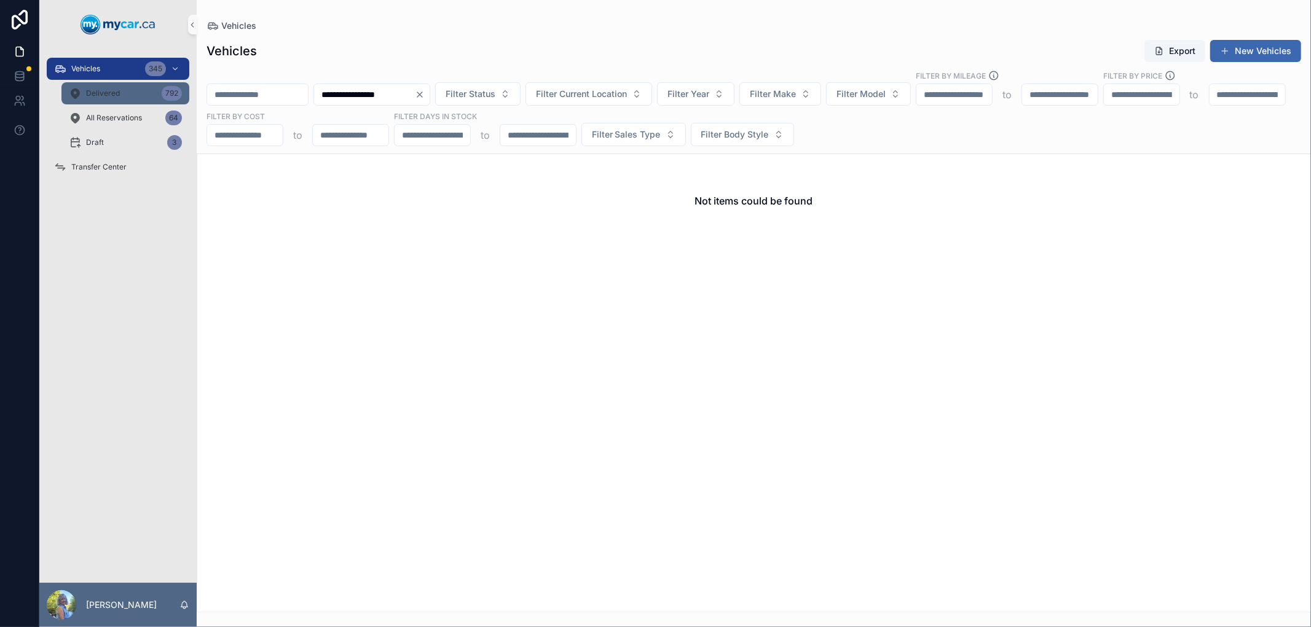
type input "**********"
click at [130, 95] on div "Delivered 792" at bounding box center [125, 94] width 113 height 20
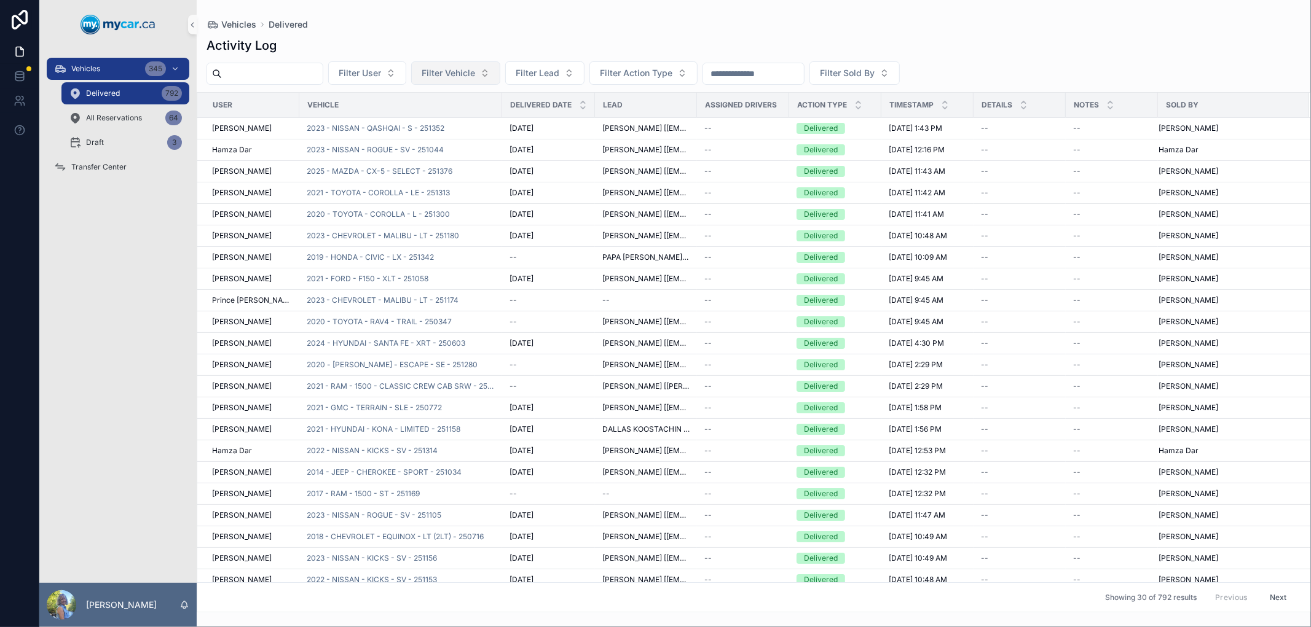
click at [475, 74] on span "Filter Vehicle" at bounding box center [448, 73] width 53 height 12
type input "**********"
click at [100, 168] on span "Transfer Center" at bounding box center [98, 167] width 55 height 10
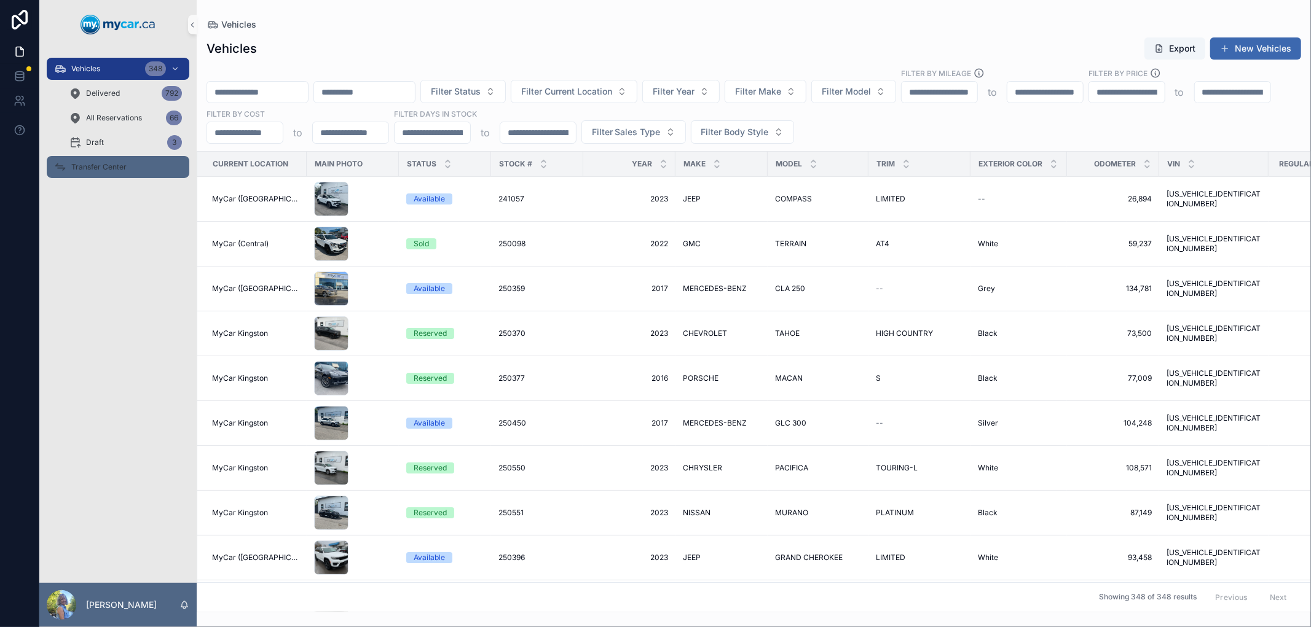
click at [93, 172] on div "Transfer Center" at bounding box center [118, 167] width 128 height 20
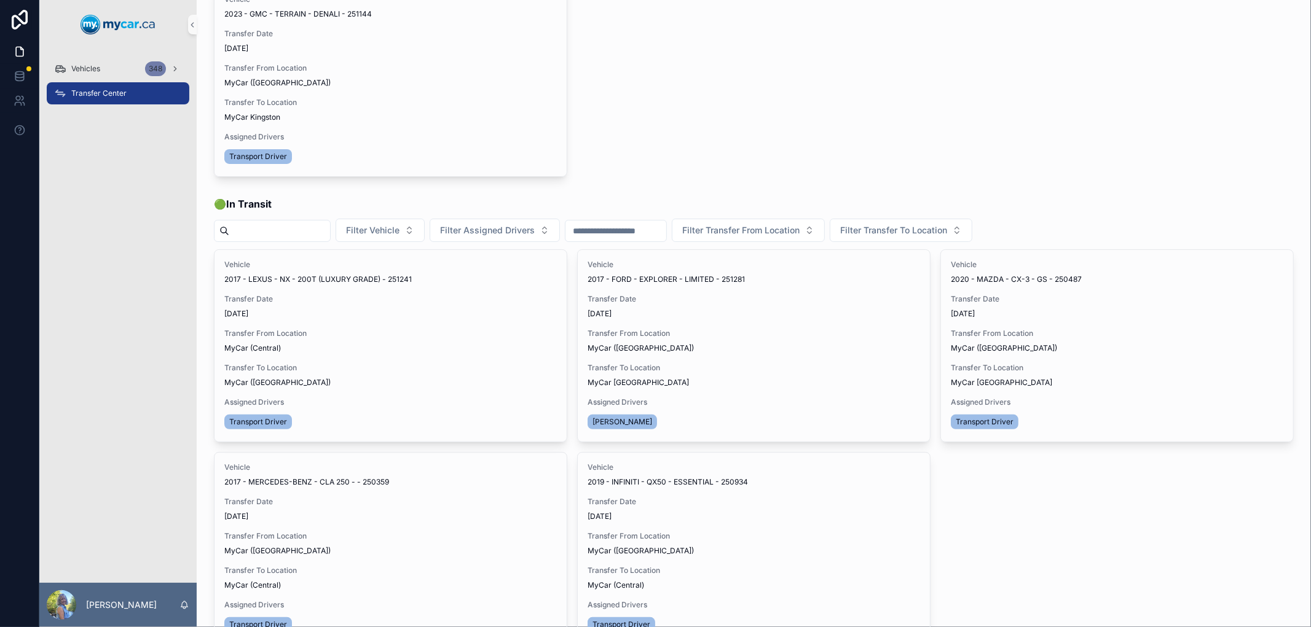
scroll to position [136, 0]
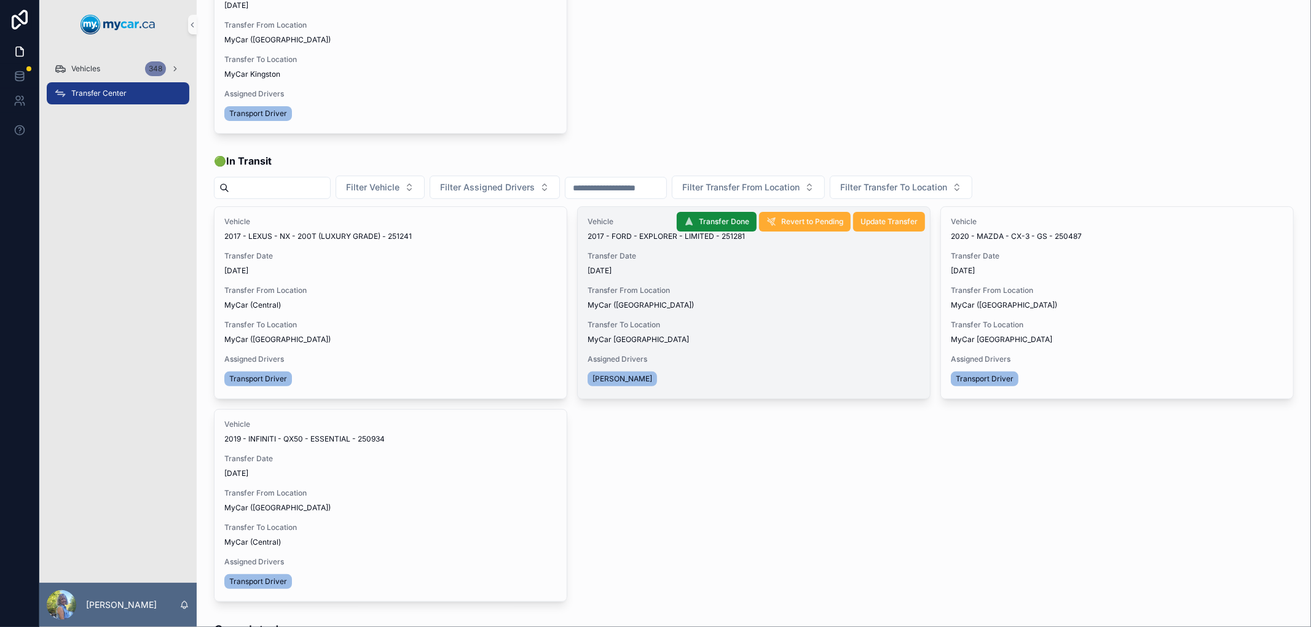
click at [651, 236] on span "2017 - FORD - EXPLORER - LIMITED - 251281" at bounding box center [666, 237] width 157 height 10
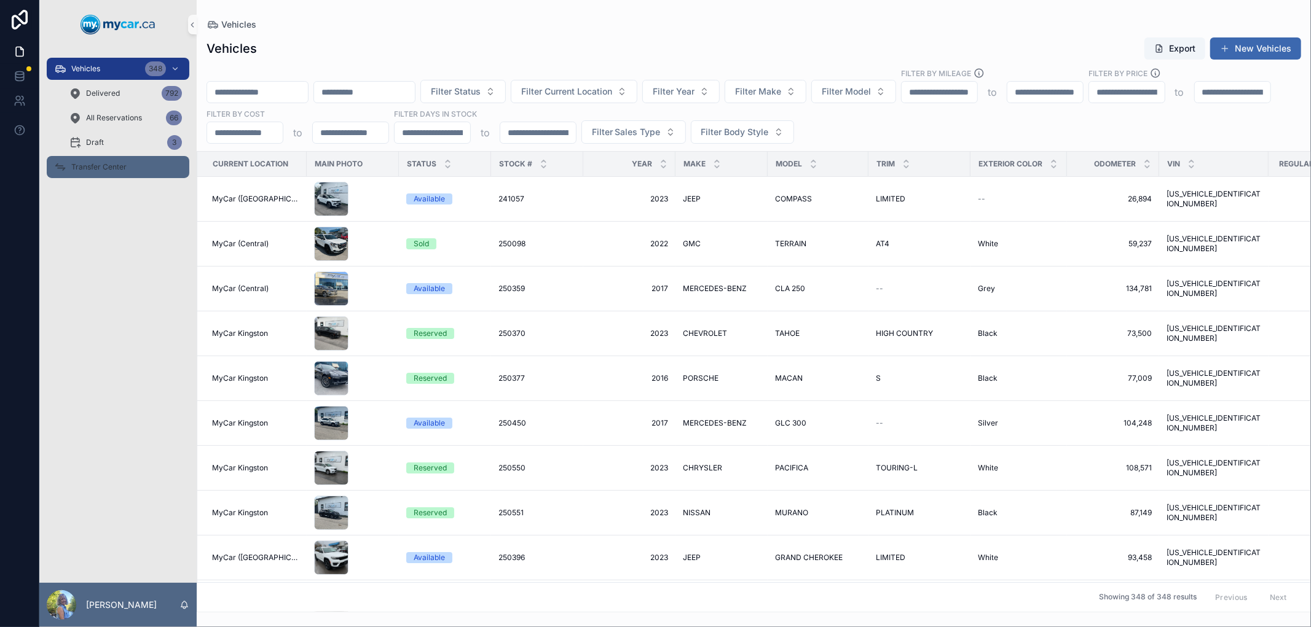
click at [104, 162] on span "Transfer Center" at bounding box center [98, 167] width 55 height 10
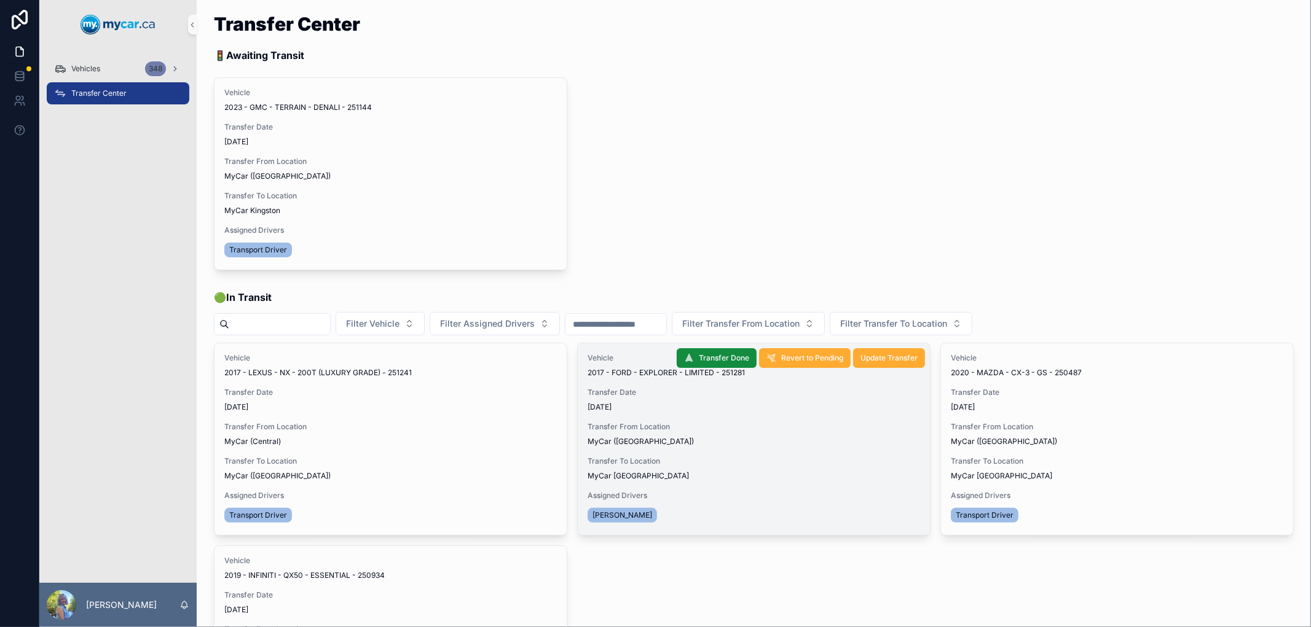
drag, startPoint x: 733, startPoint y: 369, endPoint x: 621, endPoint y: 371, distance: 111.9
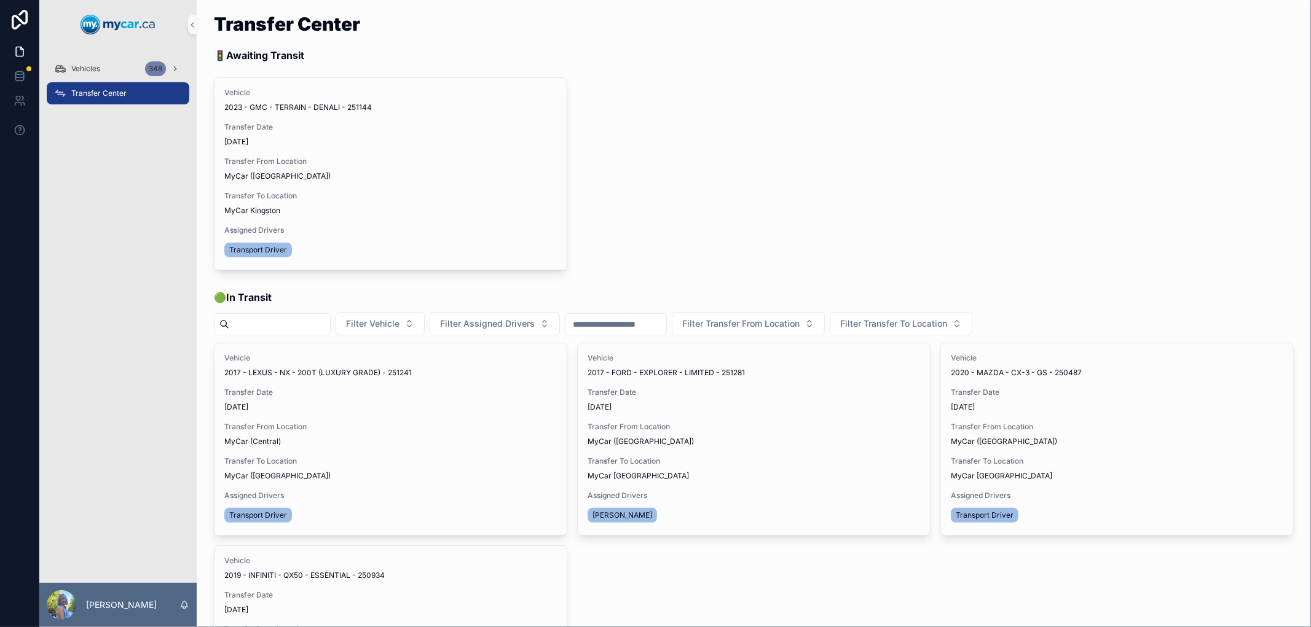
drag, startPoint x: 621, startPoint y: 371, endPoint x: 673, endPoint y: 218, distance: 161.7
click at [673, 218] on div "Vehicle 2023 - GMC - TERRAIN - DENALI - 251144 Transfer Date 9/27/2025 Transfer…" at bounding box center [754, 173] width 1080 height 193
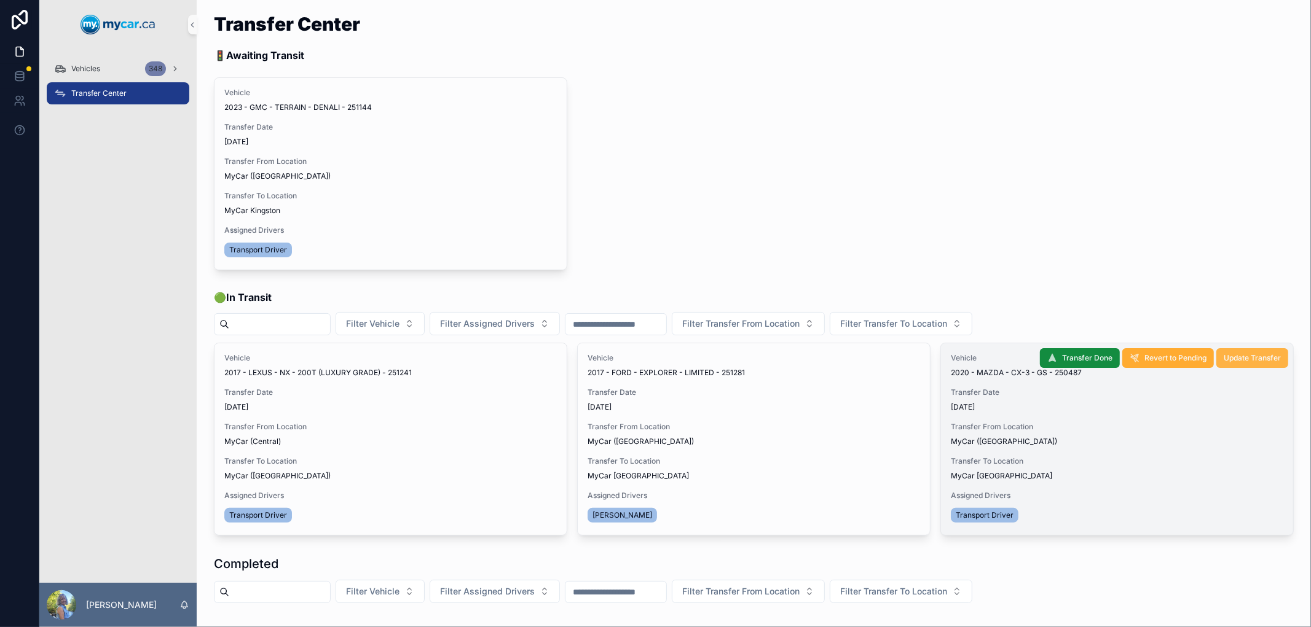
click at [1239, 361] on span "Update Transfer" at bounding box center [1252, 358] width 57 height 10
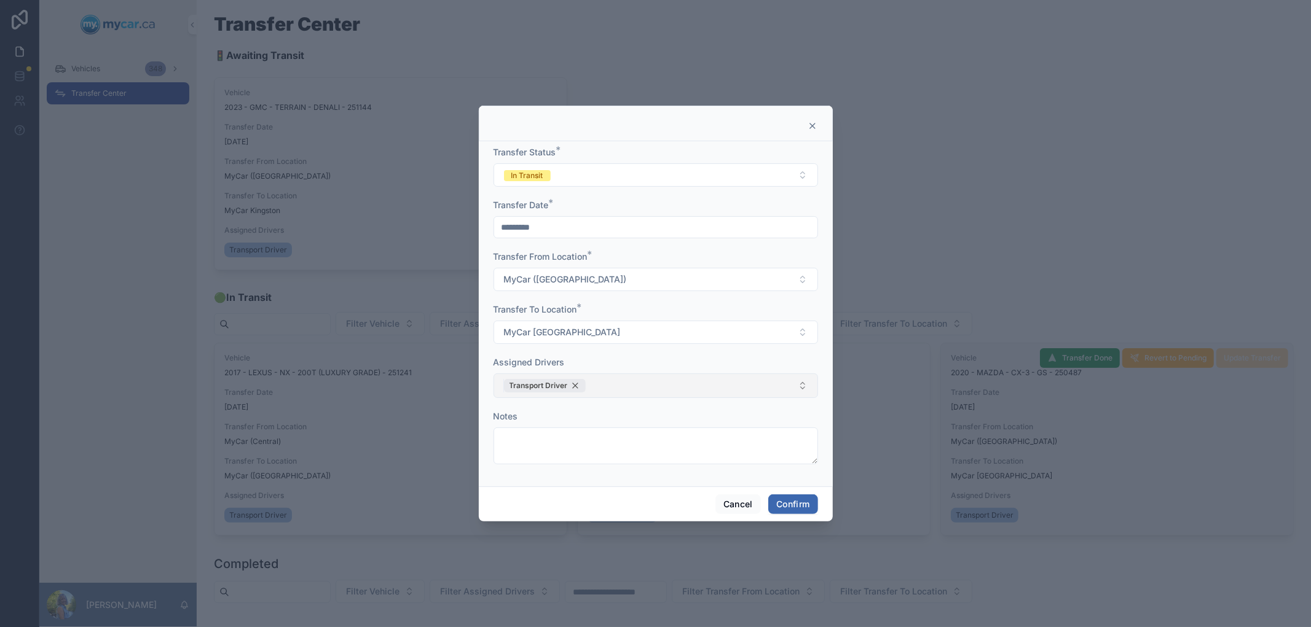
click at [576, 385] on div "Transport Driver" at bounding box center [545, 386] width 82 height 14
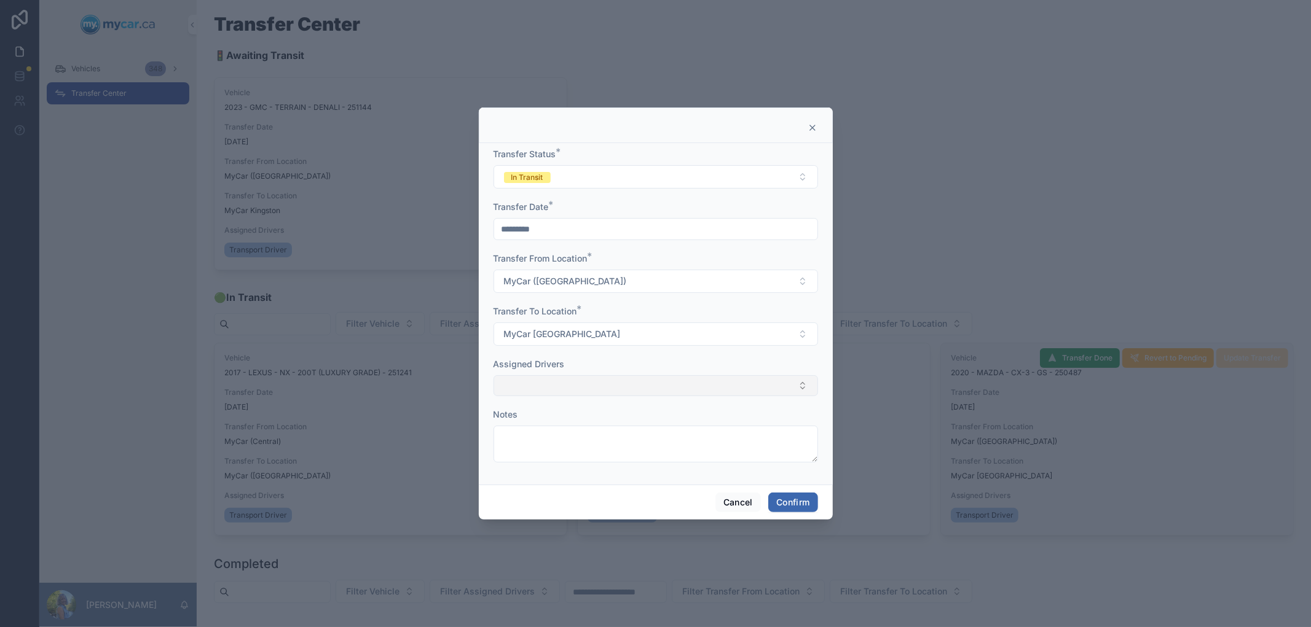
click at [576, 385] on button "Select Button" at bounding box center [655, 386] width 324 height 21
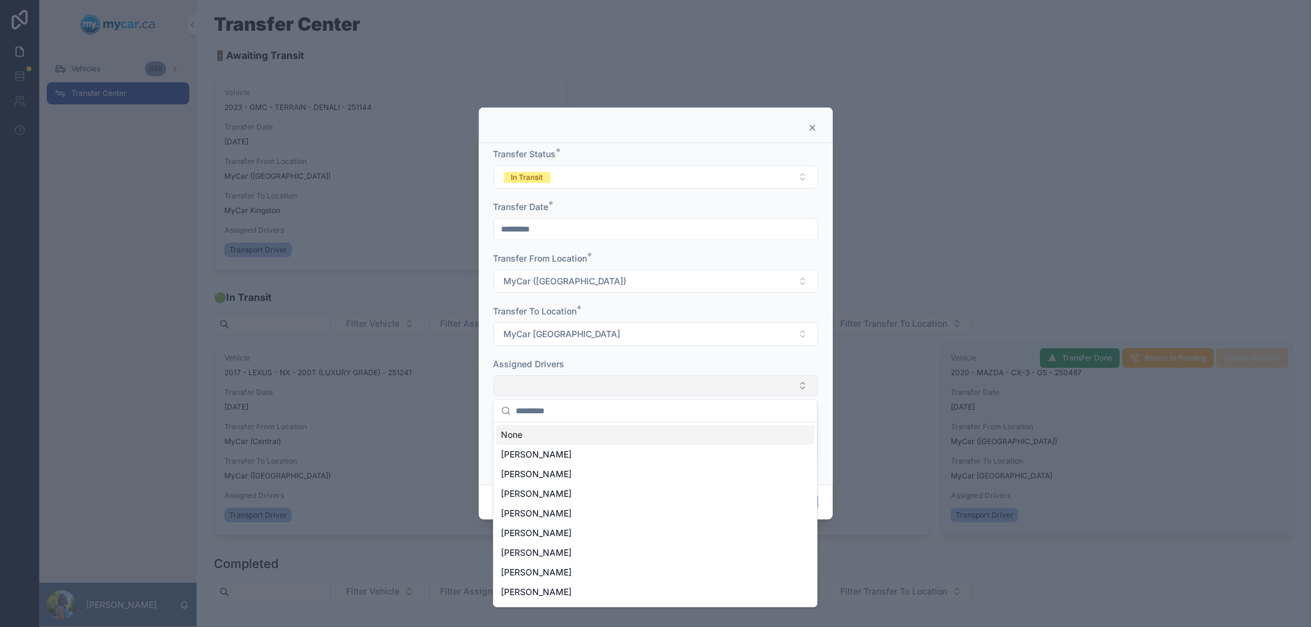
click at [603, 414] on input "text" at bounding box center [663, 411] width 294 height 22
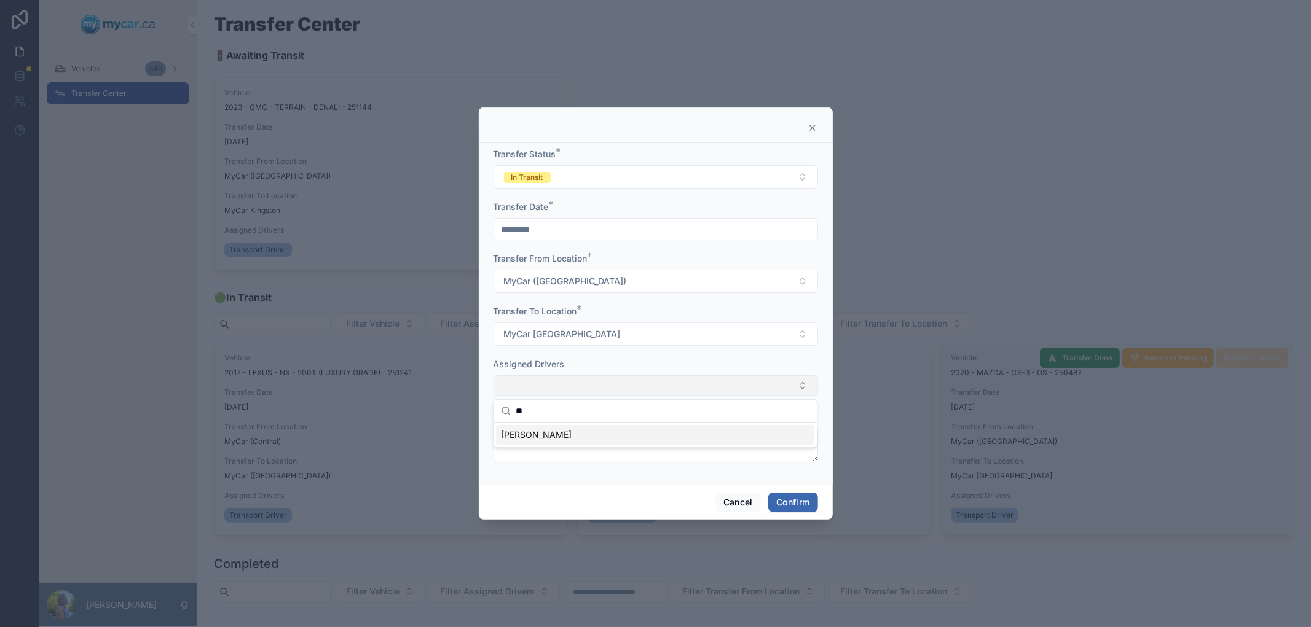
type input "*"
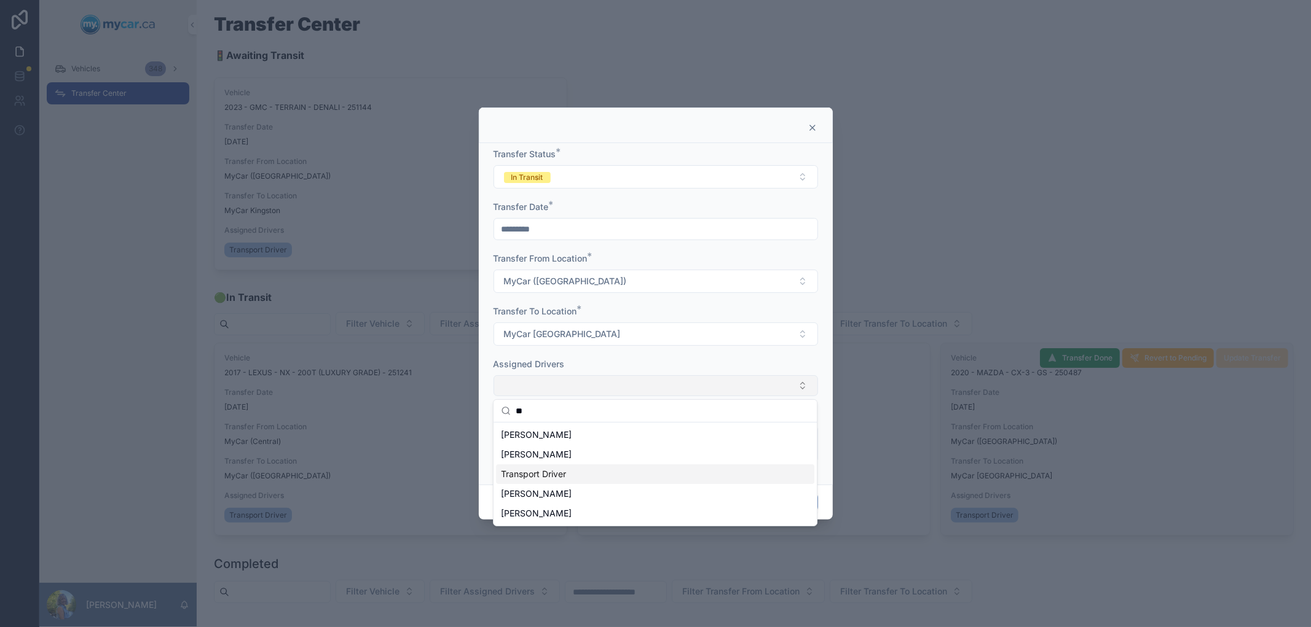
type input "**"
click at [550, 466] on div "Transport Driver" at bounding box center [655, 475] width 318 height 20
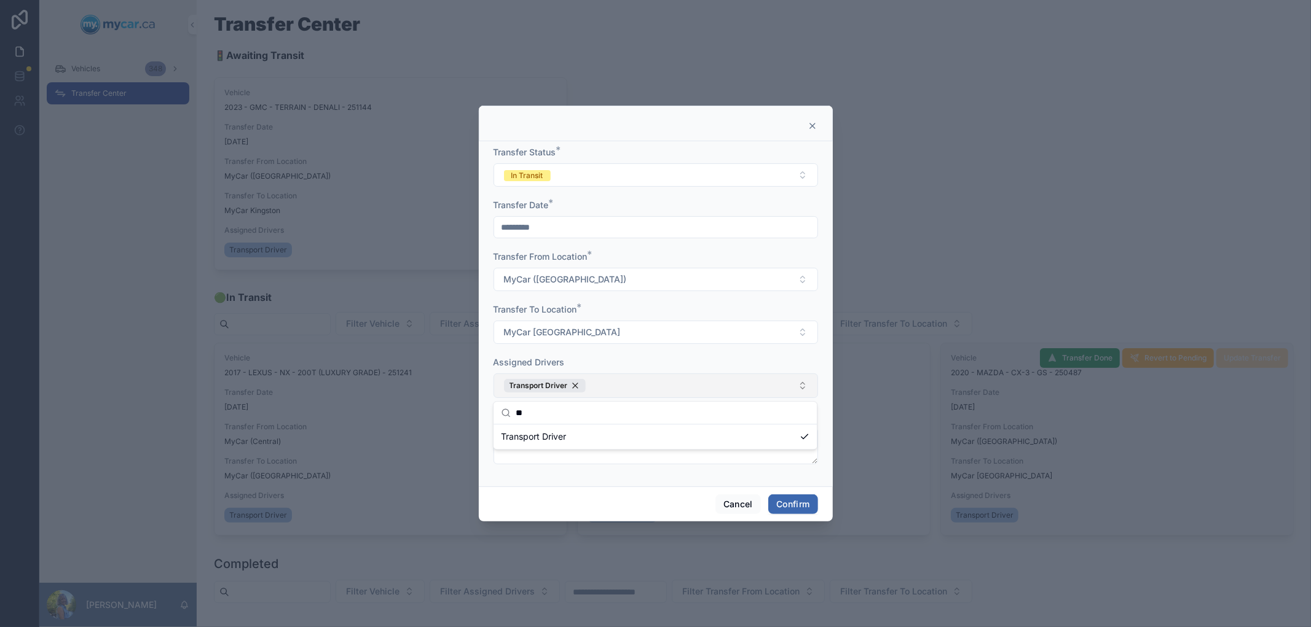
click at [765, 116] on div at bounding box center [656, 124] width 354 height 36
click at [733, 502] on button "Cancel" at bounding box center [737, 505] width 45 height 20
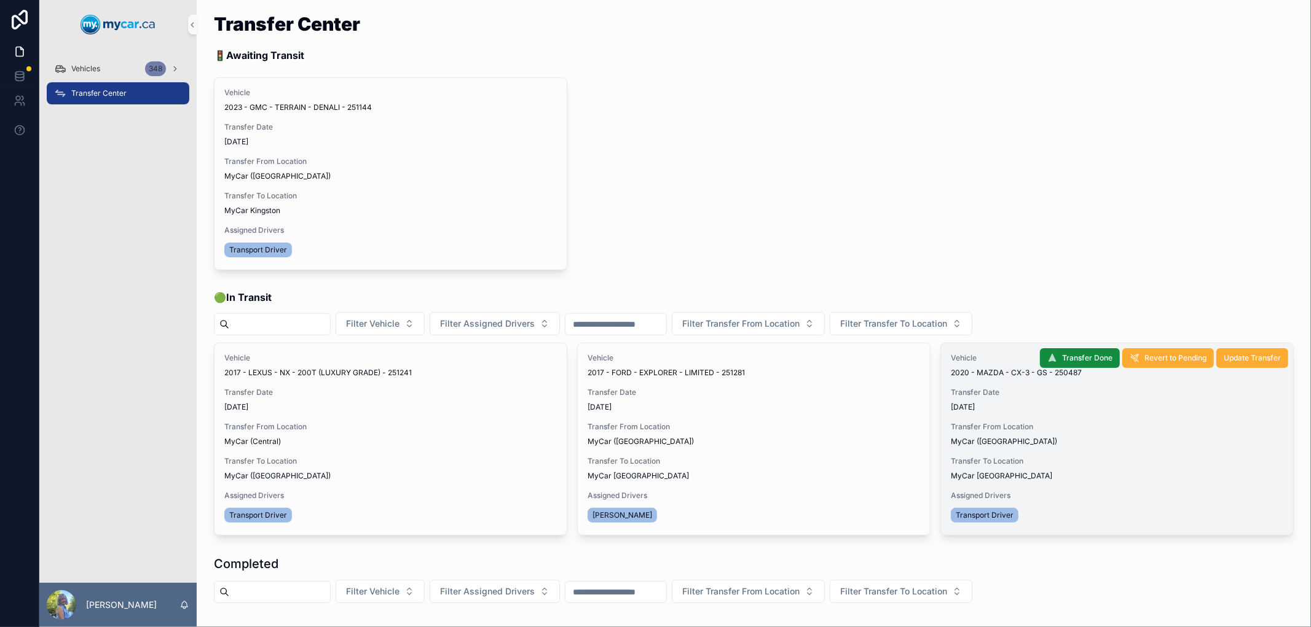
click at [965, 219] on div "Vehicle 2023 - GMC - TERRAIN - DENALI - 251144 Transfer Date 9/27/2025 Transfer…" at bounding box center [754, 173] width 1080 height 193
click at [99, 74] on div "Vehicles 348" at bounding box center [118, 69] width 128 height 20
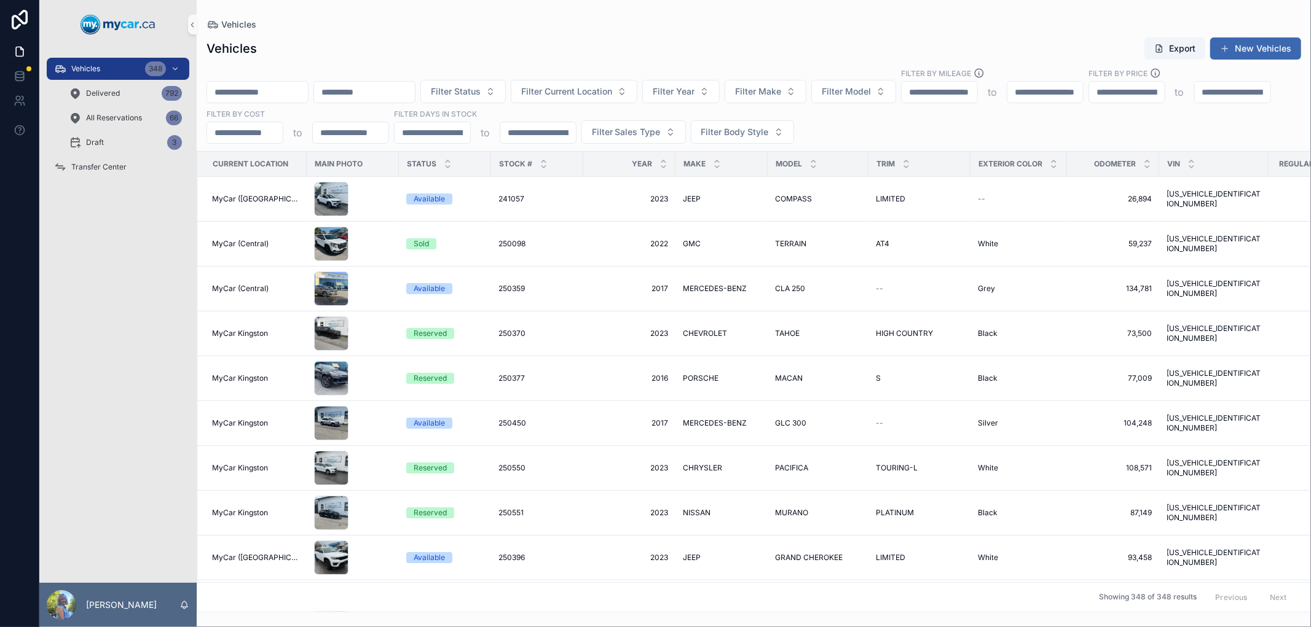
click at [308, 88] on input "scrollable content" at bounding box center [257, 92] width 101 height 17
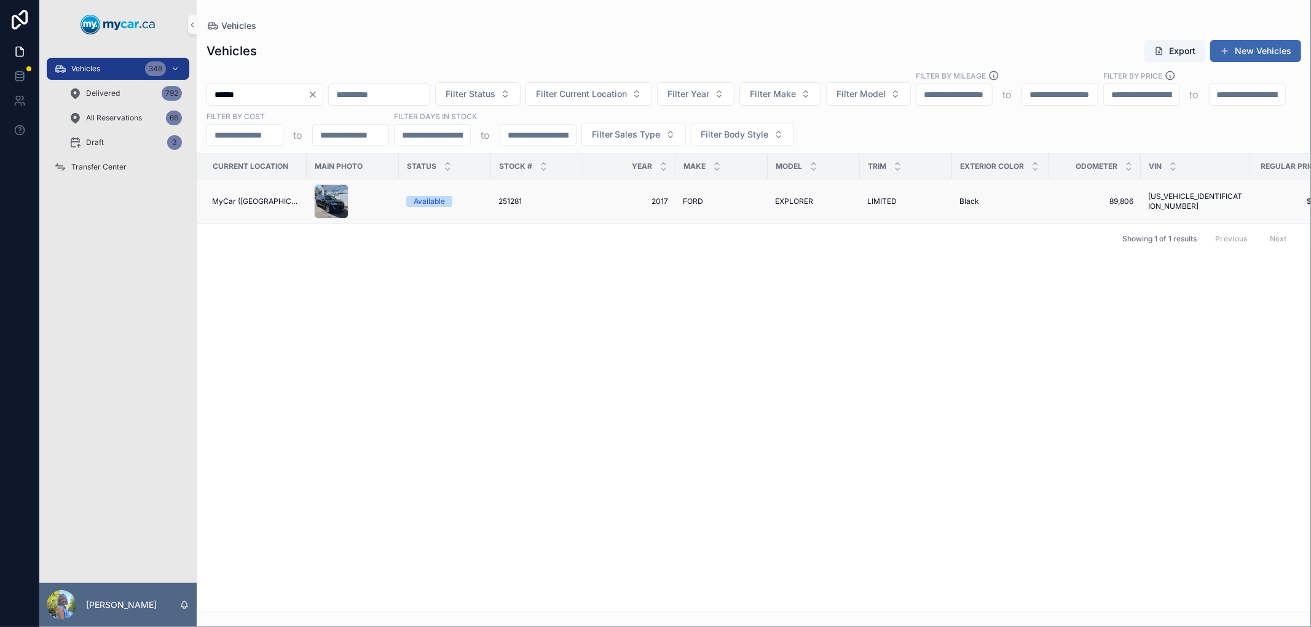
type input "******"
click at [498, 200] on span "251281" at bounding box center [509, 202] width 23 height 10
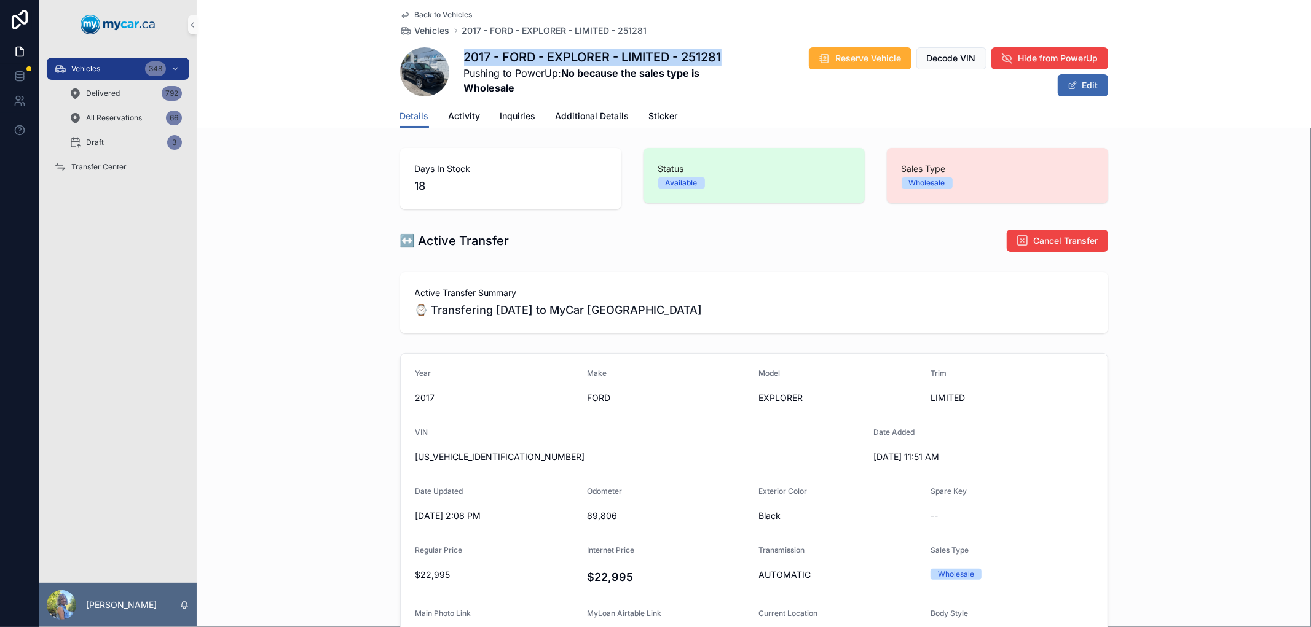
drag, startPoint x: 721, startPoint y: 57, endPoint x: 459, endPoint y: 55, distance: 261.8
click at [464, 55] on h1 "2017 - FORD - EXPLORER - LIMITED - 251281" at bounding box center [606, 57] width 285 height 17
copy h1 "2017 - FORD - EXPLORER - LIMITED - 251281"
drag, startPoint x: 512, startPoint y: 457, endPoint x: 406, endPoint y: 457, distance: 105.7
click at [406, 457] on form "Year 2017 Make FORD Model EXPLORER Trim LIMITED VIN 1FM5K8F84HGA48949 Date Adde…" at bounding box center [754, 593] width 707 height 478
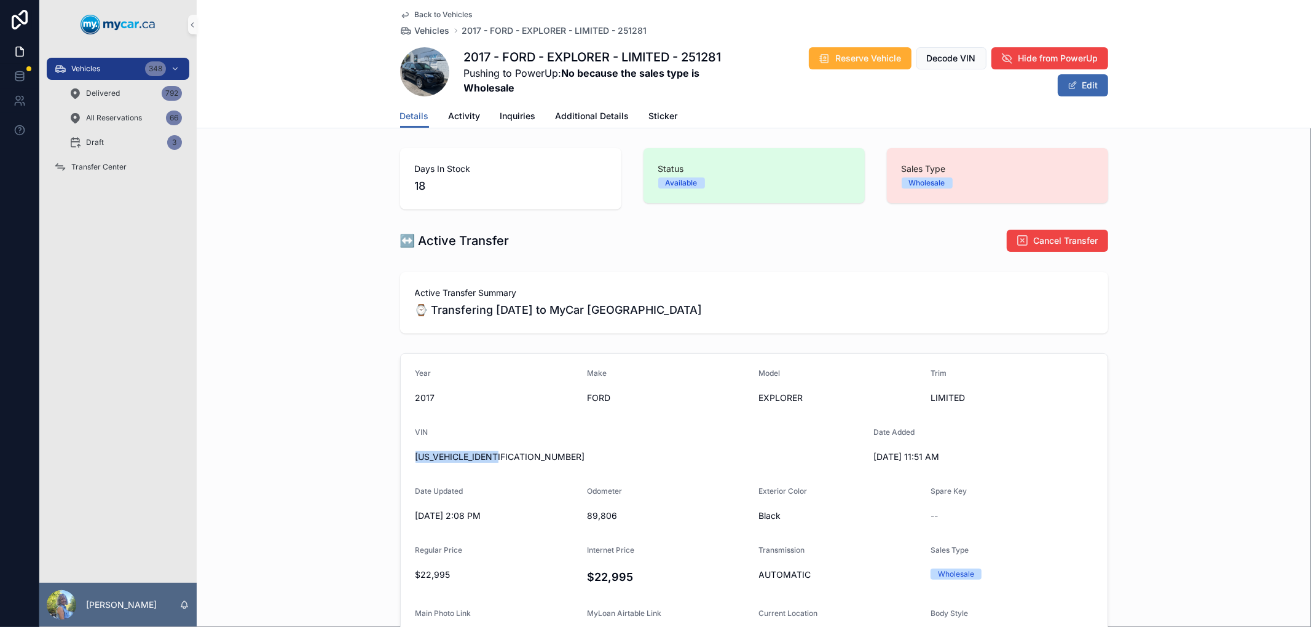
copy span "1FM5K8F84HGA48949"
click at [291, 275] on div "Active Transfer Summary ⌚ Transfering today to MyCar North Bay" at bounding box center [754, 302] width 1114 height 71
click at [434, 34] on span "Vehicles" at bounding box center [432, 31] width 35 height 12
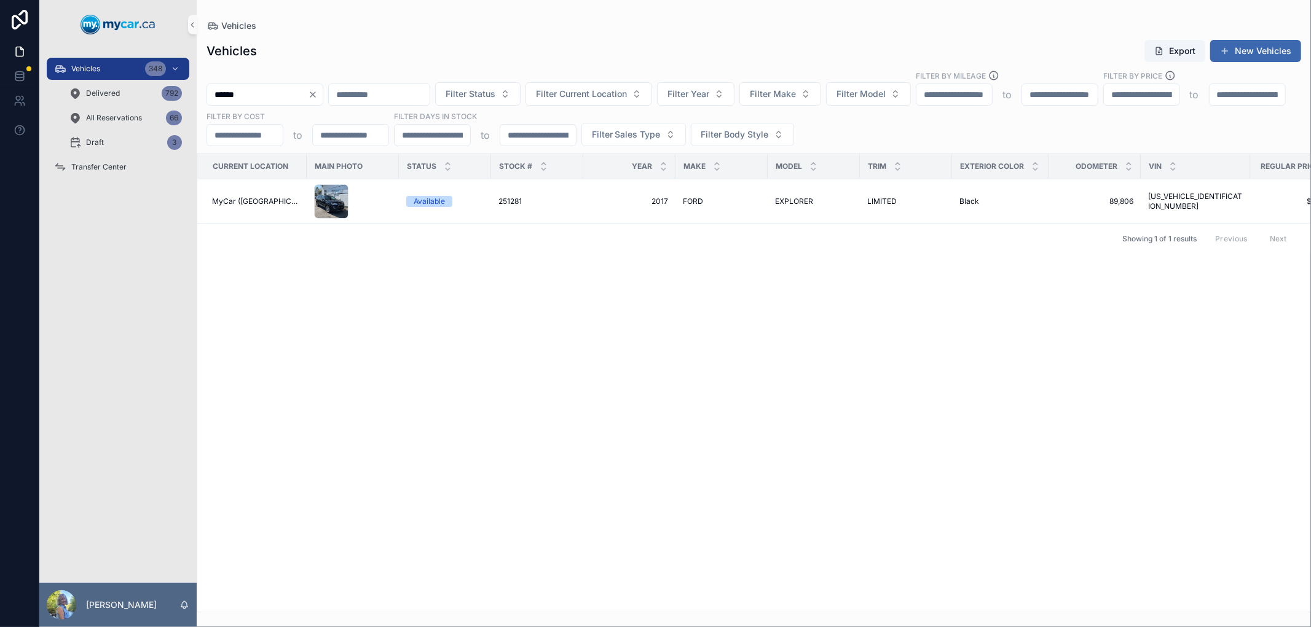
drag, startPoint x: 295, startPoint y: 93, endPoint x: 204, endPoint y: 88, distance: 91.1
click at [204, 88] on div "****** Filter Status Filter Current Location Filter Year Filter Make Filter Mod…" at bounding box center [754, 108] width 1114 height 76
type input "******"
click at [507, 198] on span "250487" at bounding box center [511, 202] width 27 height 10
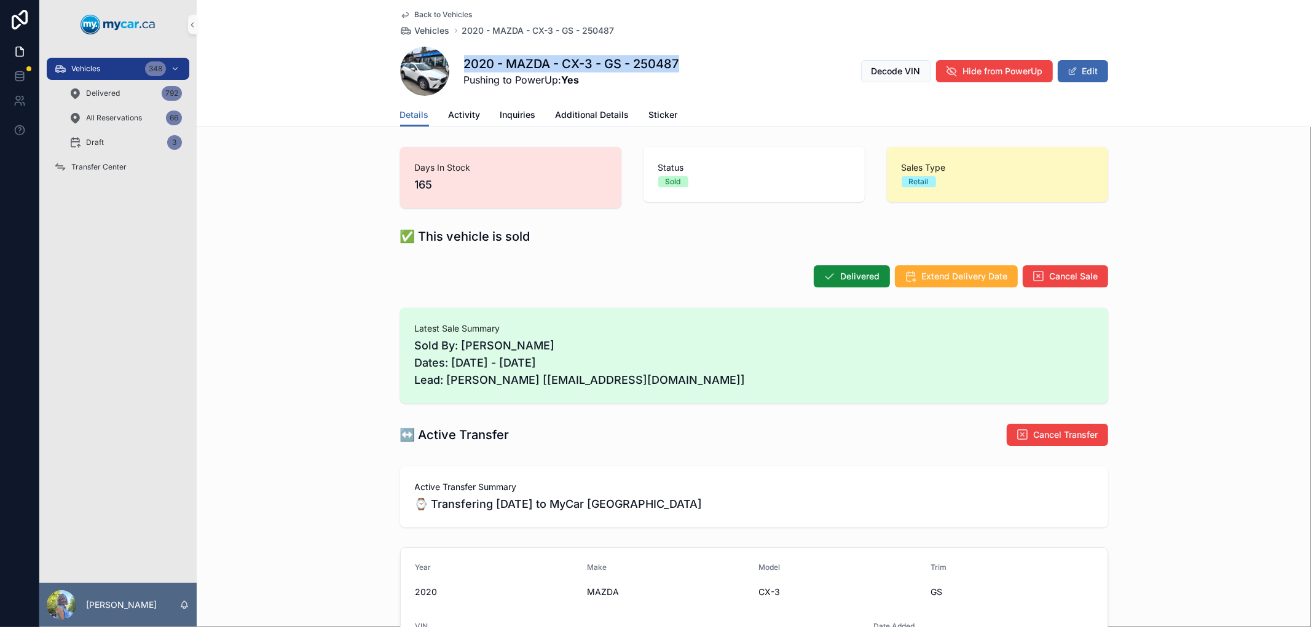
drag, startPoint x: 678, startPoint y: 63, endPoint x: 461, endPoint y: 64, distance: 217.6
click at [461, 64] on div "2020 - MAZDA - CX-3 - GS - 250487 Pushing to PowerUp: Yes Decode VIN Hide from …" at bounding box center [754, 71] width 708 height 49
copy h1 "2020 - MAZDA - CX-3 - GS - 250487"
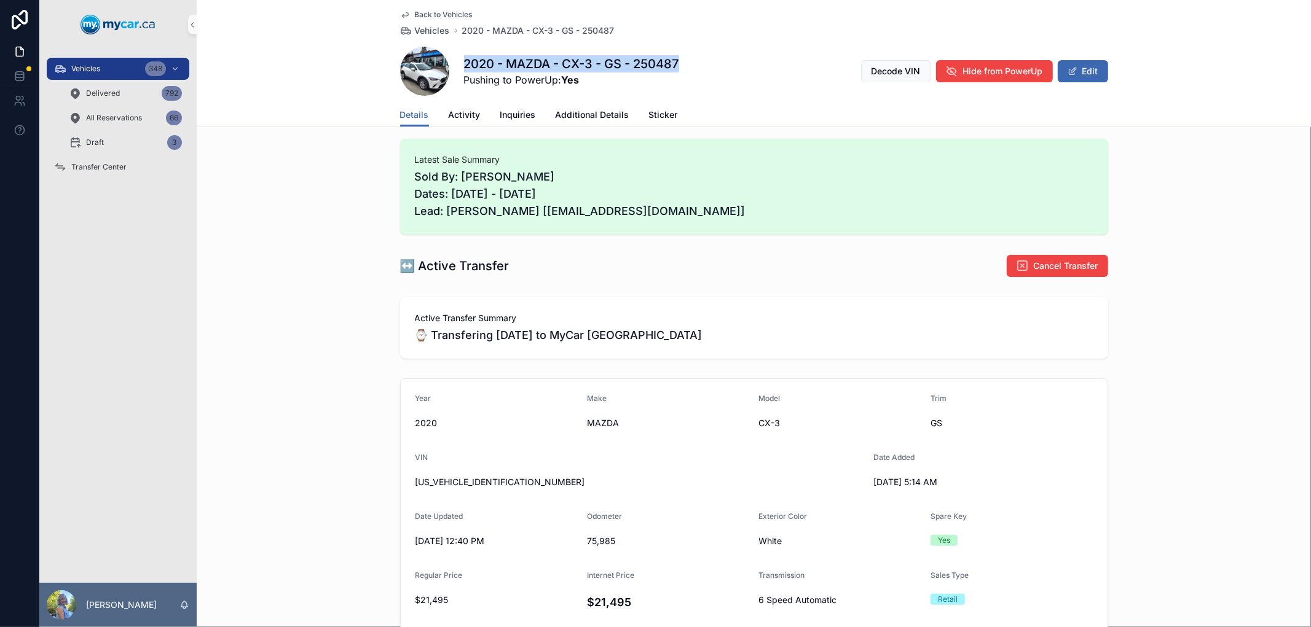
scroll to position [205, 0]
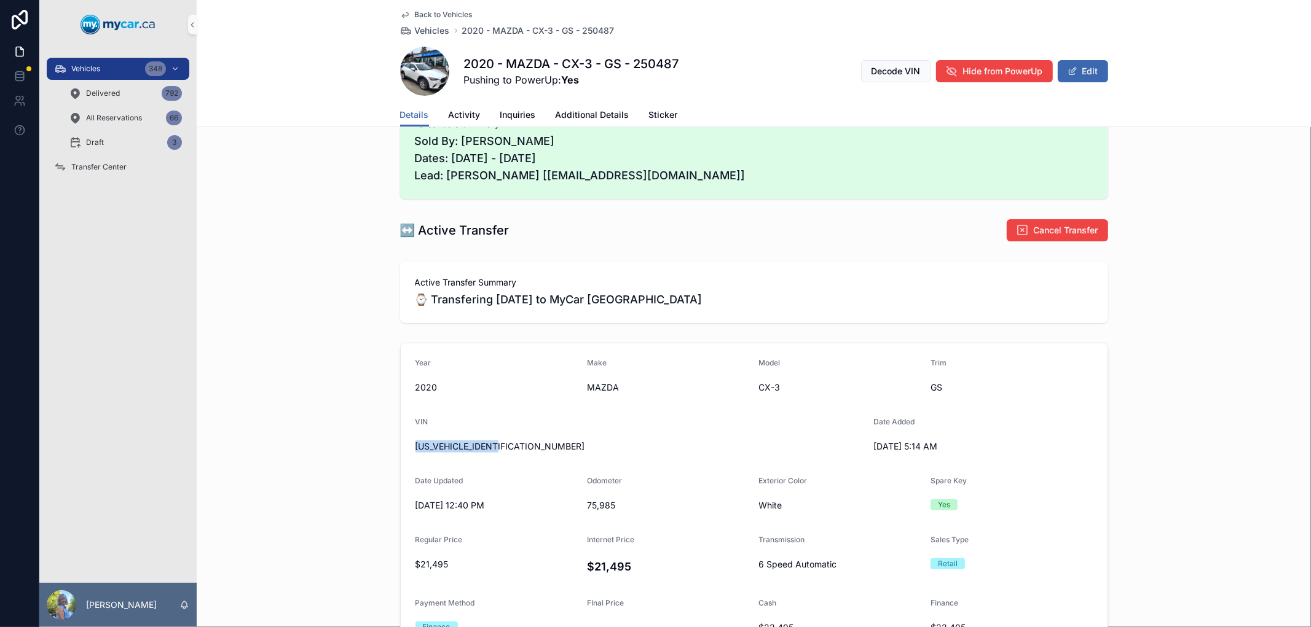
drag, startPoint x: 410, startPoint y: 449, endPoint x: 508, endPoint y: 447, distance: 98.4
click at [508, 447] on span "[US_VEHICLE_IDENTIFICATION_NUMBER]" at bounding box center [639, 447] width 448 height 12
copy span "[US_VEHICLE_IDENTIFICATION_NUMBER]"
click at [91, 69] on span "Vehicles" at bounding box center [85, 69] width 29 height 10
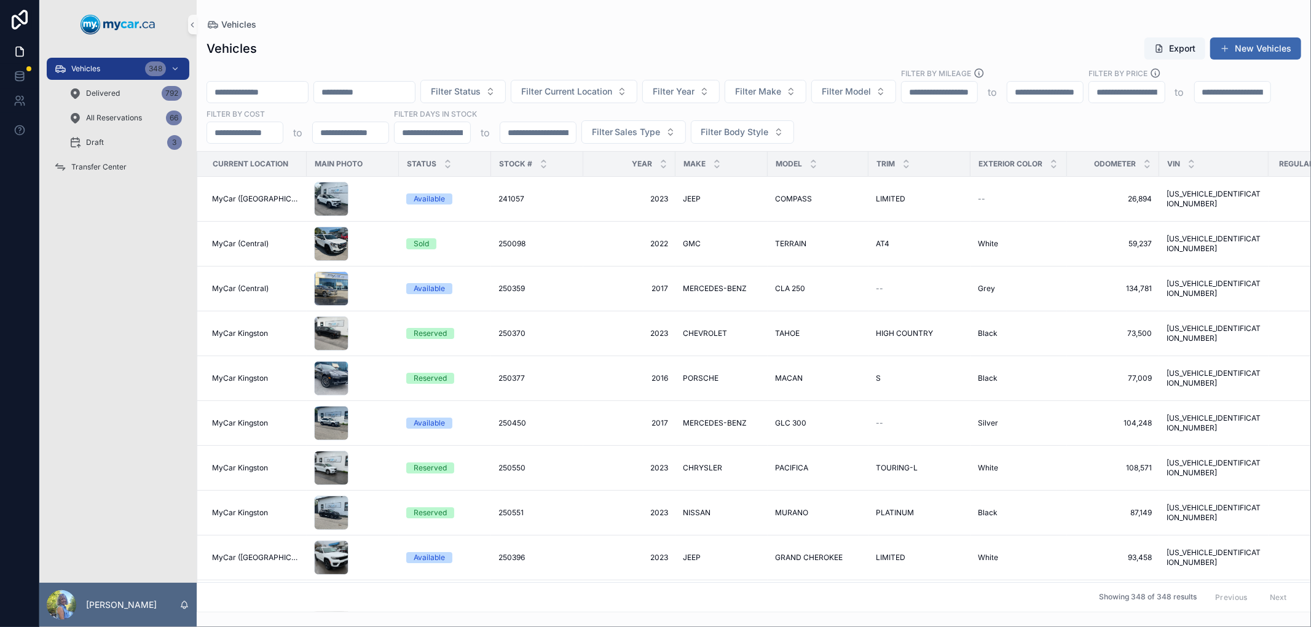
click at [296, 88] on input "scrollable content" at bounding box center [257, 92] width 101 height 17
paste input "******"
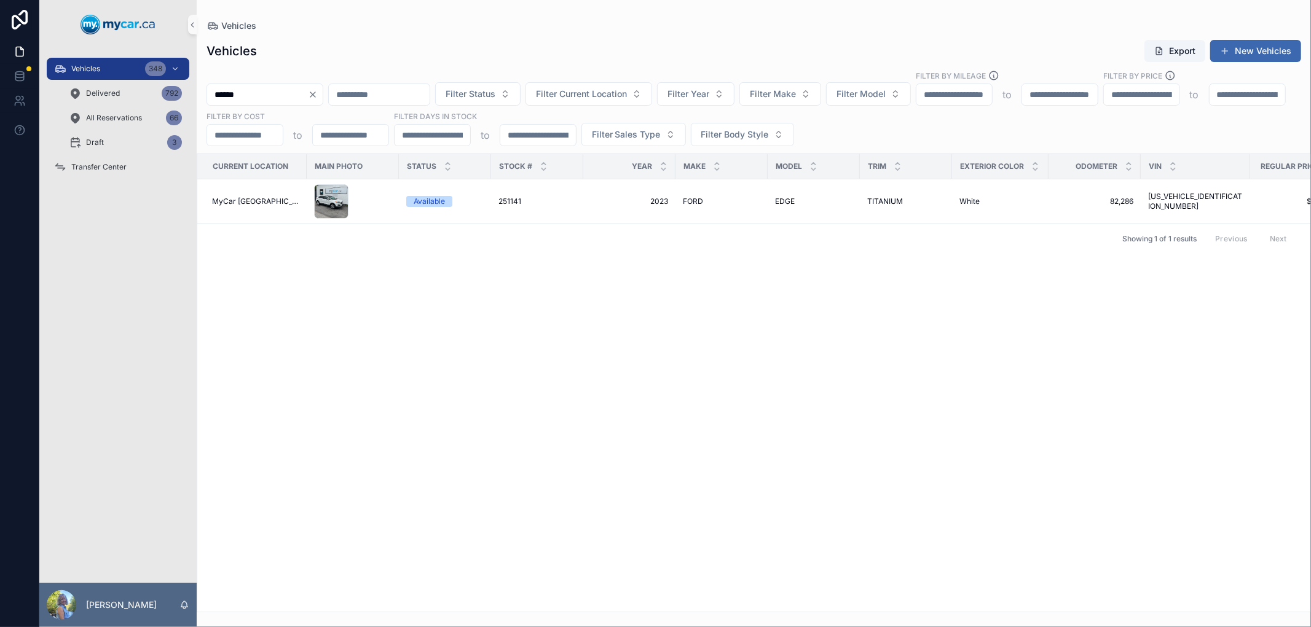
drag, startPoint x: 262, startPoint y: 88, endPoint x: 192, endPoint y: 93, distance: 70.3
click at [192, 93] on div "Vehicles 348 Delivered 792 All Reservations 66 Draft 3 Transfer Center Laurie S…" at bounding box center [675, 313] width 1272 height 627
paste input "scrollable content"
type input "******"
